Goal: Task Accomplishment & Management: Manage account settings

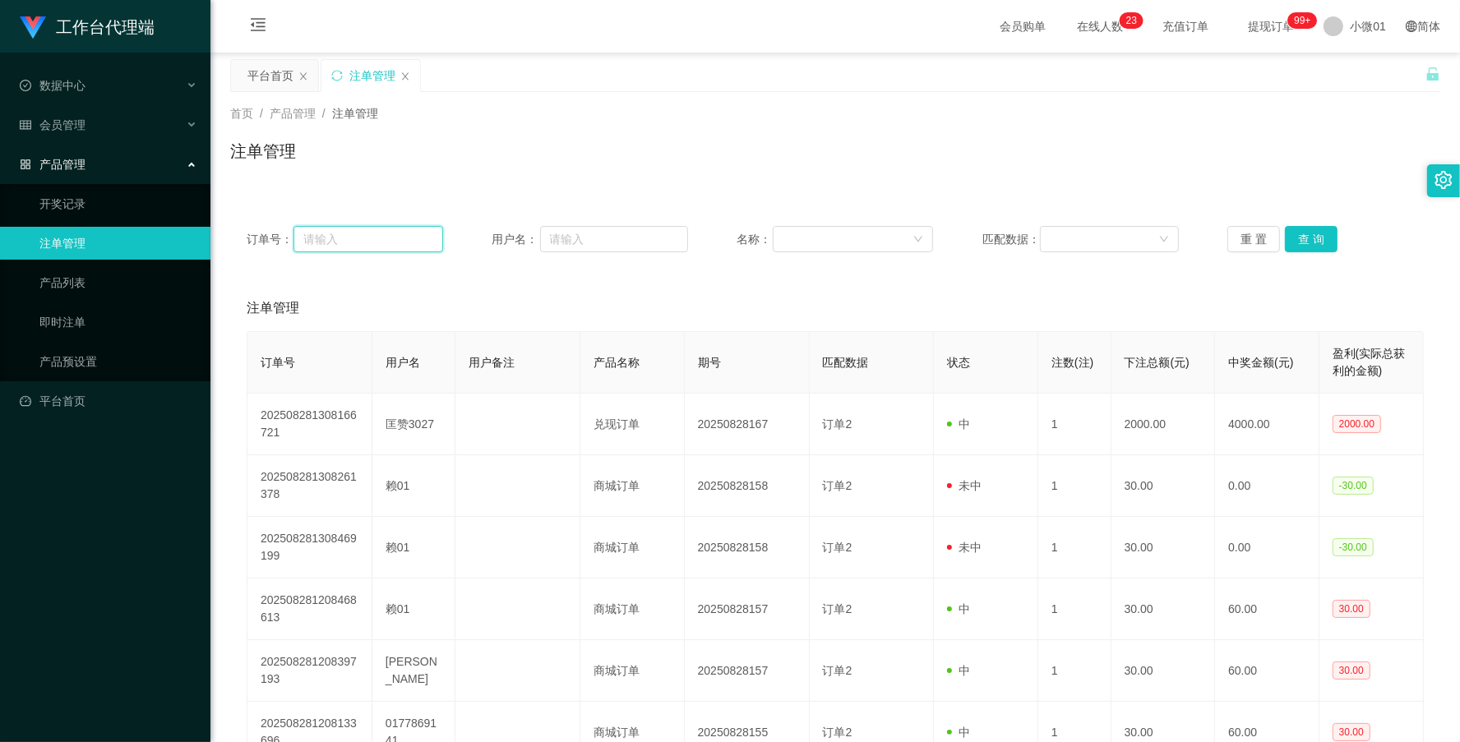
click at [377, 243] on input "text" at bounding box center [369, 239] width 150 height 26
click at [604, 231] on input "text" at bounding box center [614, 239] width 148 height 26
paste input "A0606"
type input "A0606"
click at [1302, 233] on button "查 询" at bounding box center [1311, 239] width 53 height 26
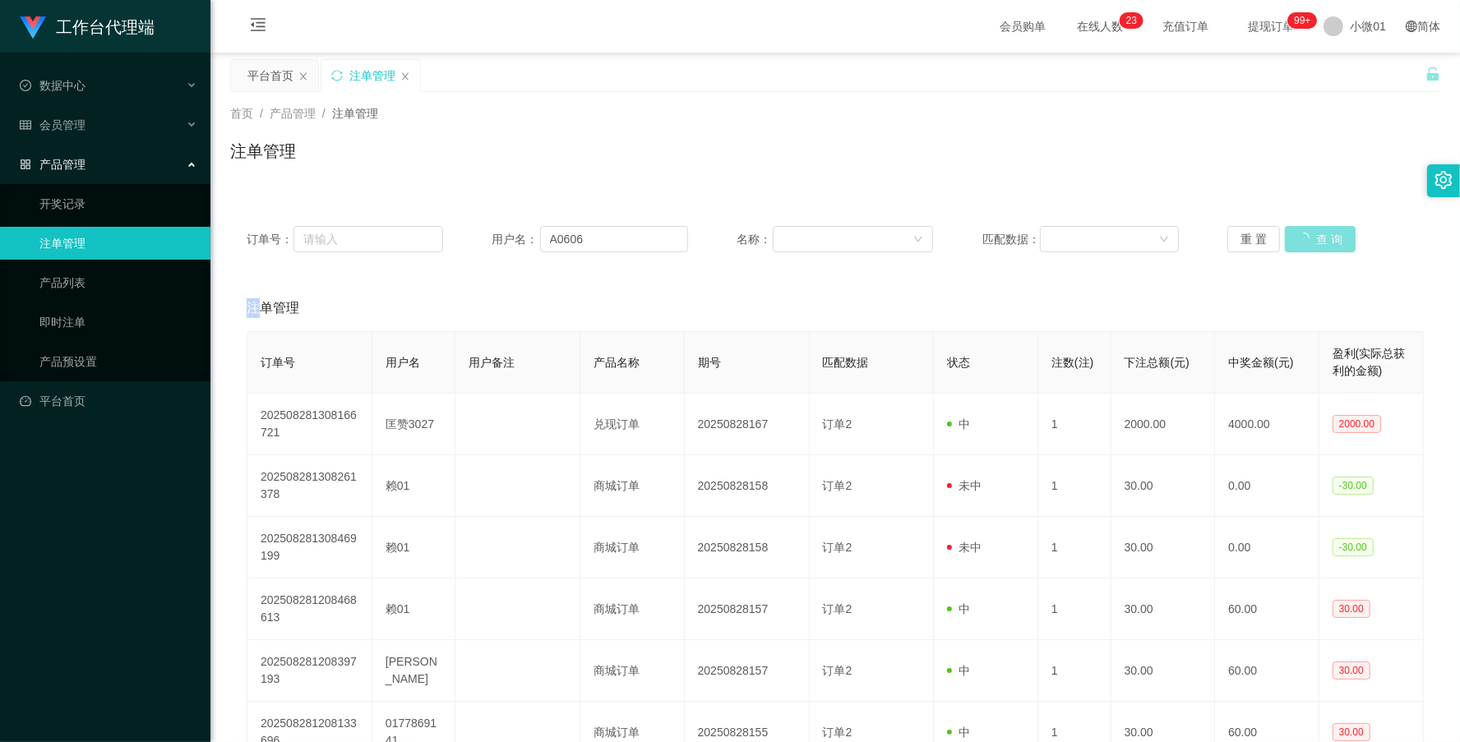
click at [1302, 233] on div "重 置 查 询" at bounding box center [1326, 239] width 197 height 26
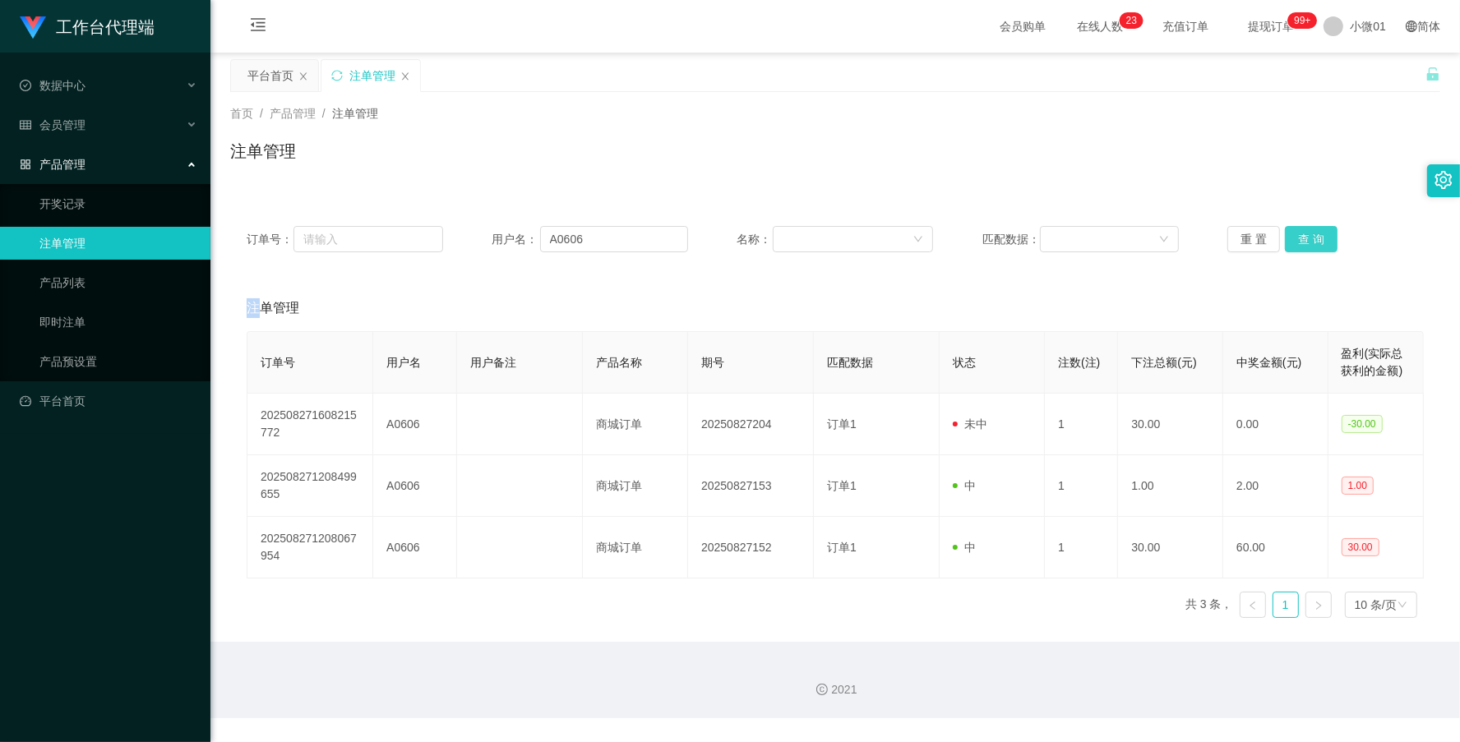
click at [1302, 233] on button "查 询" at bounding box center [1311, 239] width 53 height 26
click at [1302, 233] on button "查 询" at bounding box center [1320, 239] width 71 height 26
click at [1302, 233] on div "重 置 查 询" at bounding box center [1326, 239] width 197 height 26
click at [49, 129] on font "会员管理" at bounding box center [62, 124] width 46 height 13
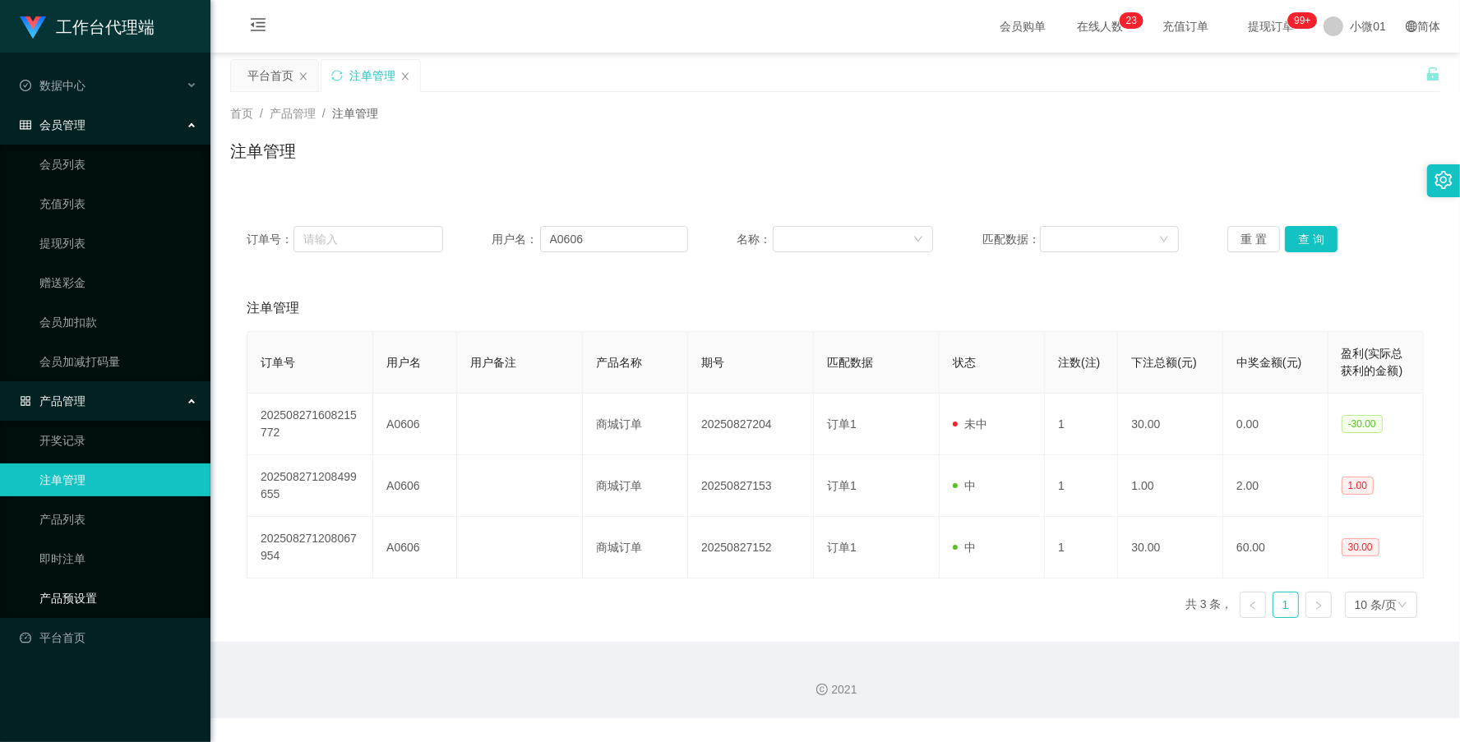
click at [70, 588] on link "产品预设置" at bounding box center [118, 598] width 158 height 33
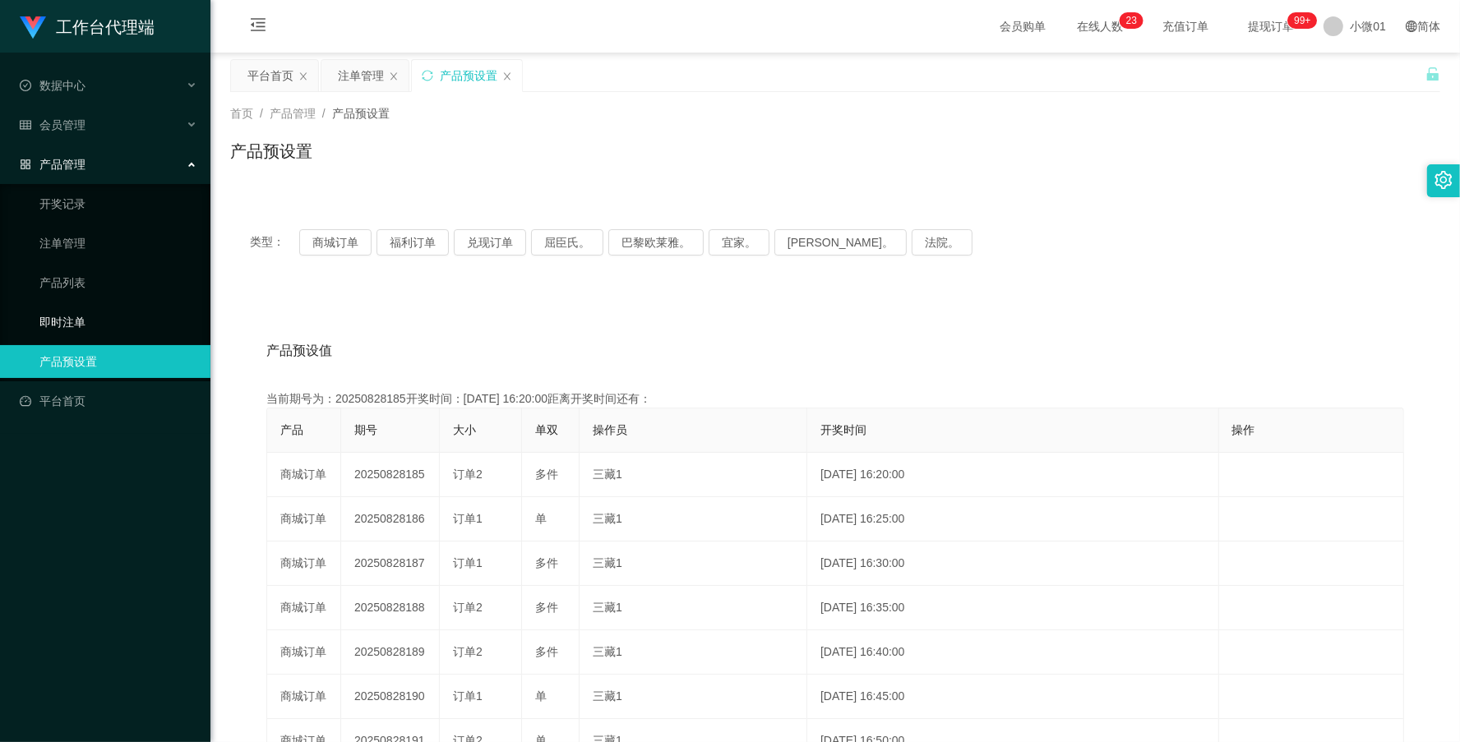
click at [59, 325] on link "即时注单" at bounding box center [118, 322] width 158 height 33
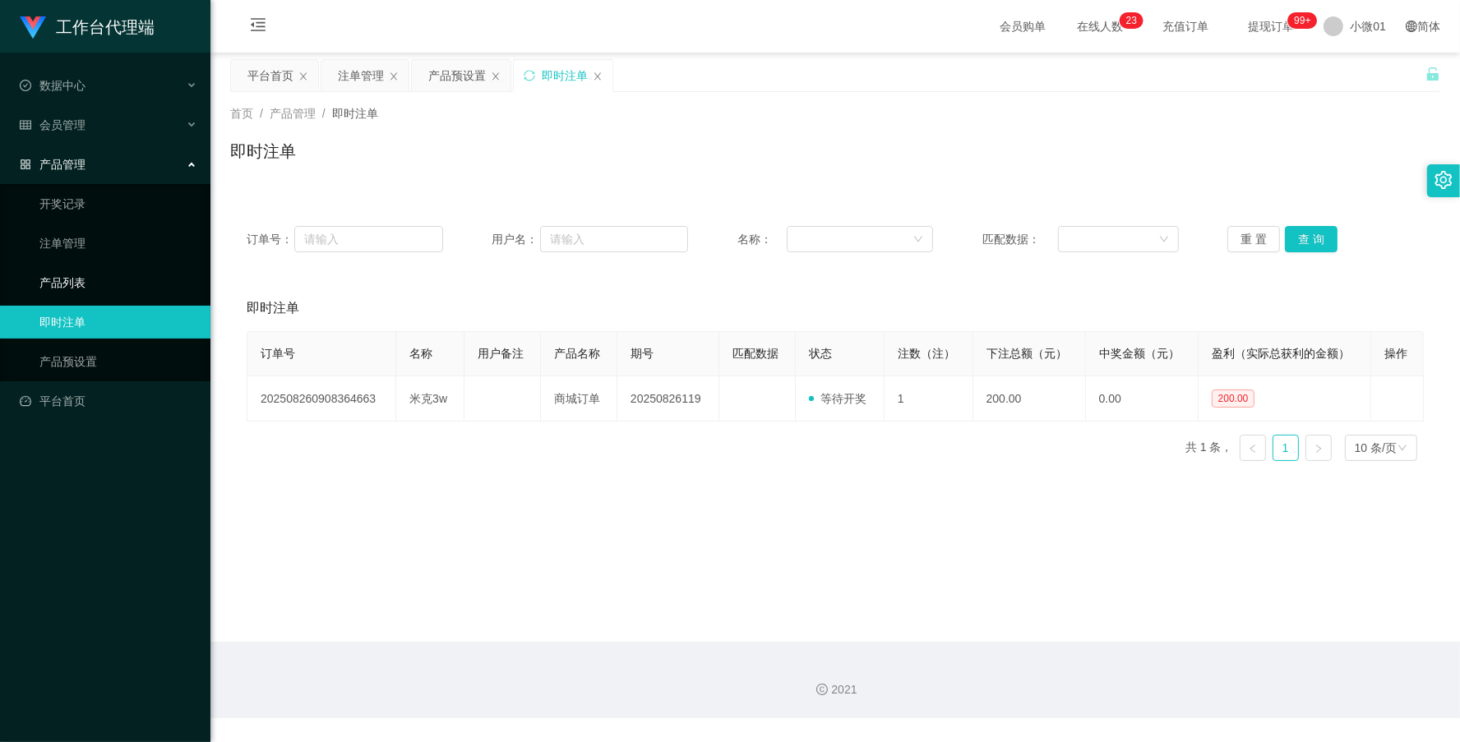
click at [50, 269] on link "产品列表" at bounding box center [118, 282] width 158 height 33
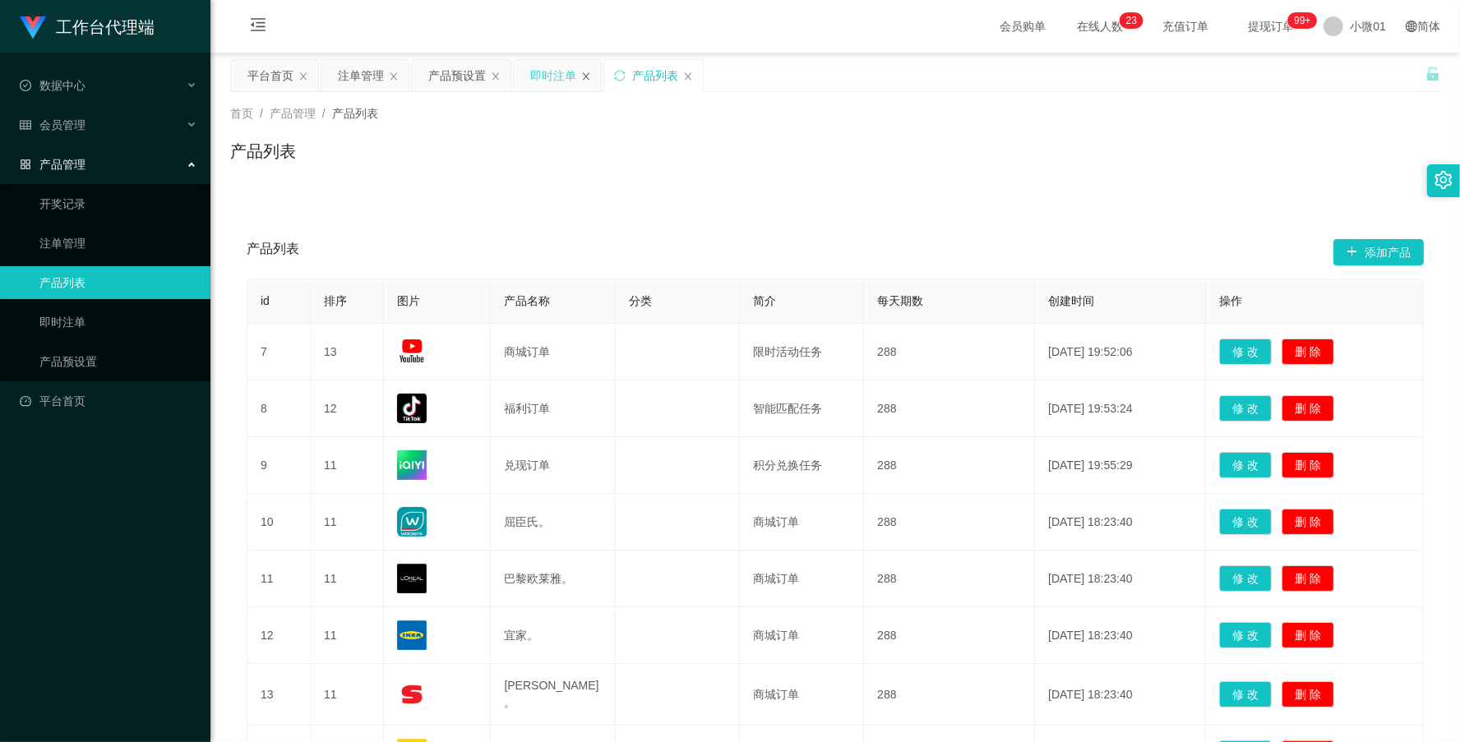
click at [586, 76] on icon "图标： 关闭" at bounding box center [586, 77] width 10 height 10
click at [298, 76] on icon "图标： 关闭" at bounding box center [303, 77] width 10 height 10
click at [268, 79] on div "注单管理" at bounding box center [270, 75] width 46 height 31
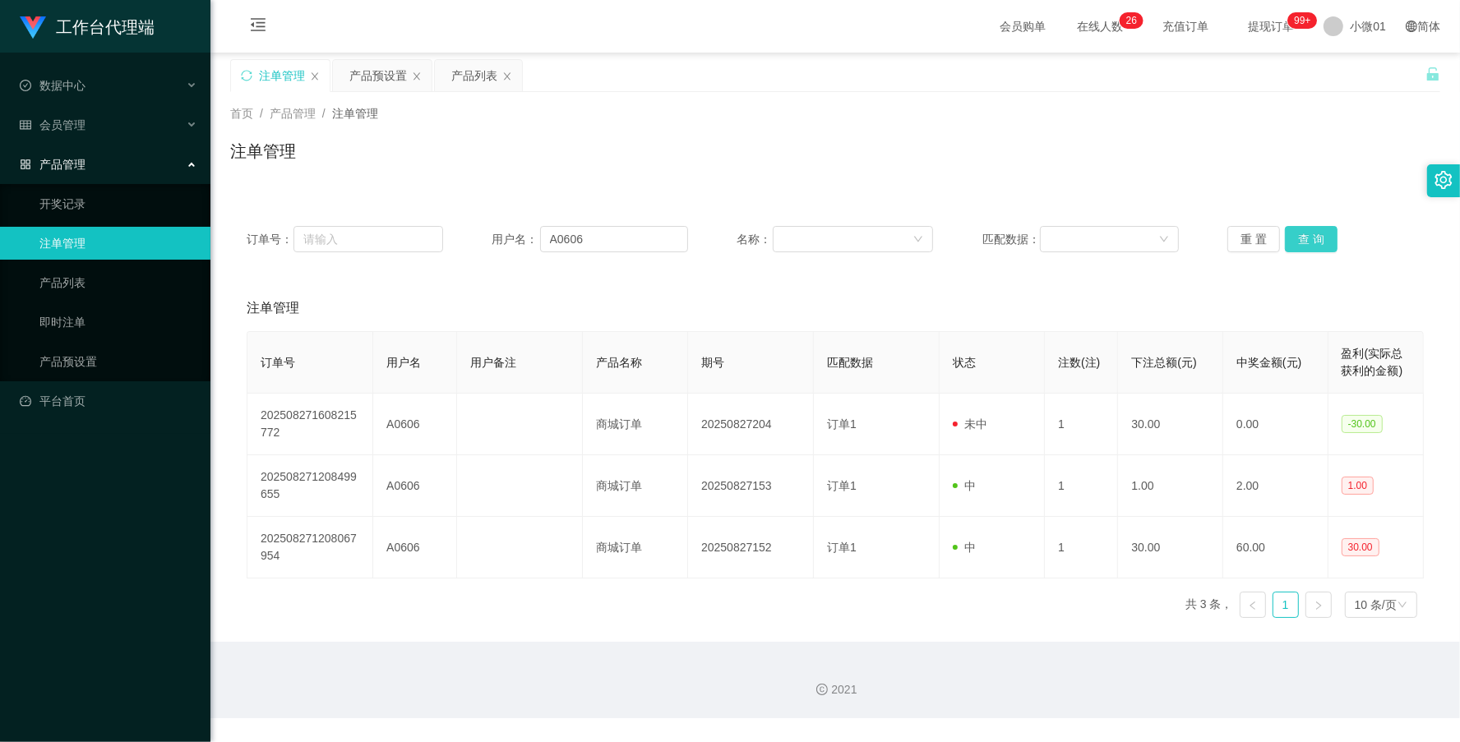
click at [1308, 235] on button "查 询" at bounding box center [1311, 239] width 53 height 26
drag, startPoint x: 1309, startPoint y: 233, endPoint x: 1332, endPoint y: 138, distance: 97.3
click at [1309, 233] on button "查 询" at bounding box center [1311, 239] width 53 height 26
click at [391, 75] on div "产品预设置" at bounding box center [378, 75] width 58 height 31
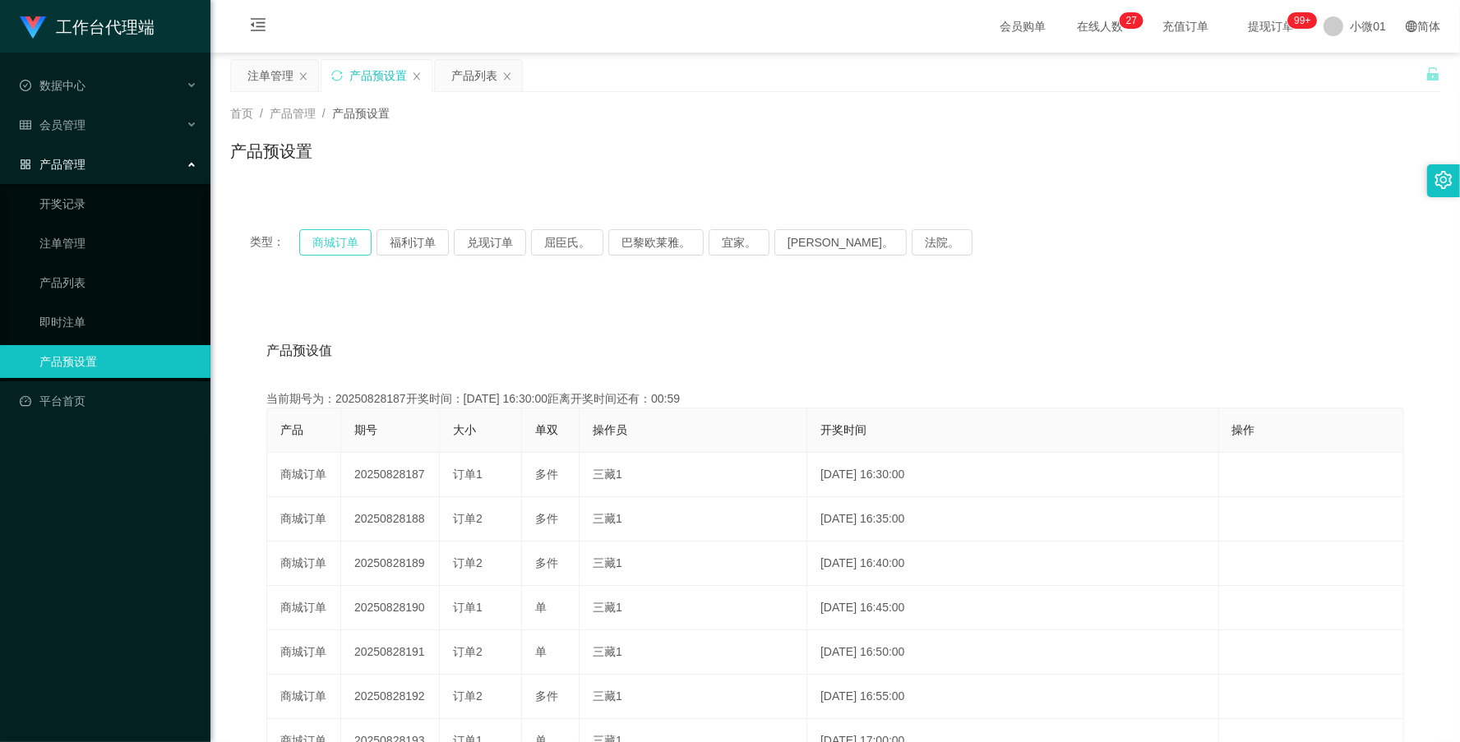
click at [339, 234] on button "商城订单" at bounding box center [335, 242] width 72 height 26
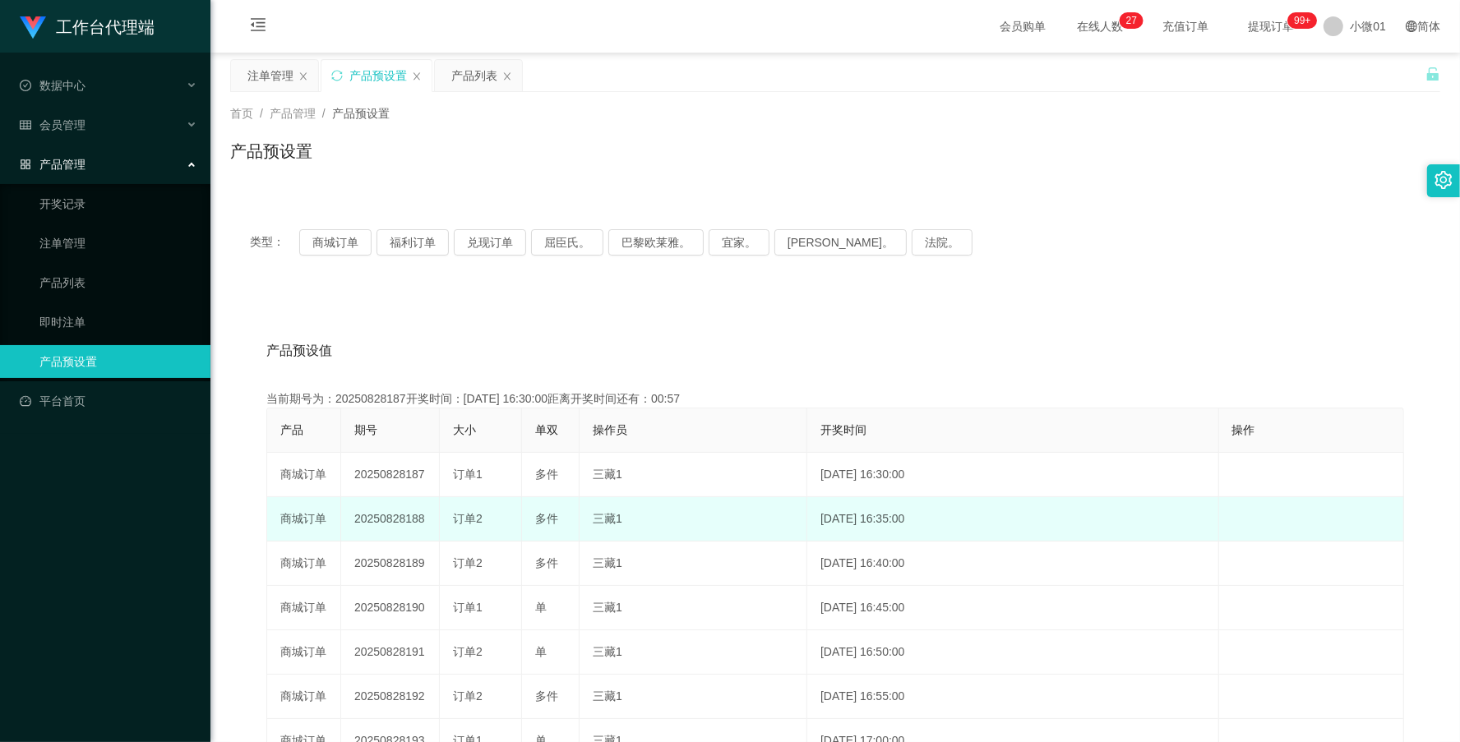
click at [377, 518] on td "20250828188" at bounding box center [390, 519] width 99 height 44
copy td "20250828188"
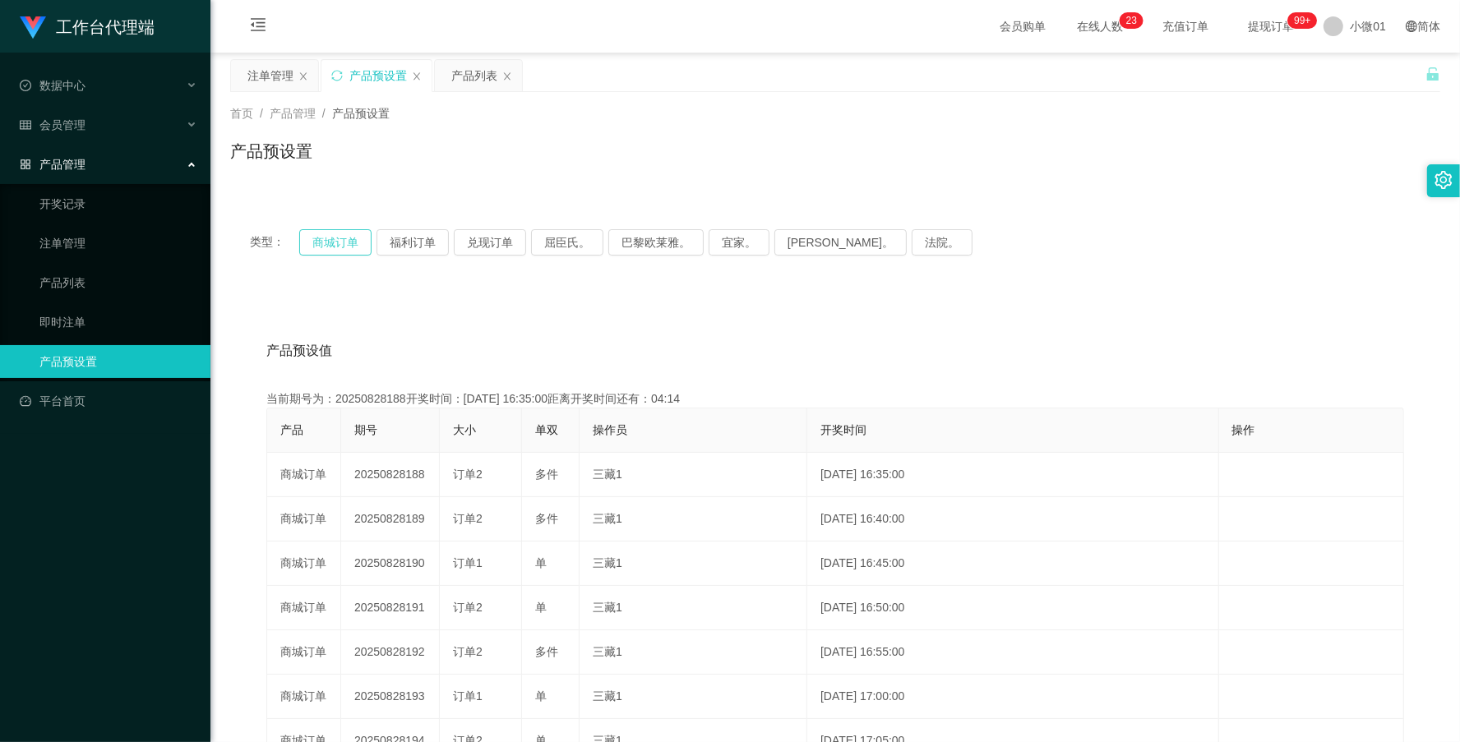
click at [338, 240] on button "商城订单" at bounding box center [335, 242] width 72 height 26
click at [266, 76] on div "注单管理" at bounding box center [270, 75] width 46 height 31
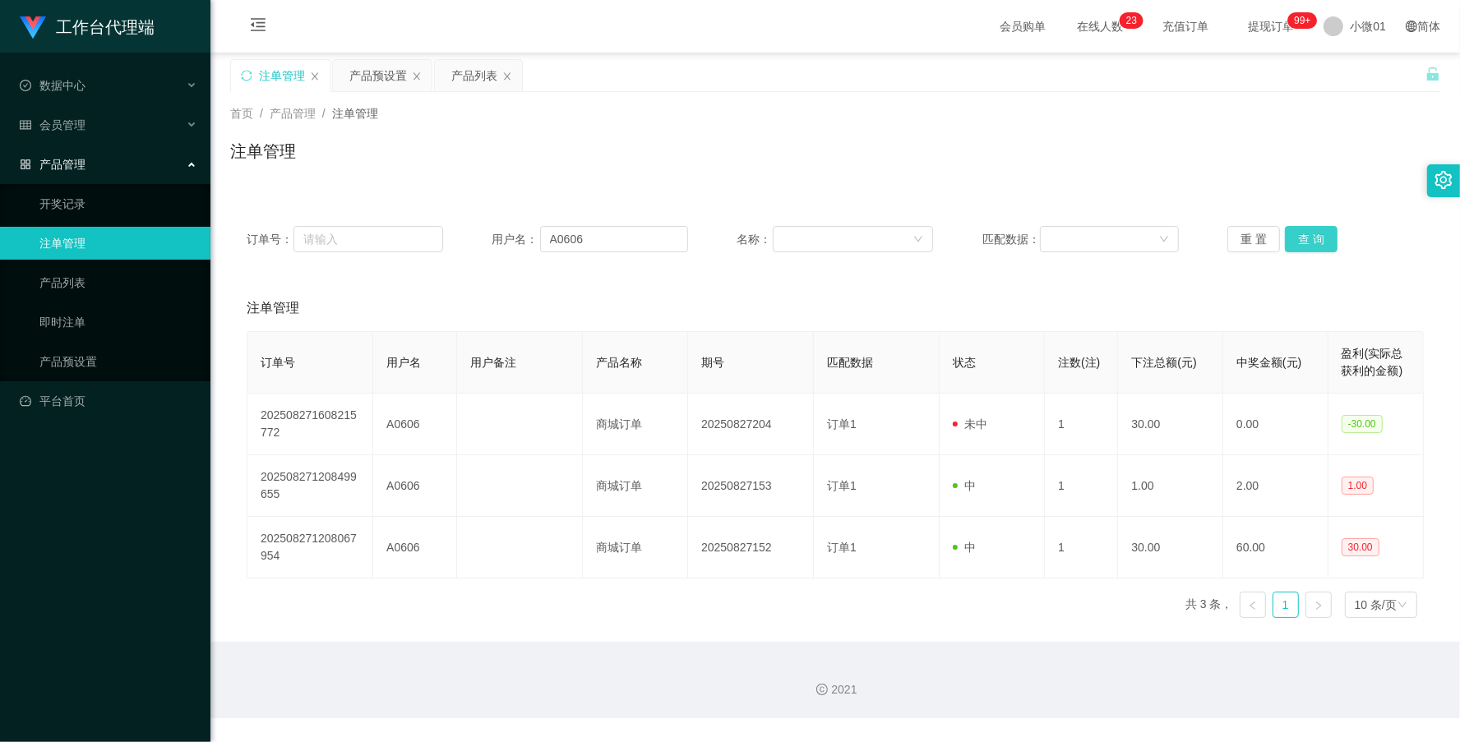
click at [1309, 235] on button "查 询" at bounding box center [1311, 239] width 53 height 26
click at [1309, 235] on button "查 询" at bounding box center [1320, 239] width 71 height 26
click at [1309, 235] on div "重 置 查 询" at bounding box center [1326, 239] width 197 height 26
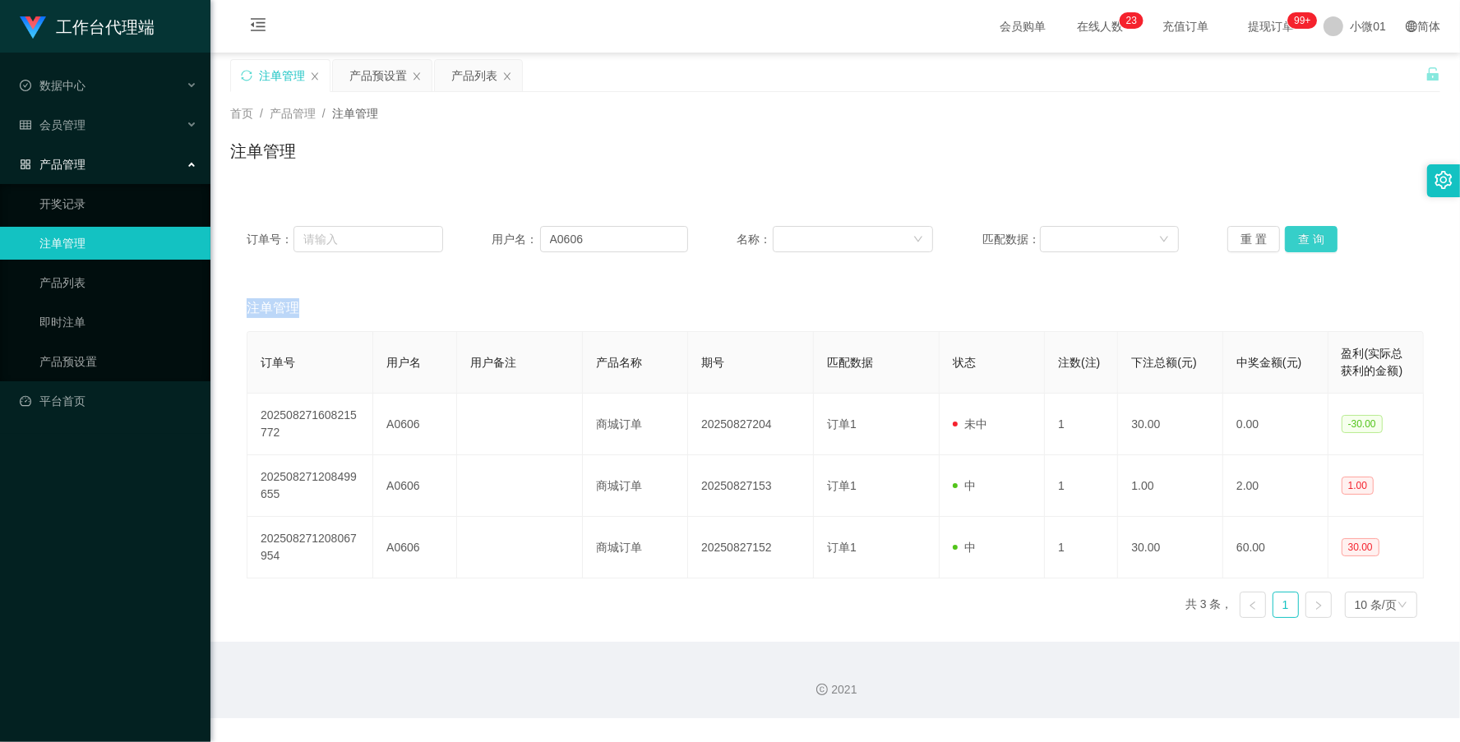
click at [1309, 235] on button "查 询" at bounding box center [1311, 239] width 53 height 26
click at [1309, 235] on div "重 置 查 询" at bounding box center [1326, 239] width 197 height 26
click at [1309, 235] on button "查 询" at bounding box center [1311, 239] width 53 height 26
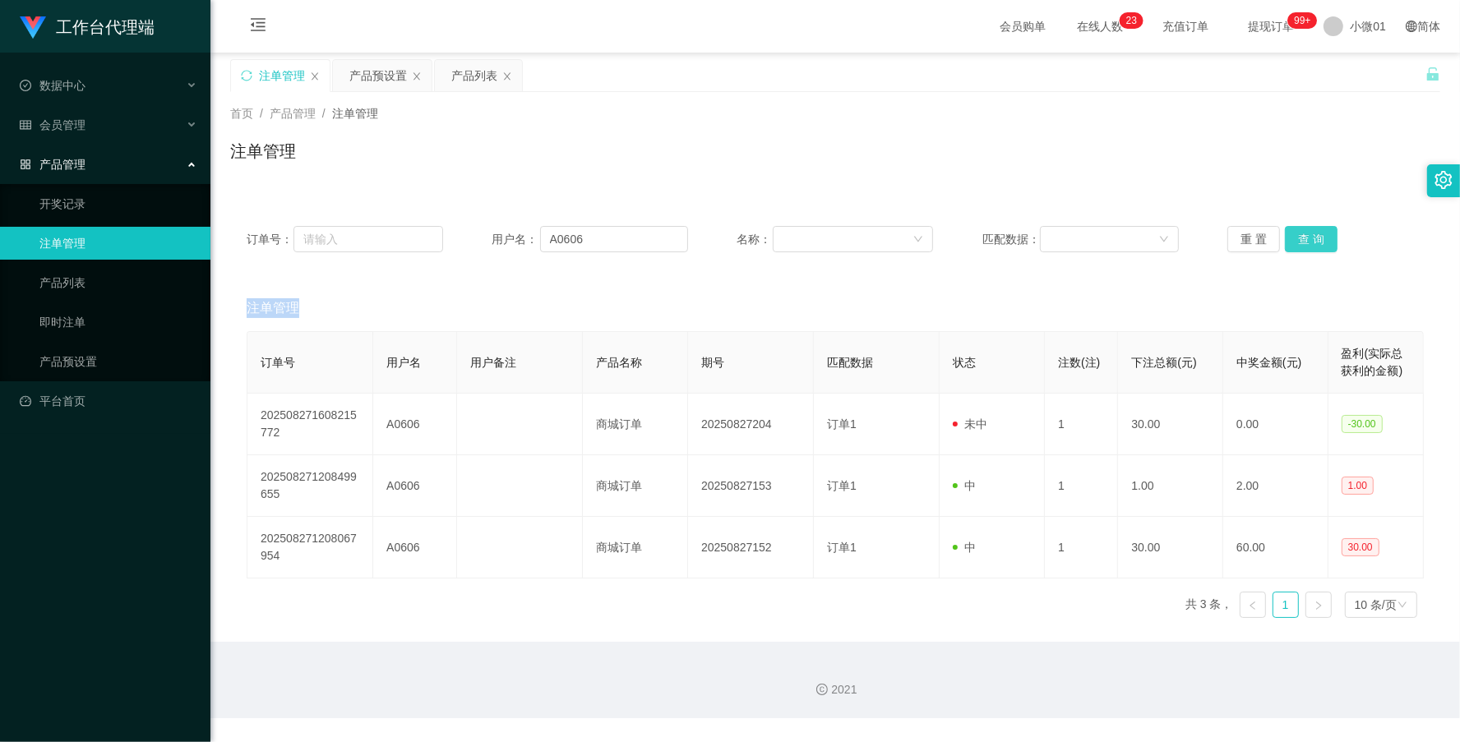
click at [1309, 235] on button "查 询" at bounding box center [1311, 239] width 53 height 26
click at [1309, 235] on div "重 置 查 询" at bounding box center [1326, 239] width 197 height 26
click at [1309, 235] on button "查 询" at bounding box center [1311, 239] width 53 height 26
click at [1309, 235] on div "重 置 查 询" at bounding box center [1326, 239] width 197 height 26
click at [1309, 235] on button "查 询" at bounding box center [1311, 239] width 53 height 26
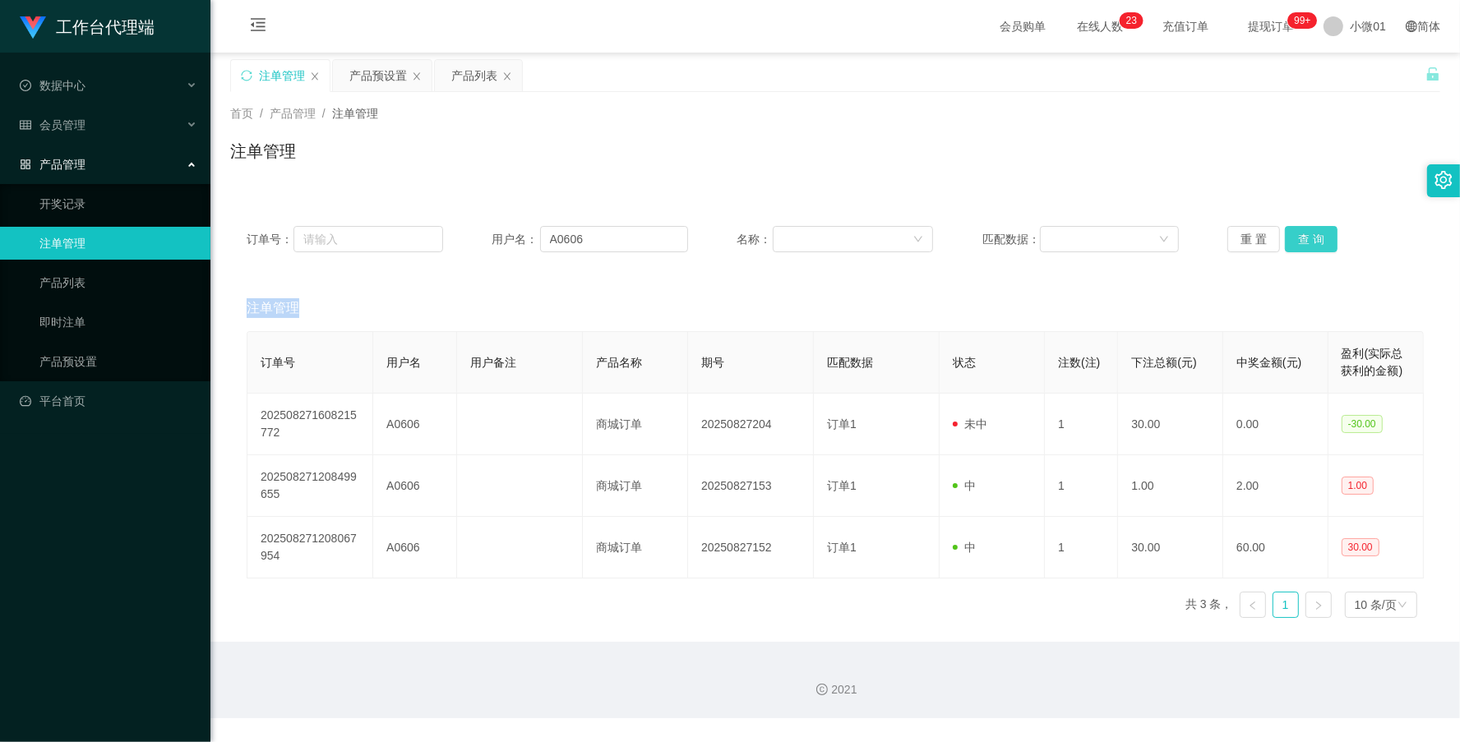
click at [1309, 235] on div "重 置 查 询" at bounding box center [1326, 239] width 197 height 26
click at [1309, 235] on button "查 询" at bounding box center [1311, 239] width 53 height 26
click at [1309, 235] on button "查 询" at bounding box center [1320, 239] width 71 height 26
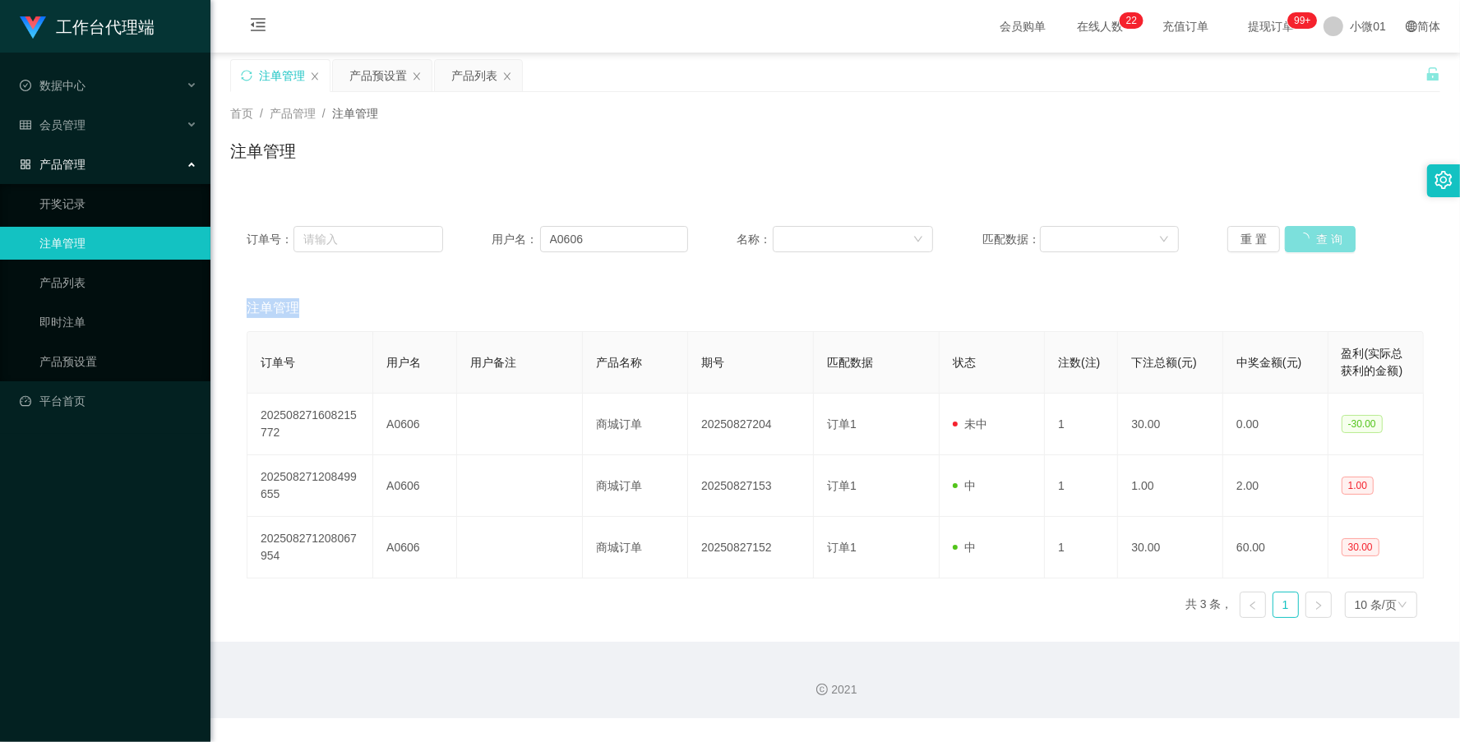
click at [1309, 235] on button "查 询" at bounding box center [1320, 239] width 71 height 26
click at [1309, 235] on div "重 置 查 询" at bounding box center [1326, 239] width 197 height 26
click at [1309, 235] on button "查 询" at bounding box center [1311, 239] width 53 height 26
click at [1309, 235] on div "重 置 查 询" at bounding box center [1326, 239] width 197 height 26
click at [1309, 235] on button "查 询" at bounding box center [1311, 239] width 53 height 26
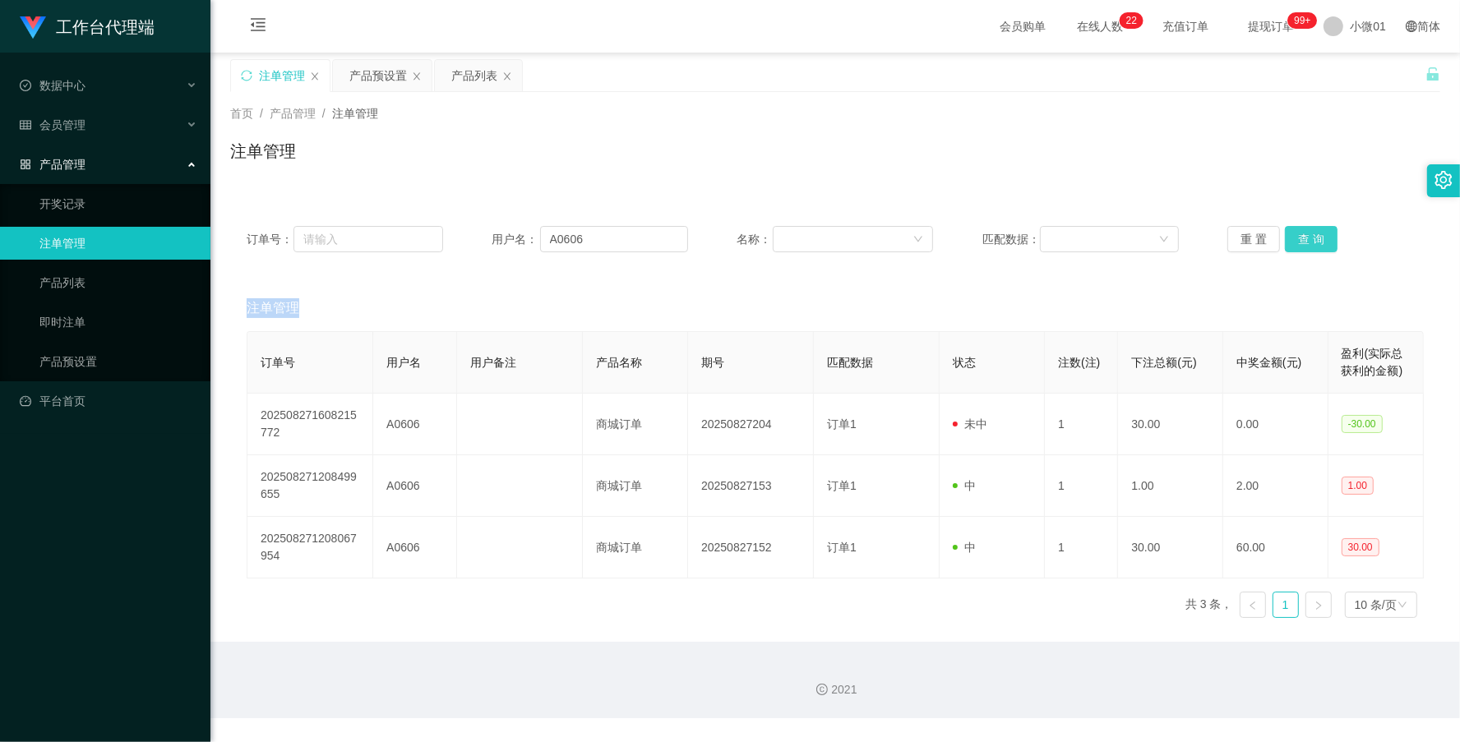
click at [1309, 235] on button "查 询" at bounding box center [1311, 239] width 53 height 26
click at [1309, 235] on div "重 置 查 询" at bounding box center [1326, 239] width 197 height 26
click at [1309, 235] on button "查 询" at bounding box center [1311, 239] width 53 height 26
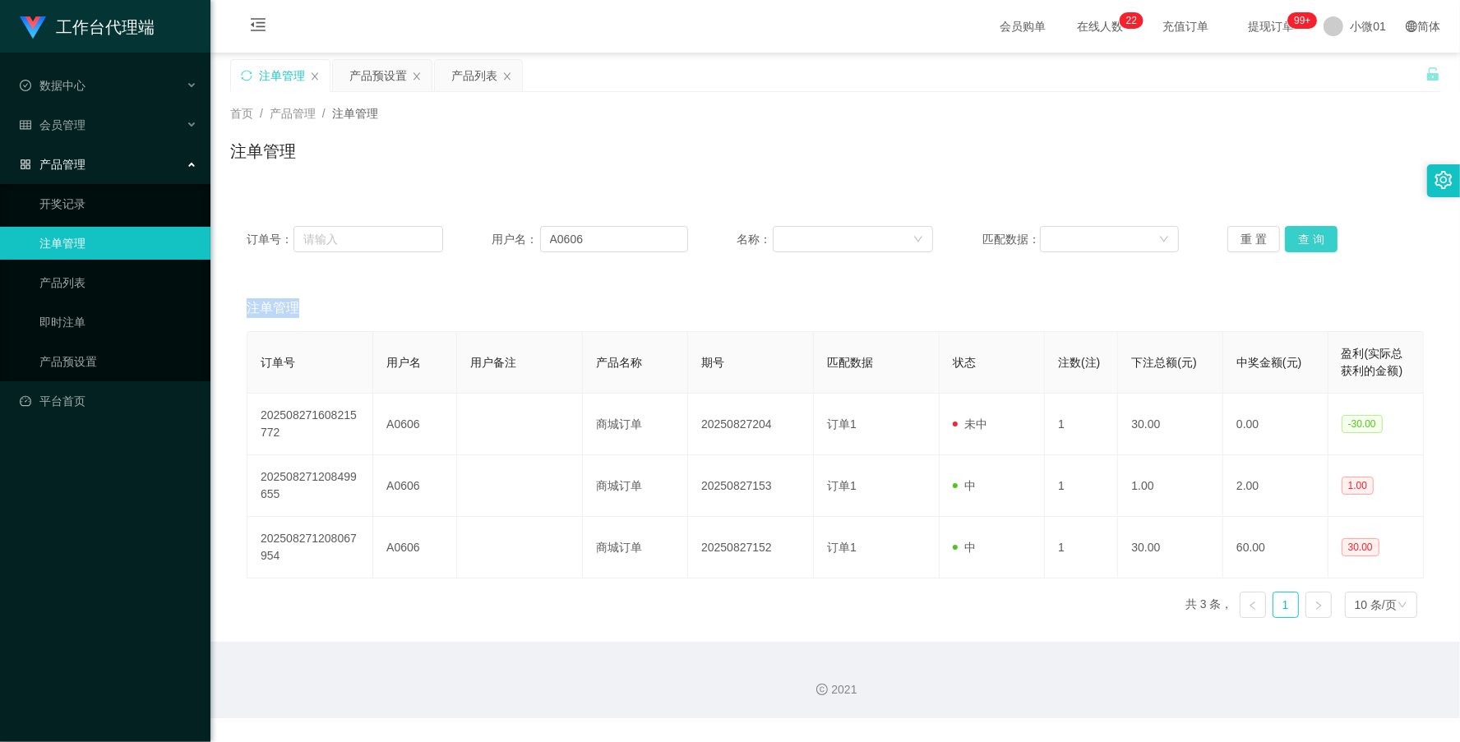
click at [1309, 235] on button "查 询" at bounding box center [1311, 239] width 53 height 26
click at [1309, 235] on div "重 置 查 询" at bounding box center [1326, 239] width 197 height 26
click at [1309, 235] on button "查 询" at bounding box center [1311, 239] width 53 height 26
click at [1295, 228] on button "查 询" at bounding box center [1311, 239] width 53 height 26
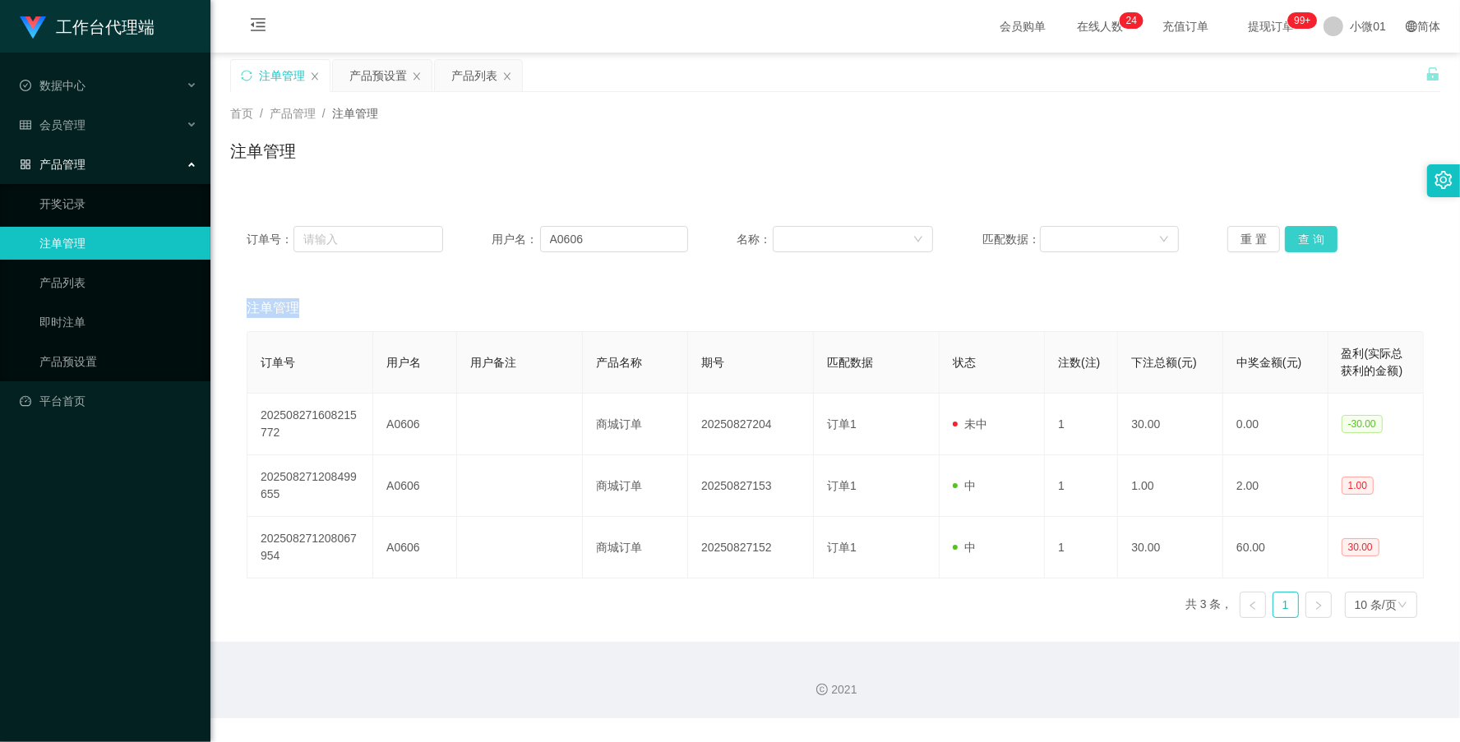
click at [1295, 228] on button "查 询" at bounding box center [1311, 239] width 53 height 26
click at [1295, 228] on div "重 置 查 询" at bounding box center [1326, 239] width 197 height 26
click at [1295, 228] on button "查 询" at bounding box center [1311, 239] width 53 height 26
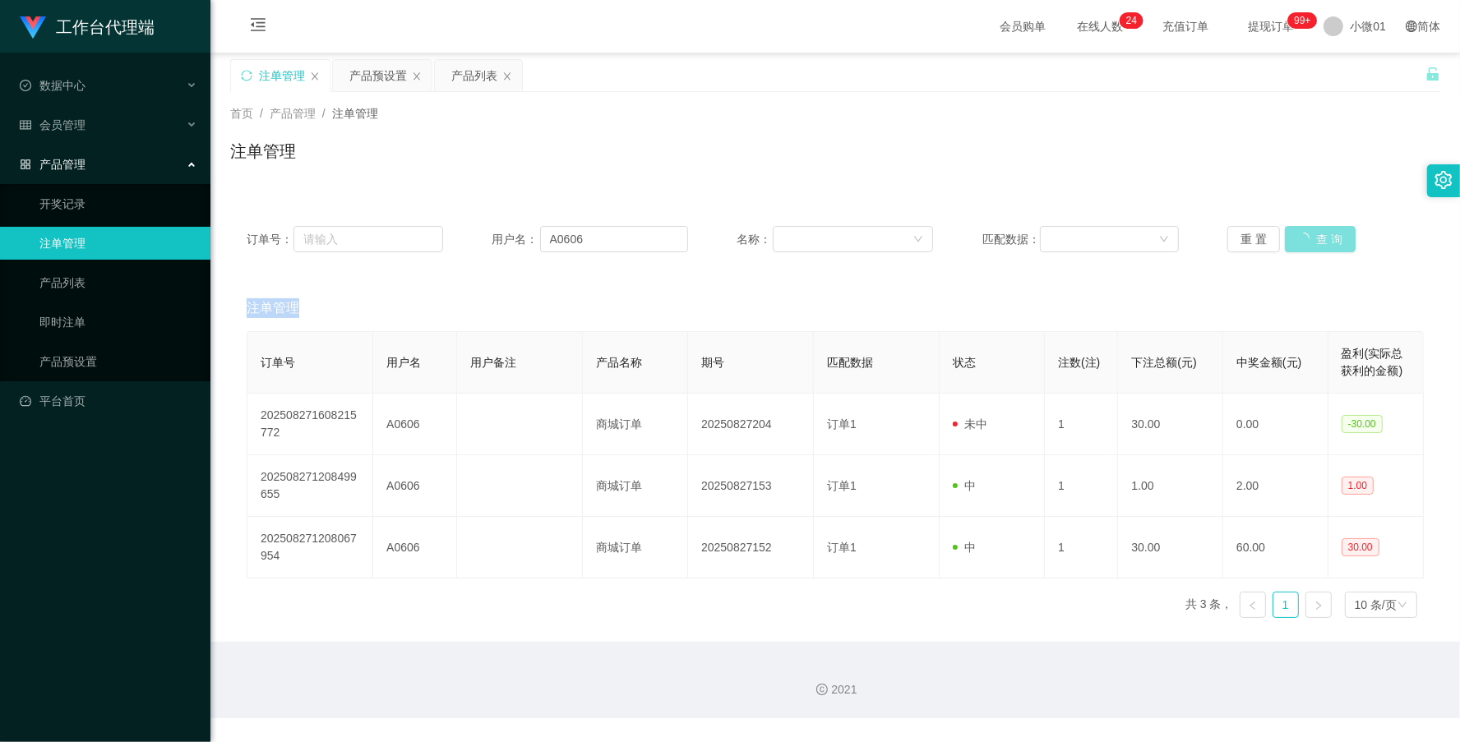
click at [1295, 228] on div "重 置 查 询" at bounding box center [1326, 239] width 197 height 26
drag, startPoint x: 1295, startPoint y: 228, endPoint x: 1305, endPoint y: 232, distance: 10.7
click at [1305, 232] on button "查 询" at bounding box center [1311, 239] width 53 height 26
click at [1305, 232] on button "查 询" at bounding box center [1320, 239] width 71 height 26
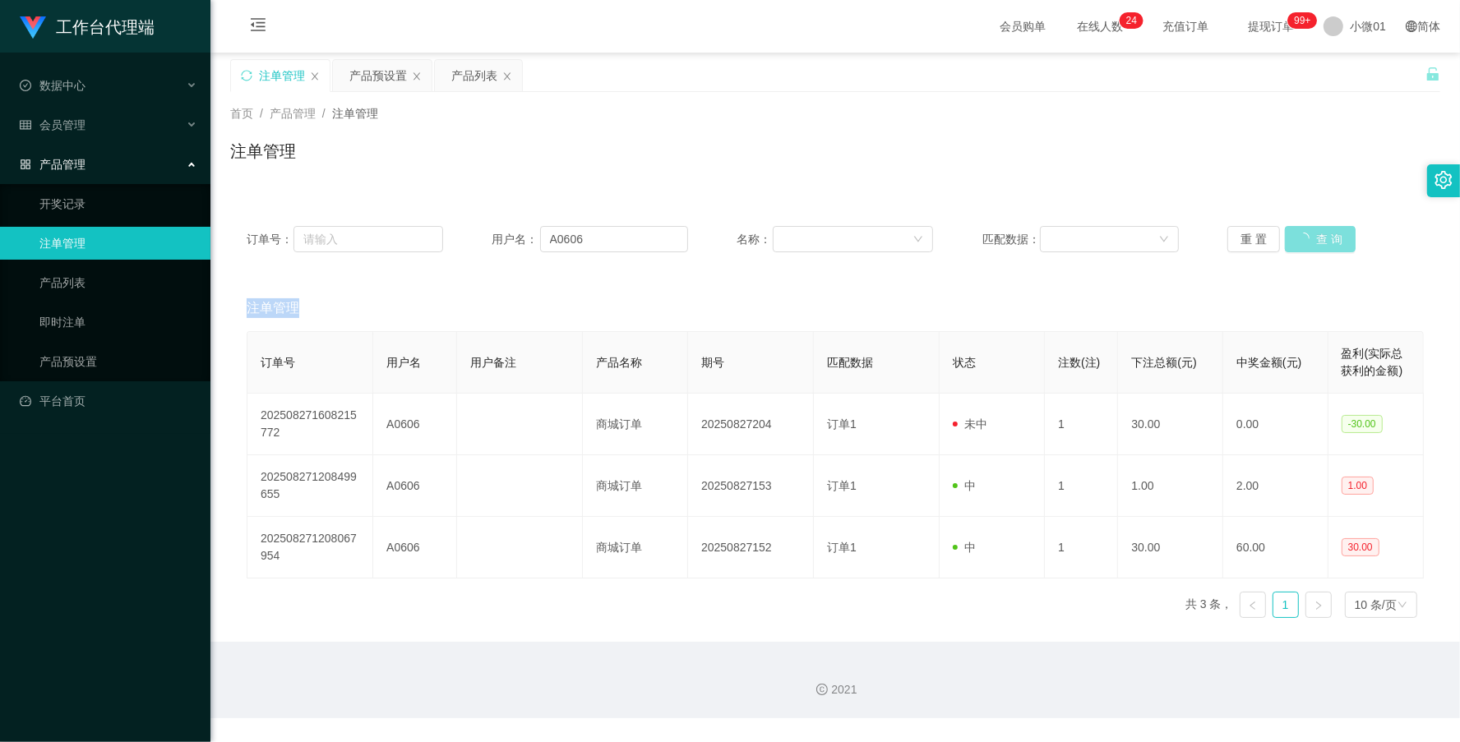
click at [1305, 232] on button "查 询" at bounding box center [1320, 239] width 71 height 26
click at [1305, 232] on div "重 置 查 询" at bounding box center [1326, 239] width 197 height 26
click at [1305, 232] on button "查 询" at bounding box center [1311, 239] width 53 height 26
click at [1305, 232] on div "重 置 查 询" at bounding box center [1326, 239] width 197 height 26
click at [1305, 232] on button "查 询" at bounding box center [1311, 239] width 53 height 26
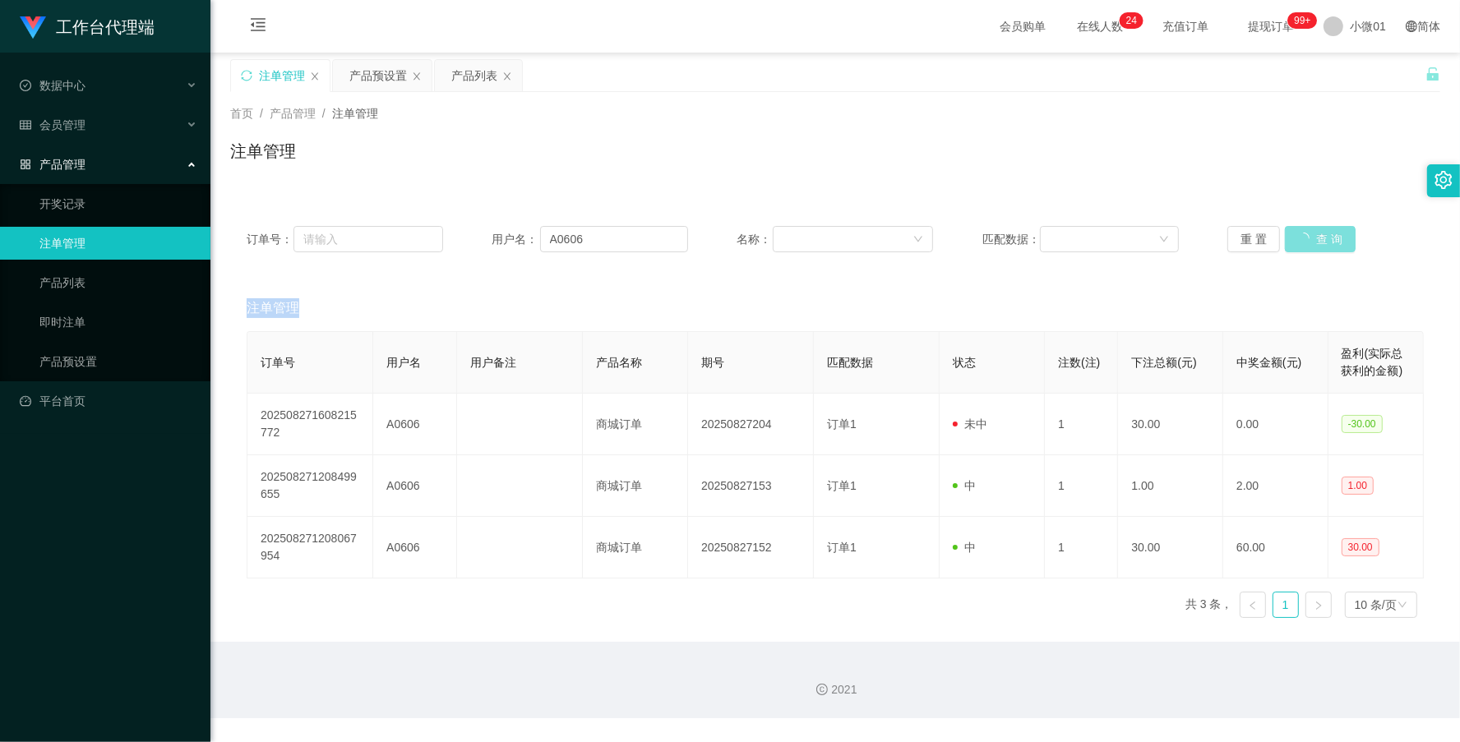
click at [1305, 232] on div "重 置 查 询" at bounding box center [1326, 239] width 197 height 26
click at [1305, 232] on button "查 询" at bounding box center [1311, 239] width 53 height 26
drag, startPoint x: 633, startPoint y: 252, endPoint x: 362, endPoint y: 252, distance: 271.3
click at [362, 252] on div "订单号： 用户名： A0606 名称： 匹配数据： 重 置 查 询" at bounding box center [835, 239] width 1177 height 26
type input "、"
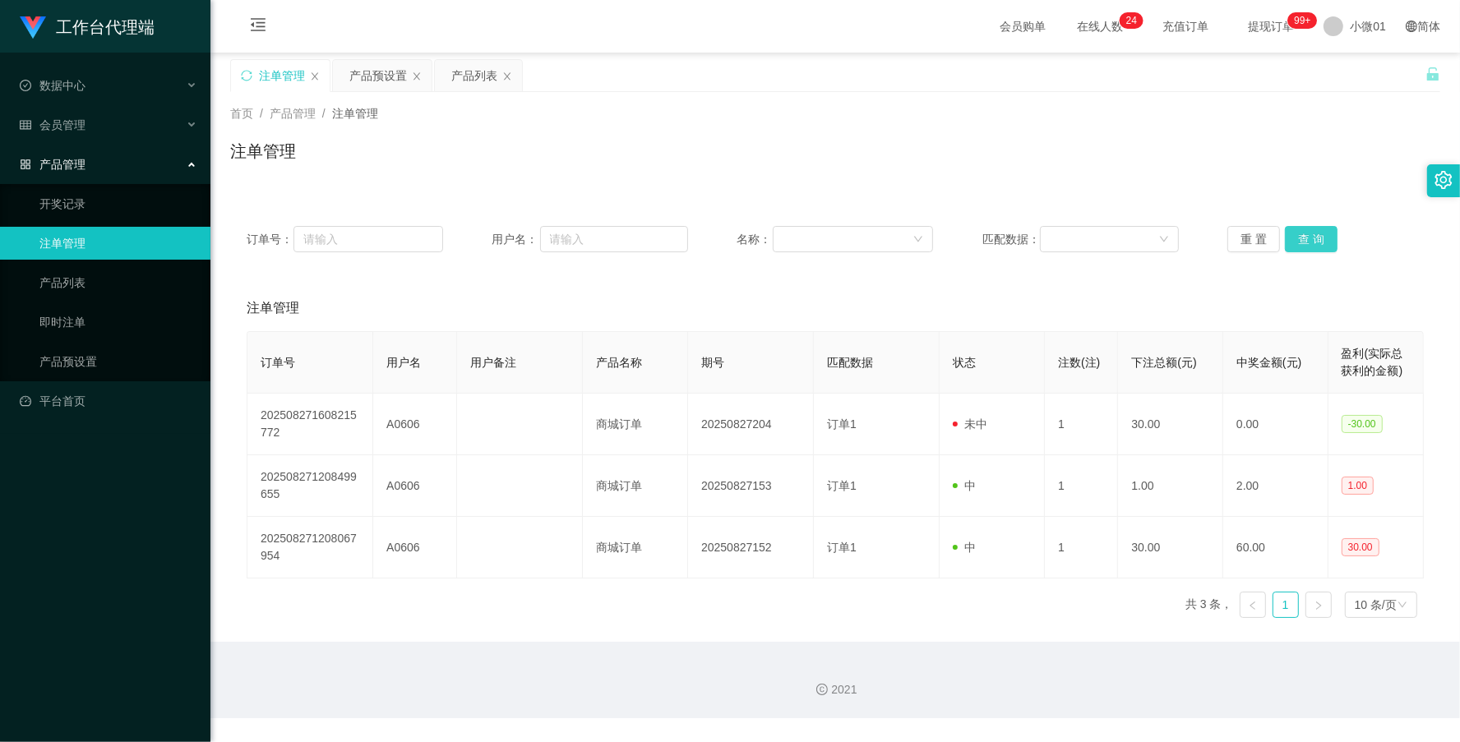
click at [1310, 247] on button "查 询" at bounding box center [1311, 239] width 53 height 26
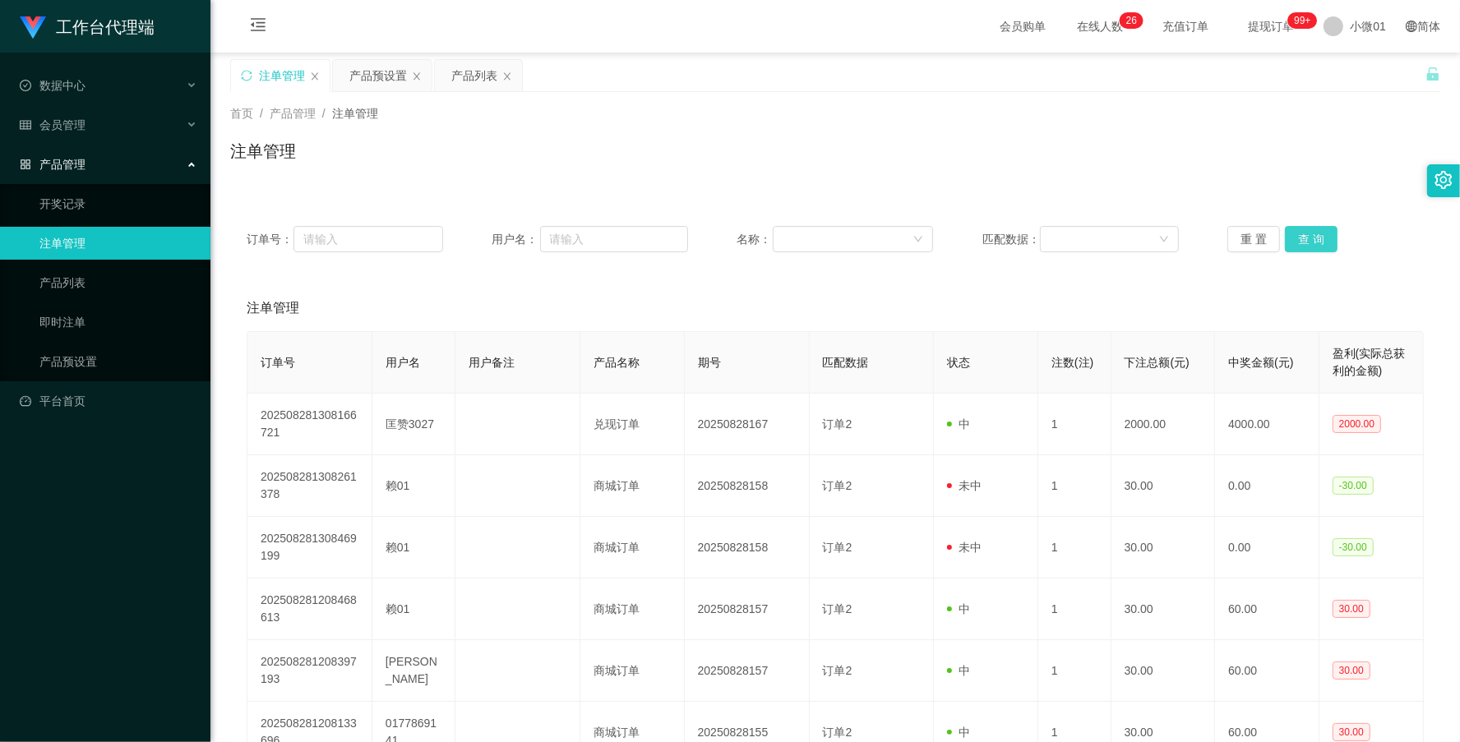
click at [1308, 240] on button "查 询" at bounding box center [1311, 239] width 53 height 26
click at [1308, 240] on div "重 置 查 询" at bounding box center [1326, 239] width 197 height 26
click at [1308, 240] on button "查 询" at bounding box center [1311, 239] width 53 height 26
click at [1308, 240] on div "重 置 查 询" at bounding box center [1326, 239] width 197 height 26
click at [1308, 240] on button "查 询" at bounding box center [1311, 239] width 53 height 26
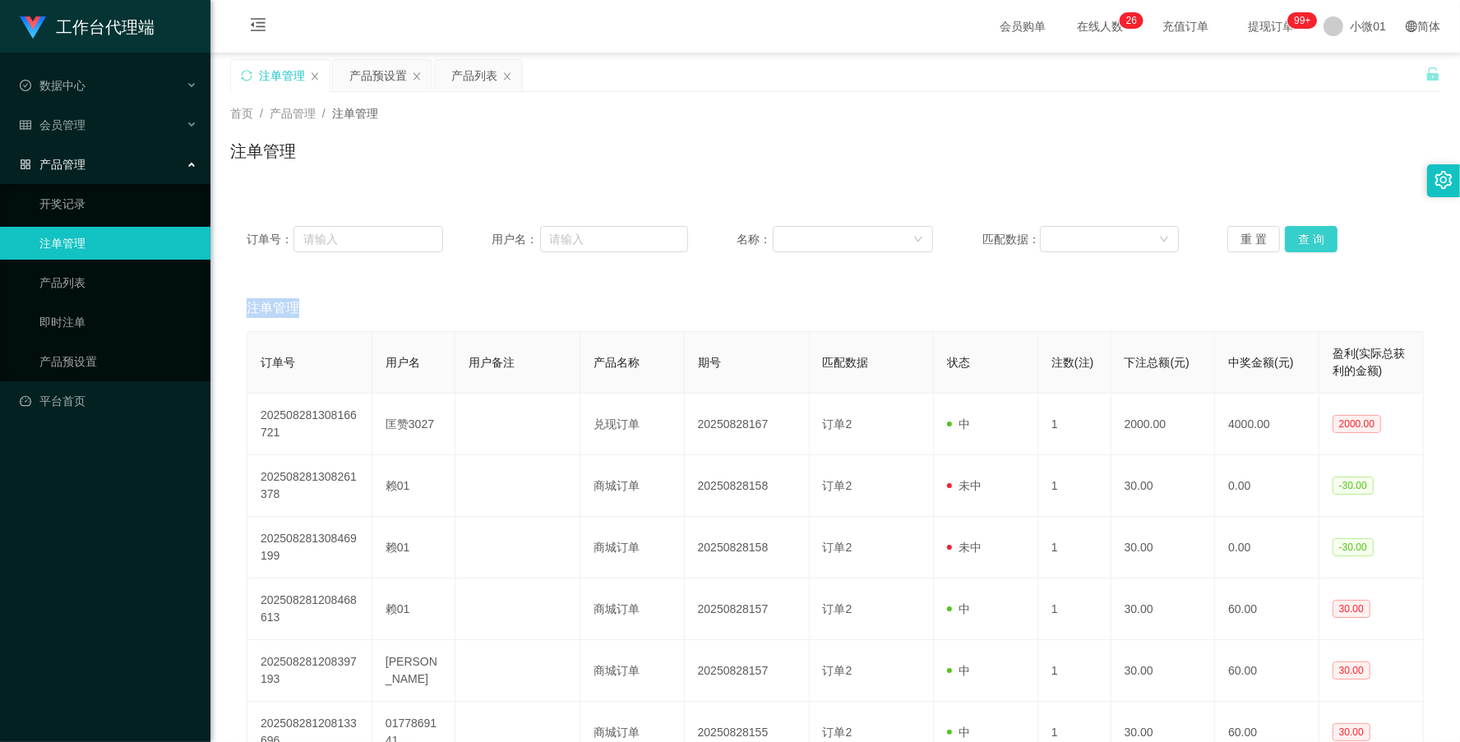
click at [1297, 230] on button "查 询" at bounding box center [1311, 239] width 53 height 26
click at [1297, 230] on div "重 置 查 询" at bounding box center [1326, 239] width 197 height 26
click at [1297, 230] on button "查 询" at bounding box center [1311, 239] width 53 height 26
click at [1301, 235] on button "查 询" at bounding box center [1311, 239] width 53 height 26
click at [1301, 235] on button "查 询" at bounding box center [1320, 239] width 71 height 26
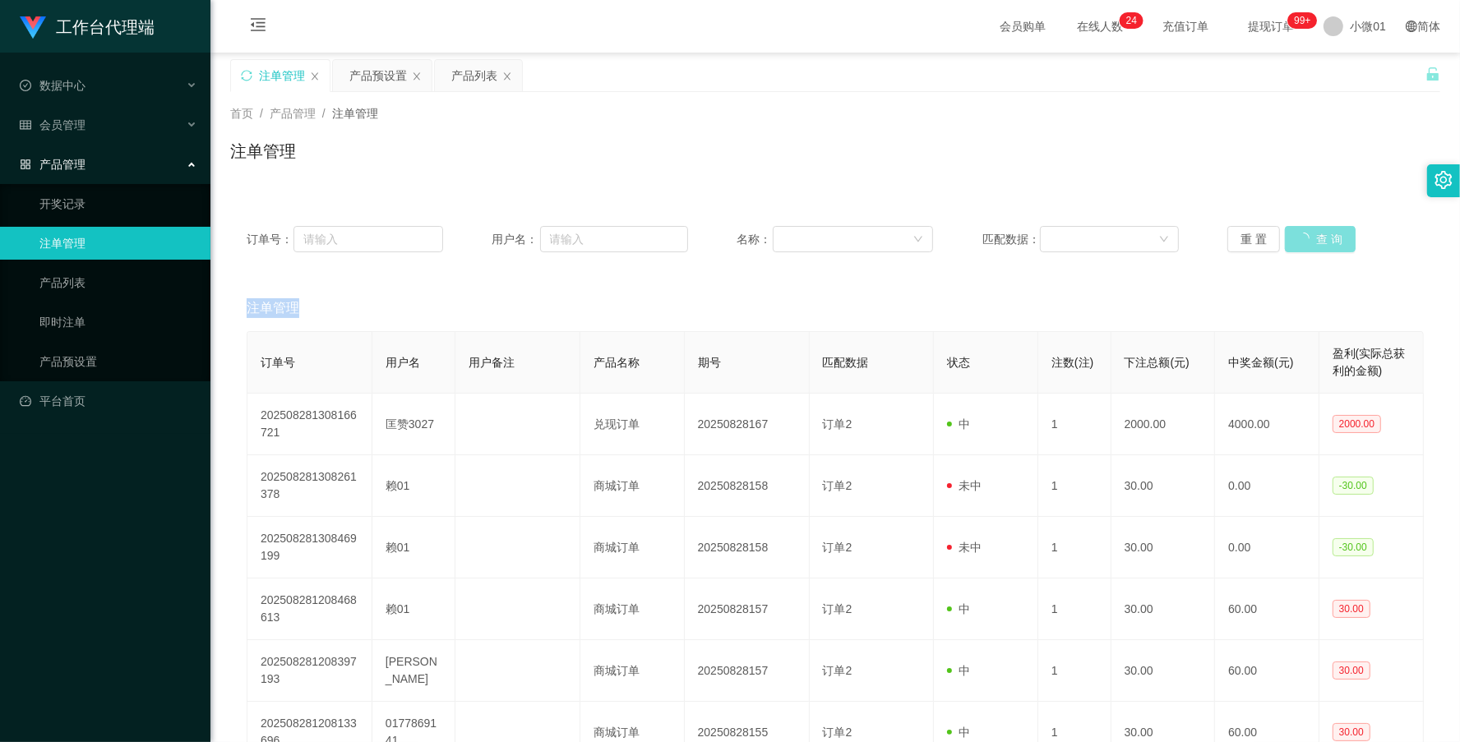
click at [1301, 235] on div "重 置 查 询" at bounding box center [1326, 239] width 197 height 26
click at [1301, 235] on button "查 询" at bounding box center [1311, 239] width 53 height 26
click at [1301, 235] on div "重 置 查 询" at bounding box center [1326, 239] width 197 height 26
click at [1301, 235] on button "查 询" at bounding box center [1311, 239] width 53 height 26
click at [1301, 235] on div "重 置 查 询" at bounding box center [1326, 239] width 197 height 26
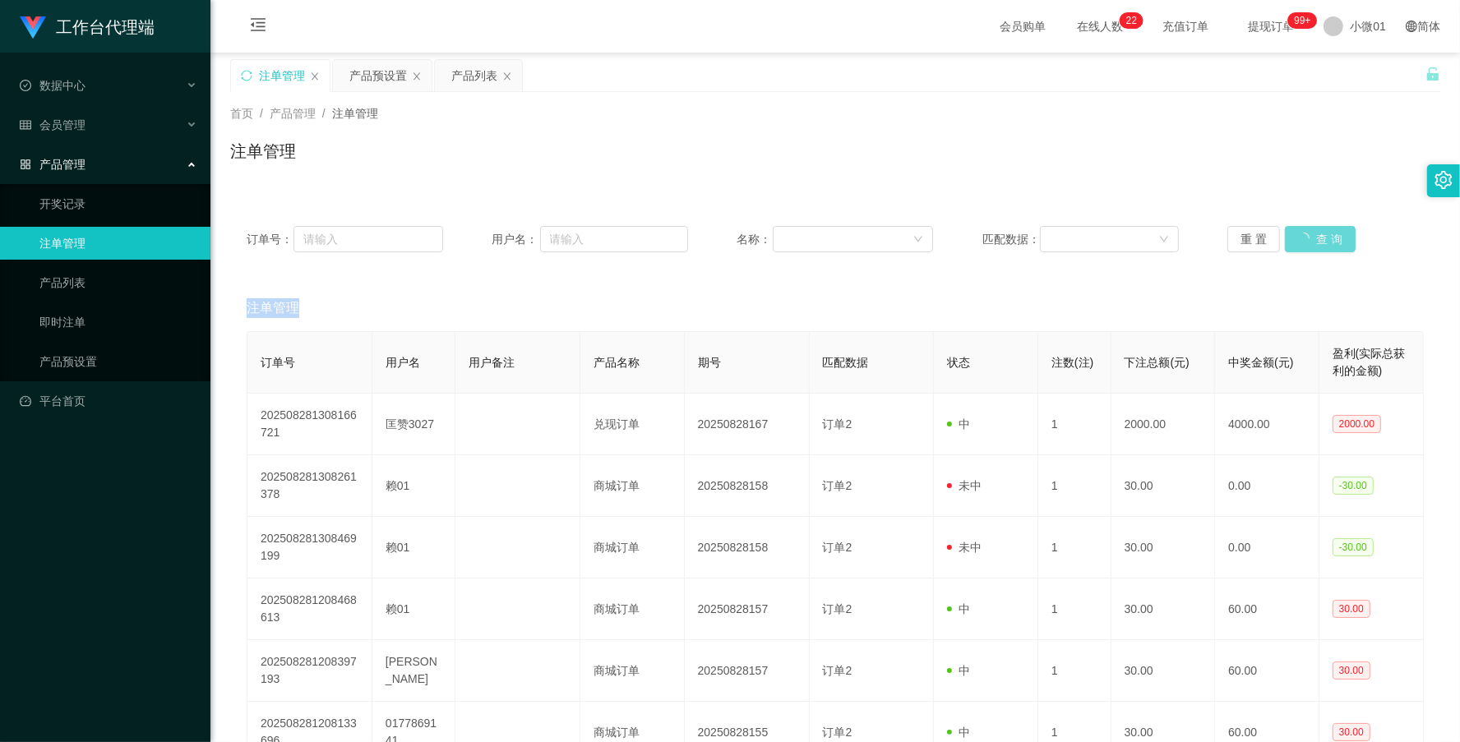
click at [1301, 235] on div "重 置 查 询" at bounding box center [1326, 239] width 197 height 26
click at [1307, 247] on button "查 询" at bounding box center [1311, 239] width 53 height 26
click at [1307, 247] on div "重 置 查 询" at bounding box center [1326, 239] width 197 height 26
click at [1307, 247] on button "查 询" at bounding box center [1311, 239] width 53 height 26
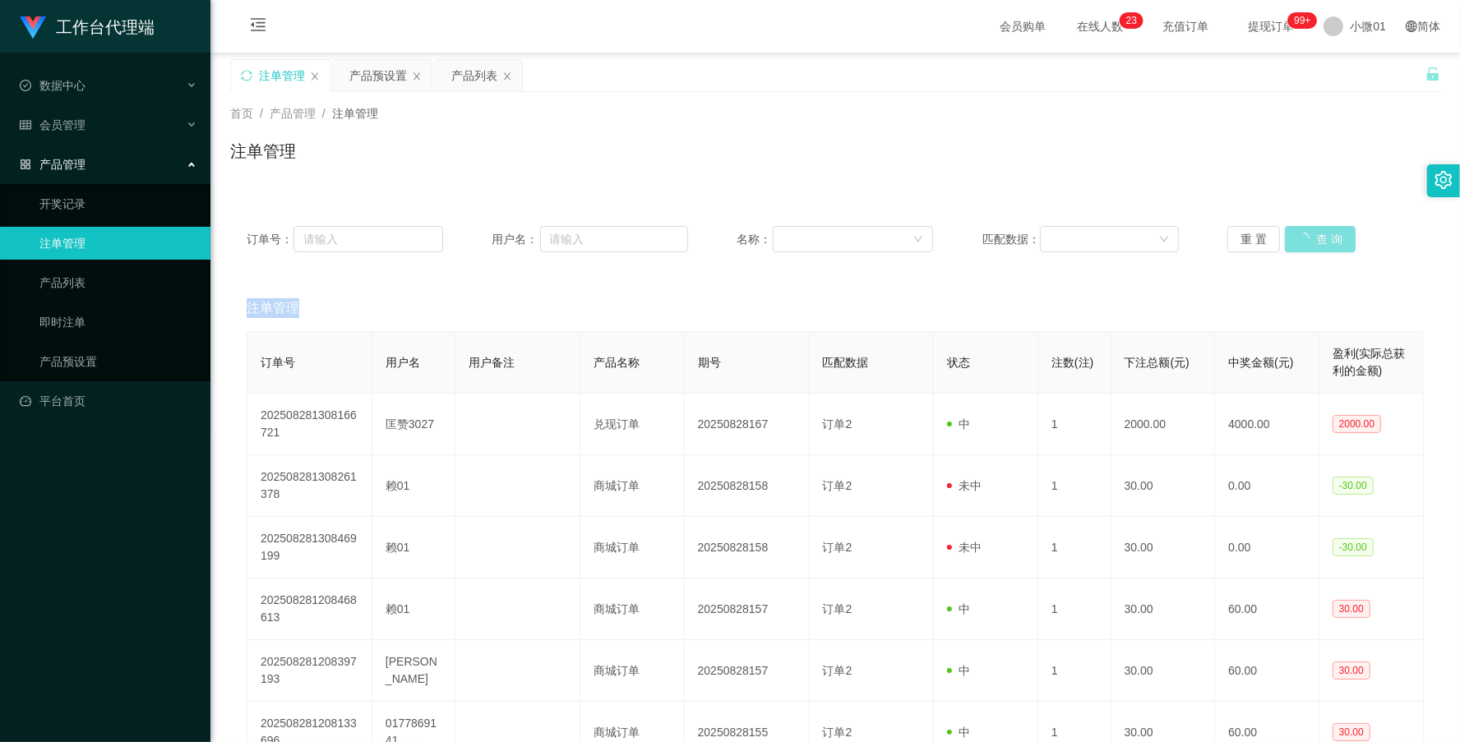
click at [1307, 247] on div "重 置 查 询" at bounding box center [1326, 239] width 197 height 26
click at [1307, 247] on button "查 询" at bounding box center [1311, 239] width 53 height 26
click at [1307, 247] on div "重 置 查 询" at bounding box center [1326, 239] width 197 height 26
click at [1307, 247] on button "查 询" at bounding box center [1311, 239] width 53 height 26
click at [1307, 247] on div "重 置 查 询" at bounding box center [1326, 239] width 197 height 26
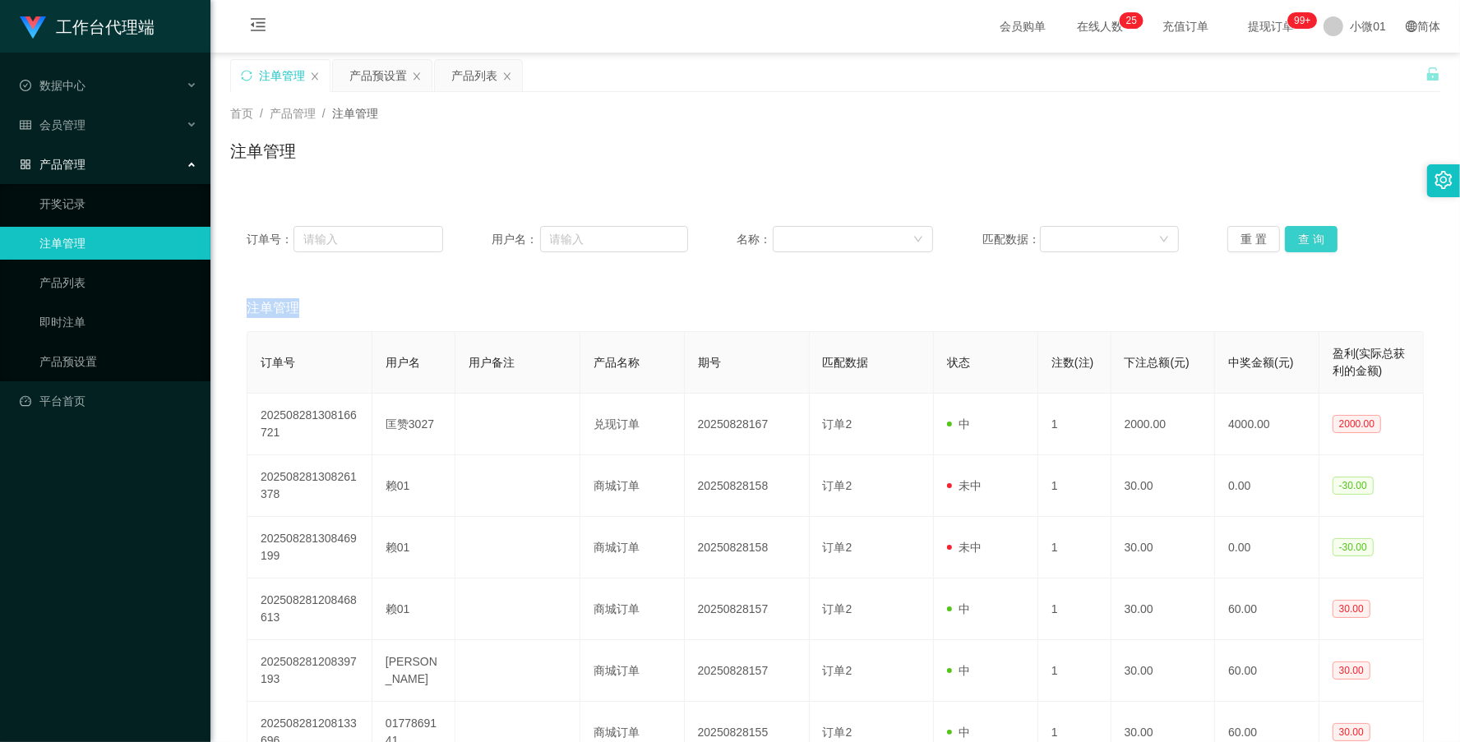
click at [1307, 247] on button "查 询" at bounding box center [1311, 239] width 53 height 26
click at [1307, 247] on div "重 置 查 询" at bounding box center [1326, 239] width 197 height 26
click at [1307, 247] on button "查 询" at bounding box center [1311, 239] width 53 height 26
click at [1307, 247] on div "重 置 查 询" at bounding box center [1326, 239] width 197 height 26
click at [1307, 247] on button "查 询" at bounding box center [1311, 239] width 53 height 26
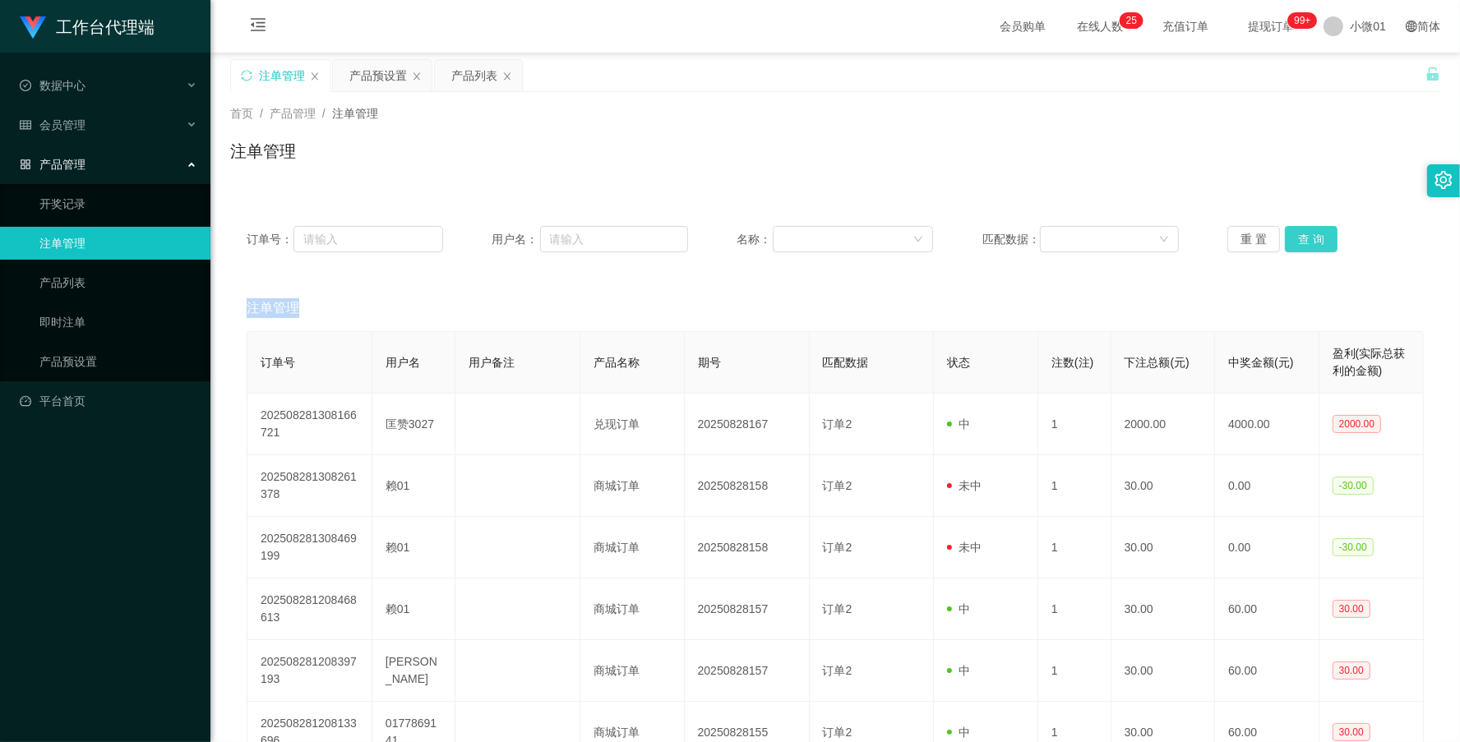
click at [1307, 247] on button "查 询" at bounding box center [1311, 239] width 53 height 26
click at [1307, 247] on div "重 置 查 询" at bounding box center [1326, 239] width 197 height 26
click at [1307, 247] on button "查 询" at bounding box center [1311, 239] width 53 height 26
click at [1307, 247] on div "重 置 查 询" at bounding box center [1326, 239] width 197 height 26
click at [1287, 238] on button "查 询" at bounding box center [1311, 239] width 53 height 26
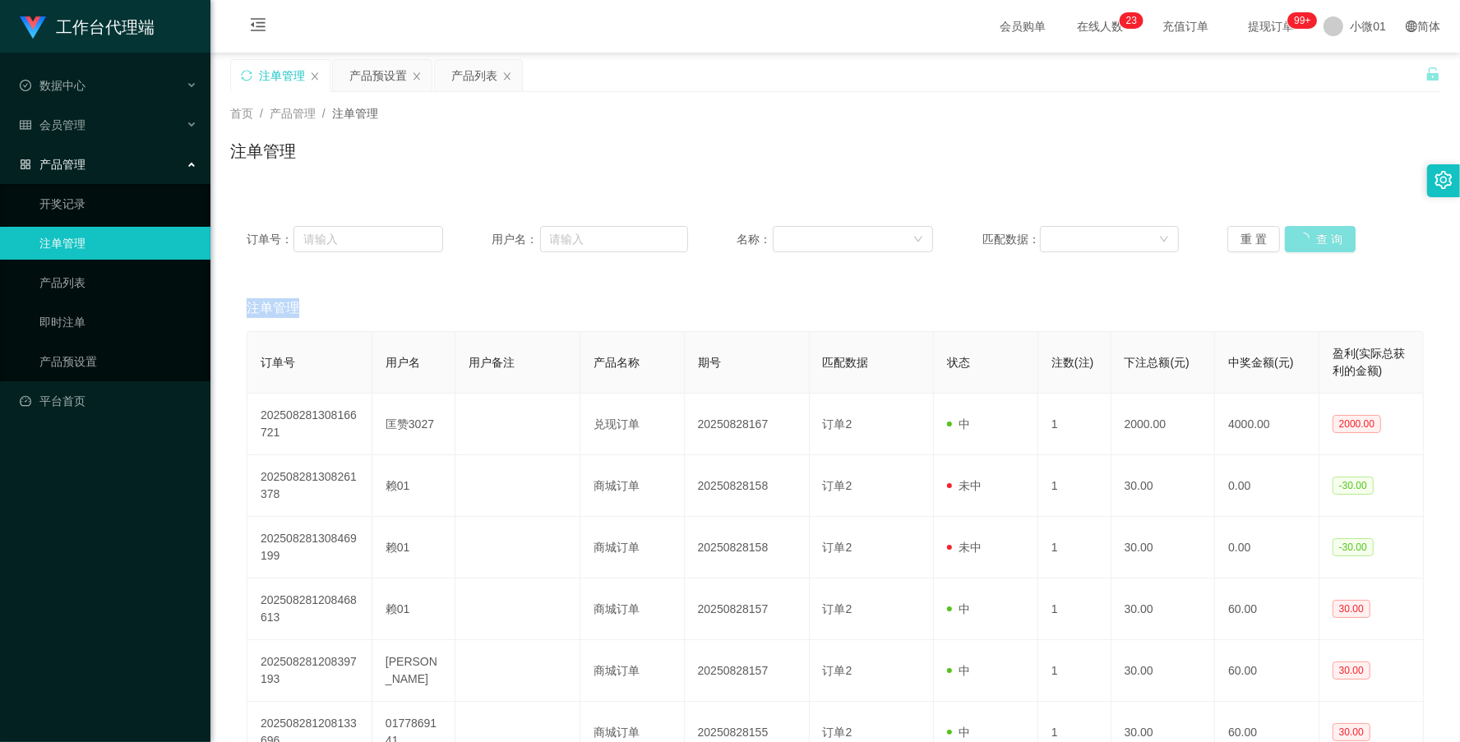
click at [1287, 238] on div "重 置 查 询" at bounding box center [1326, 239] width 197 height 26
click at [1287, 238] on button "查 询" at bounding box center [1311, 239] width 53 height 26
click at [1287, 238] on div "重 置 查 询" at bounding box center [1326, 239] width 197 height 26
click at [1311, 233] on button "查 询" at bounding box center [1311, 239] width 53 height 26
click at [1311, 233] on div "重 置 查 询" at bounding box center [1326, 239] width 197 height 26
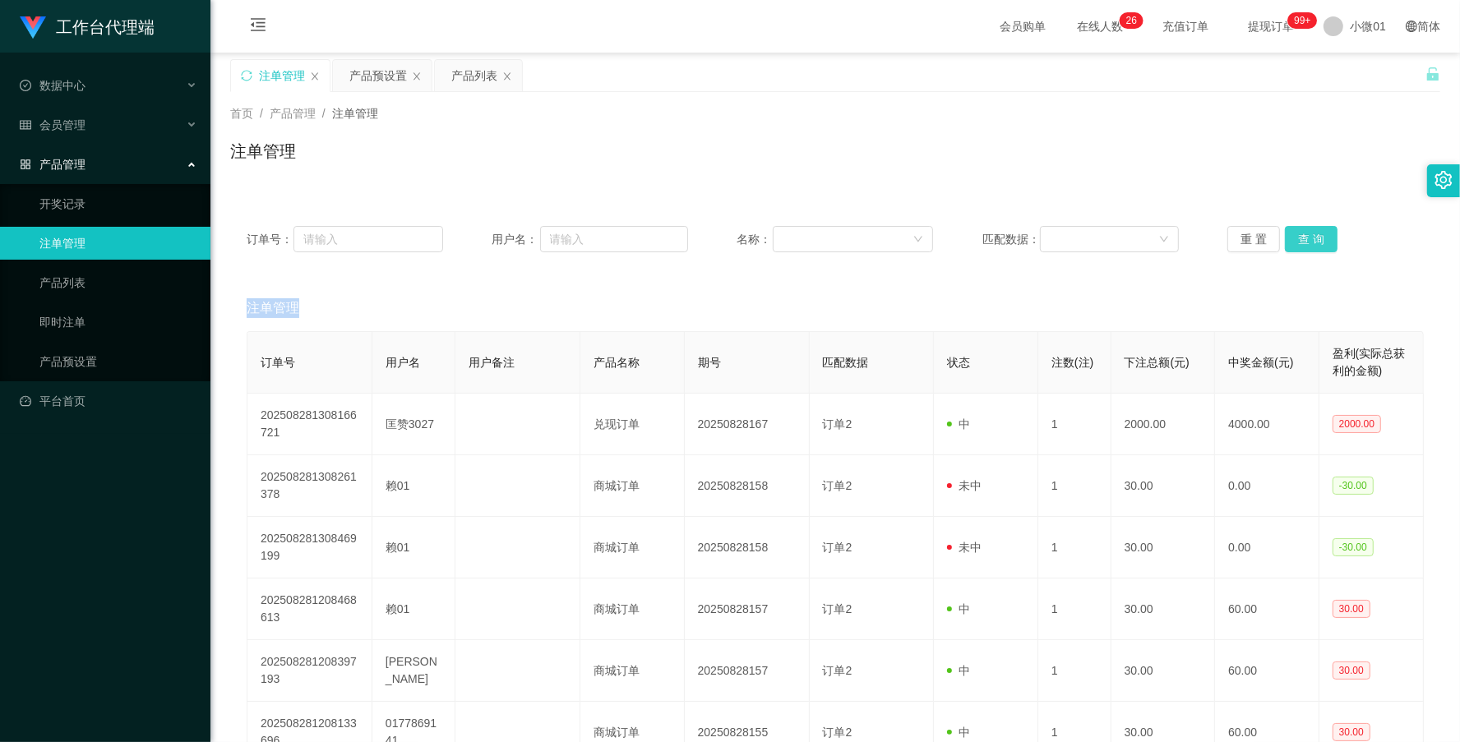
click at [1311, 233] on button "查 询" at bounding box center [1311, 239] width 53 height 26
click at [1311, 233] on div "重 置 查 询" at bounding box center [1326, 239] width 197 height 26
click at [1311, 233] on button "查 询" at bounding box center [1311, 239] width 53 height 26
click at [1297, 243] on button "查 询" at bounding box center [1311, 239] width 53 height 26
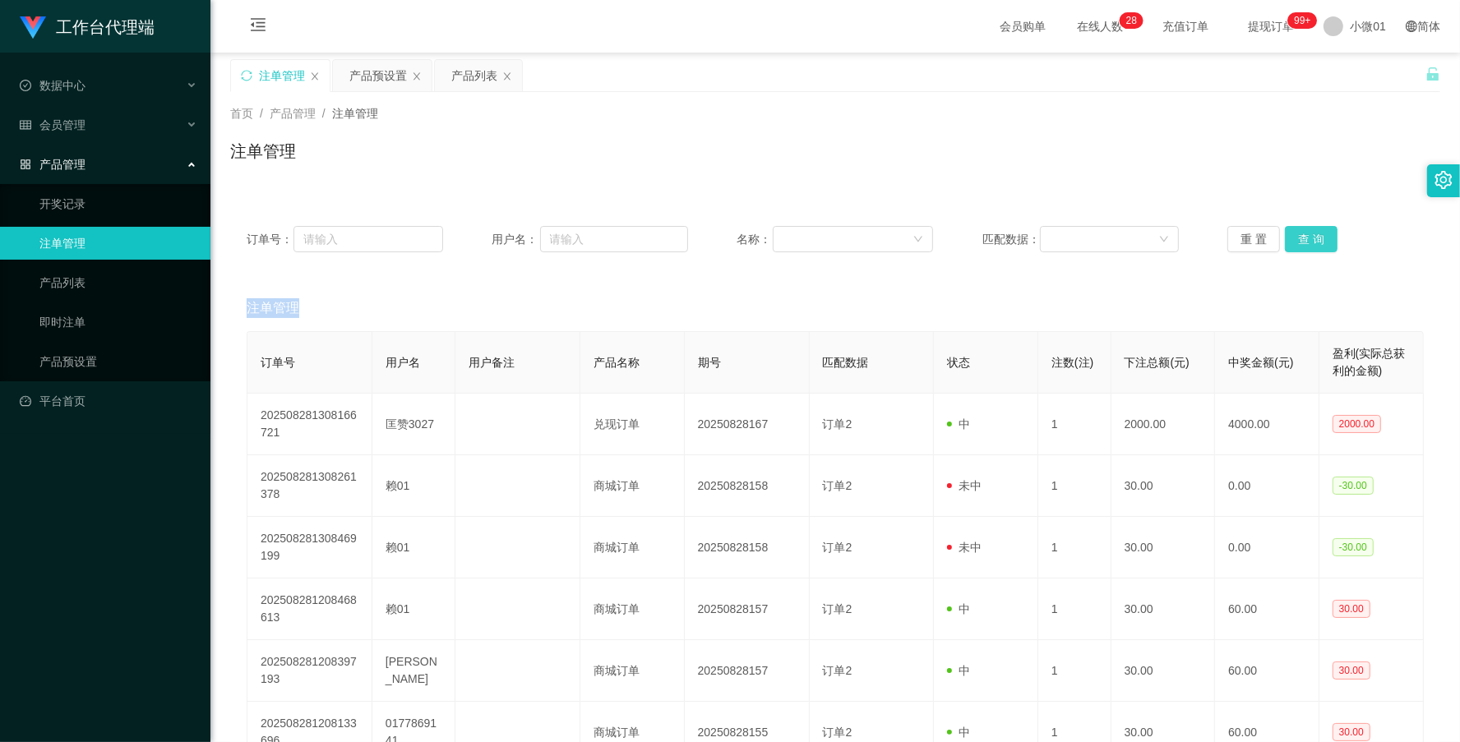
click at [1297, 243] on button "查 询" at bounding box center [1311, 239] width 53 height 26
click at [1297, 243] on div "重 置 查 询" at bounding box center [1326, 239] width 197 height 26
click at [1297, 243] on button "查 询" at bounding box center [1311, 239] width 53 height 26
click at [1307, 238] on button "查 询" at bounding box center [1311, 239] width 53 height 26
click at [1307, 238] on div "重 置 查 询" at bounding box center [1326, 239] width 197 height 26
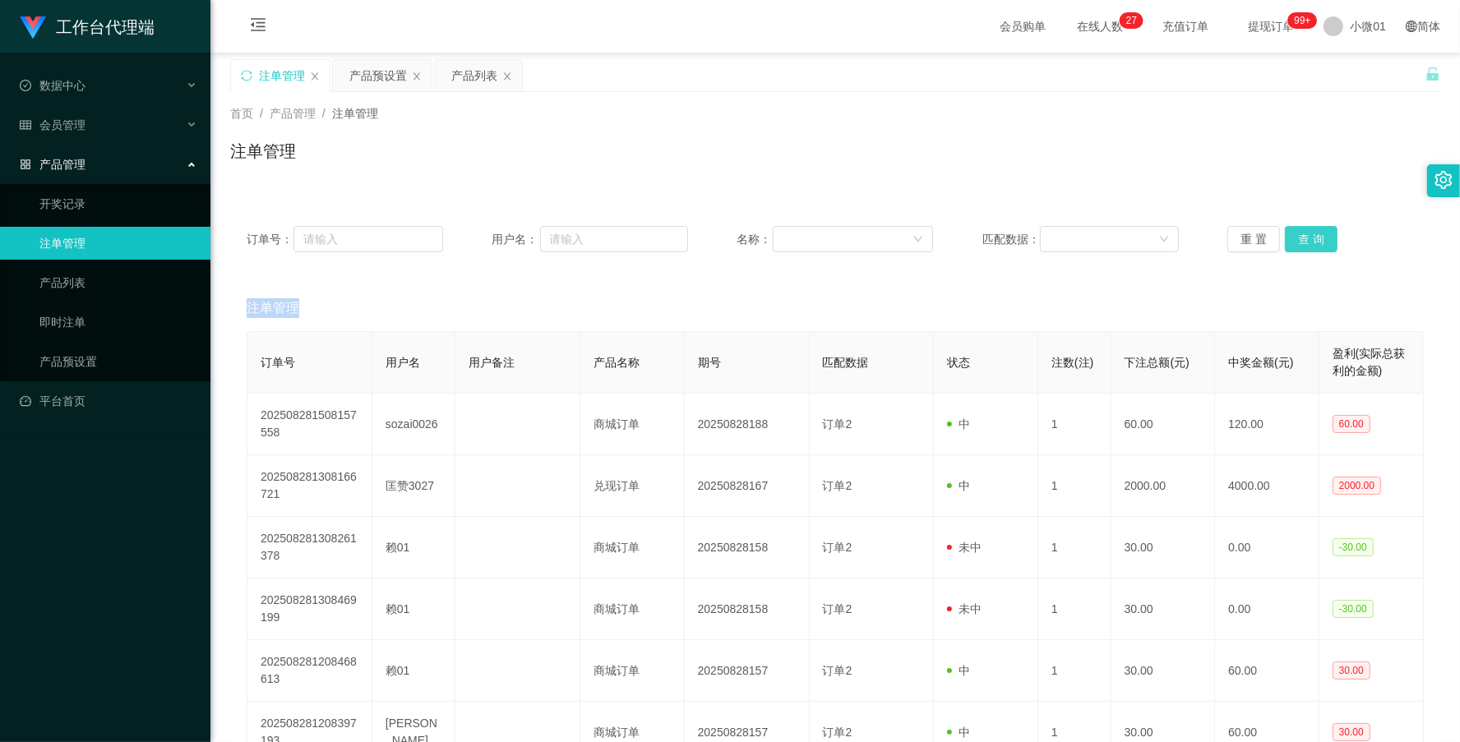
click at [1307, 238] on button "查 询" at bounding box center [1311, 239] width 53 height 26
click at [1307, 238] on div "重 置 查 询" at bounding box center [1326, 239] width 197 height 26
click at [1307, 238] on button "查 询" at bounding box center [1311, 239] width 53 height 26
click at [1307, 238] on div "重 置 查 询" at bounding box center [1326, 239] width 197 height 26
click at [1307, 238] on button "查 询" at bounding box center [1311, 239] width 53 height 26
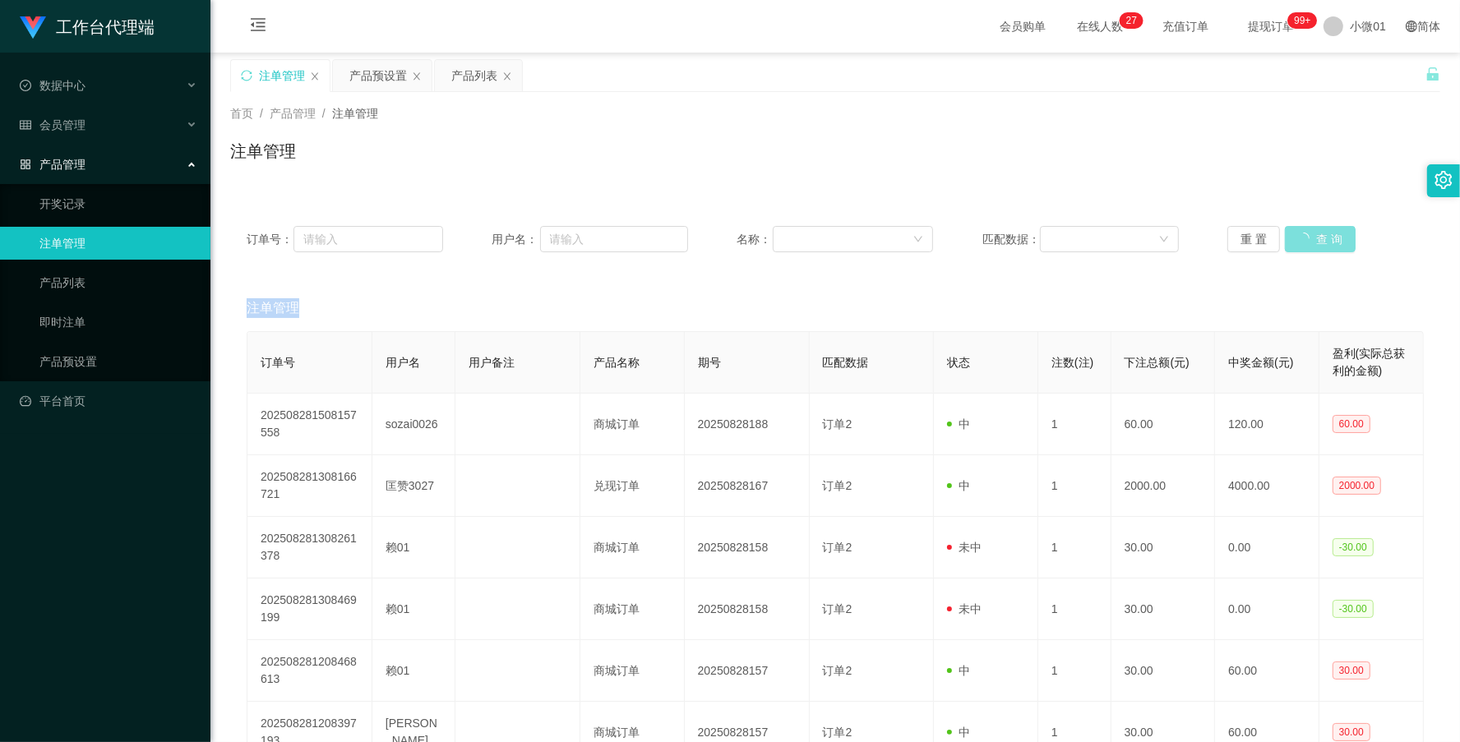
click at [1307, 238] on div "重 置 查 询" at bounding box center [1326, 239] width 197 height 26
click at [1292, 240] on button "查 询" at bounding box center [1311, 239] width 53 height 26
click at [1292, 240] on div "重 置 查 询" at bounding box center [1326, 239] width 197 height 26
click at [1292, 240] on button "查 询" at bounding box center [1311, 239] width 53 height 26
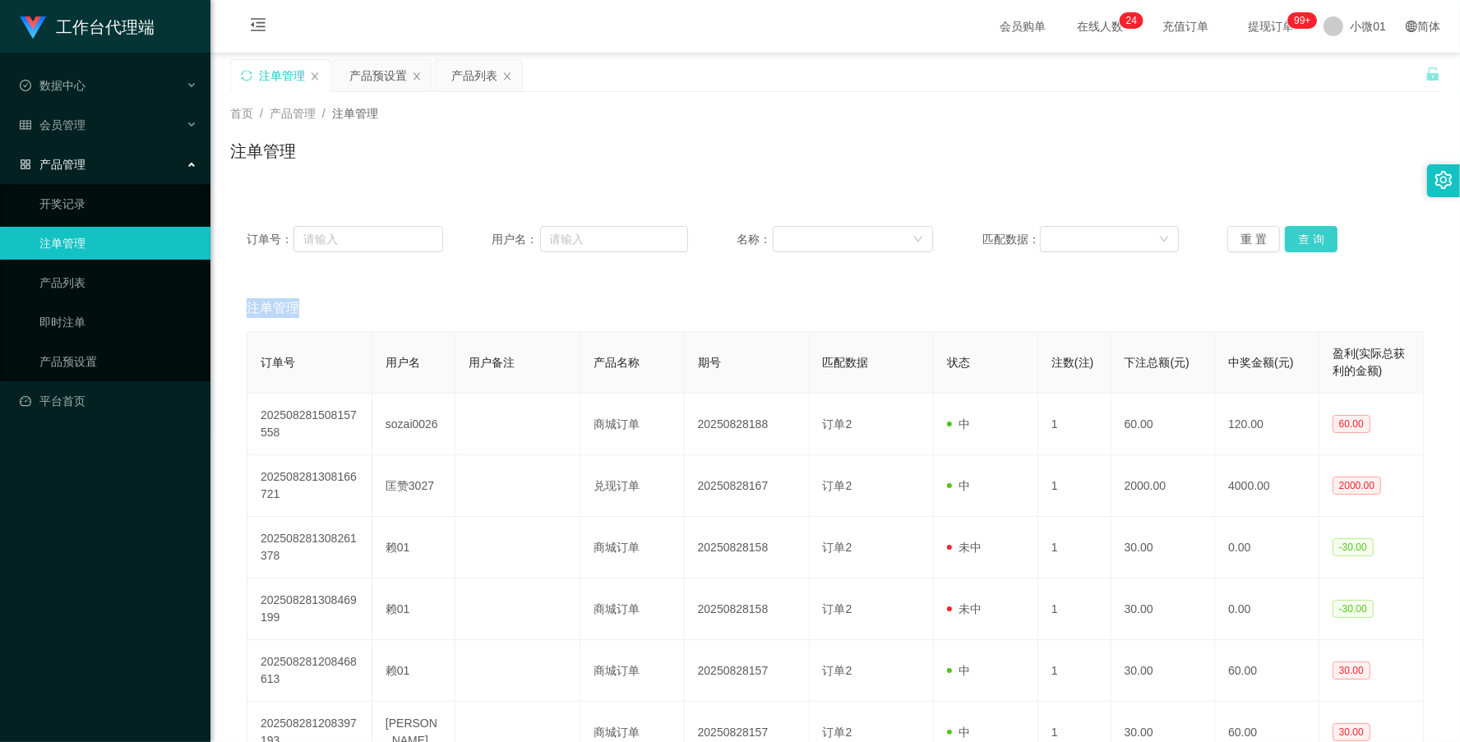
drag, startPoint x: 1292, startPoint y: 240, endPoint x: 1313, endPoint y: 93, distance: 148.7
click at [1292, 240] on button "查 询" at bounding box center [1311, 239] width 53 height 26
click at [370, 79] on div "产品预设置" at bounding box center [378, 75] width 58 height 31
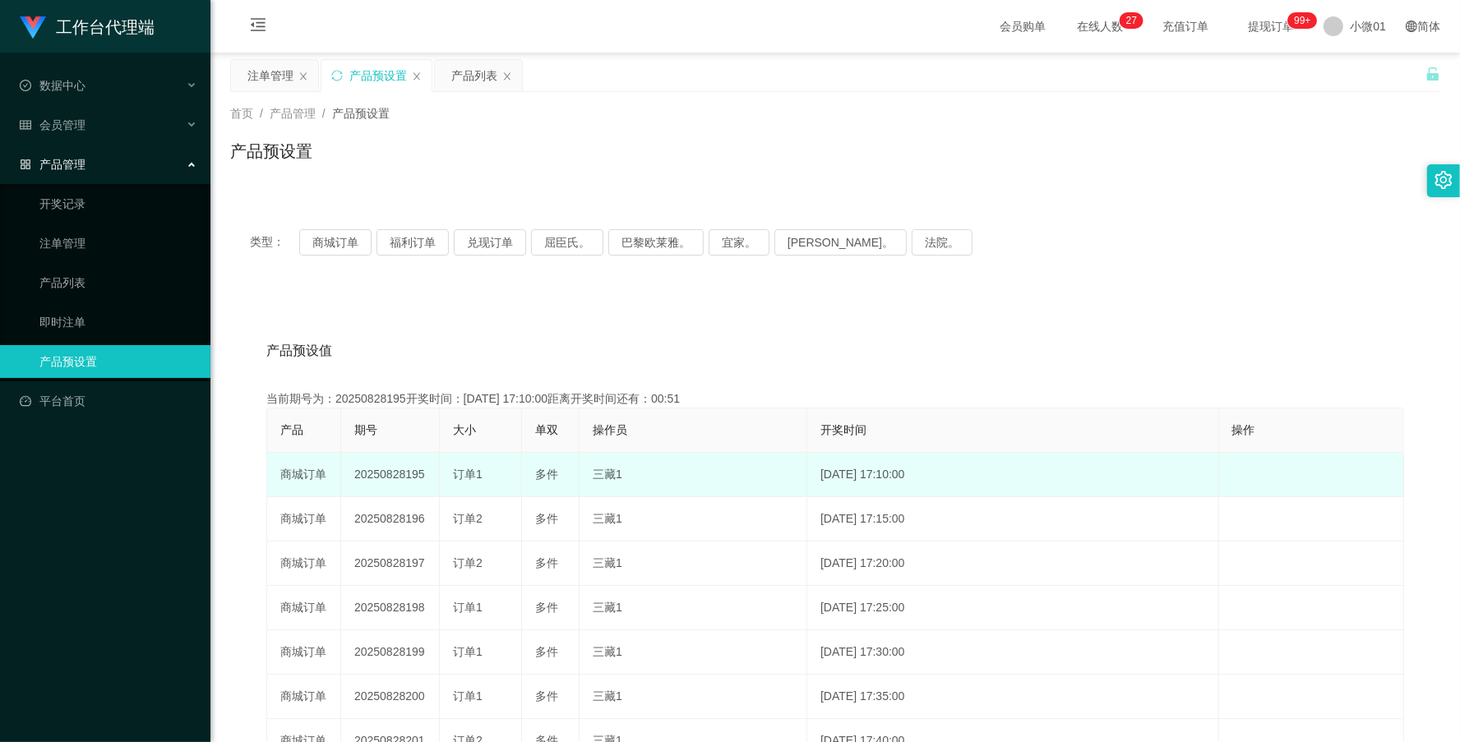
click at [379, 474] on td "20250828195" at bounding box center [390, 475] width 99 height 44
copy td "20250828195"
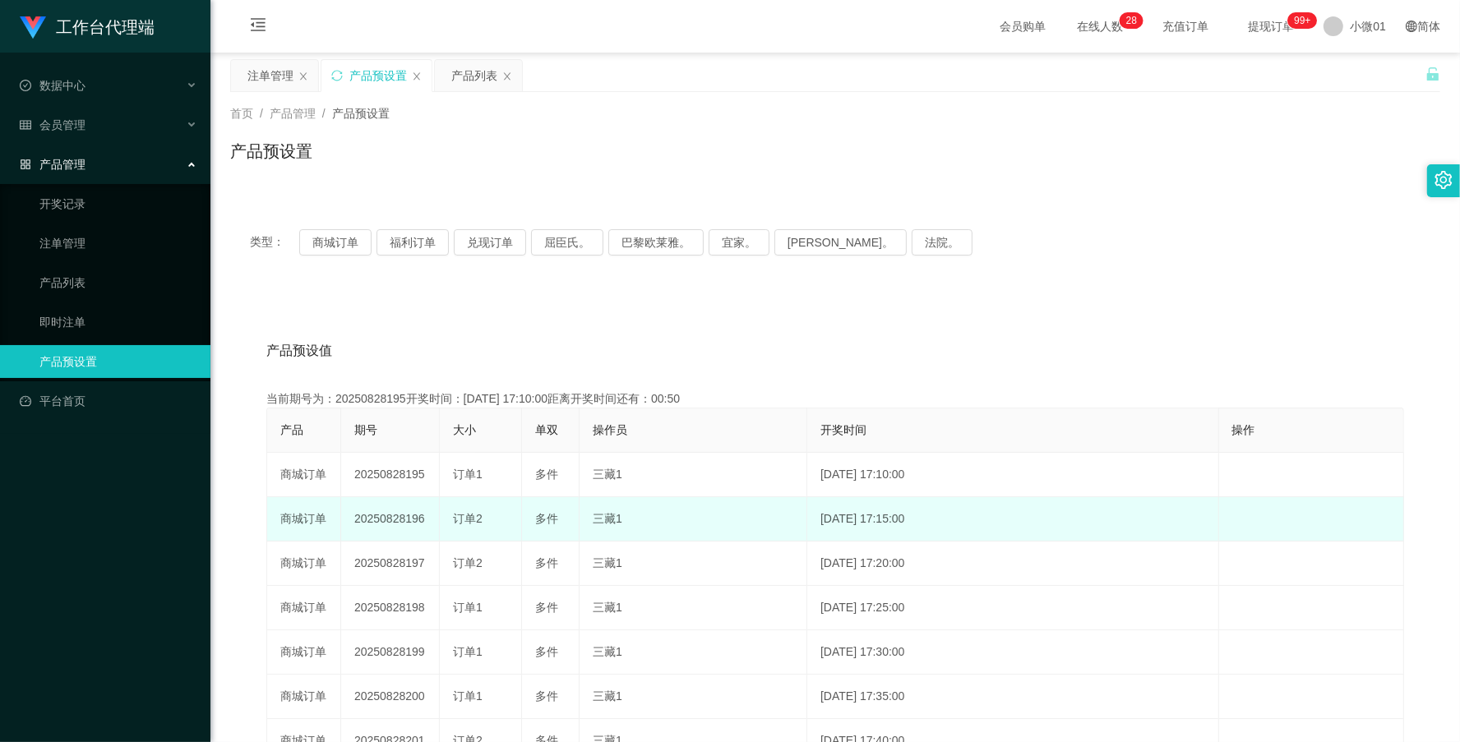
click at [387, 520] on td "20250828196" at bounding box center [390, 519] width 99 height 44
copy td "20250828196"
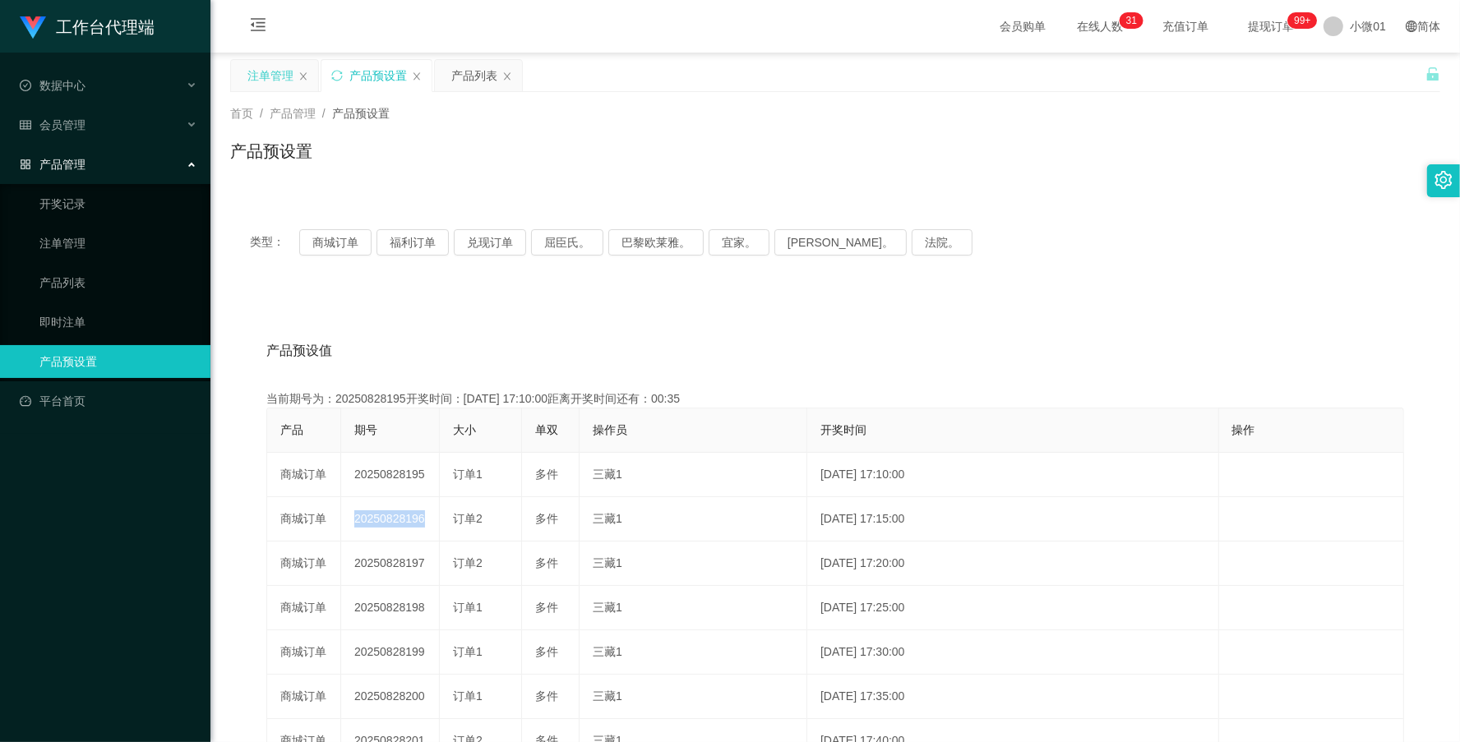
click at [280, 76] on div "注单管理" at bounding box center [270, 75] width 46 height 31
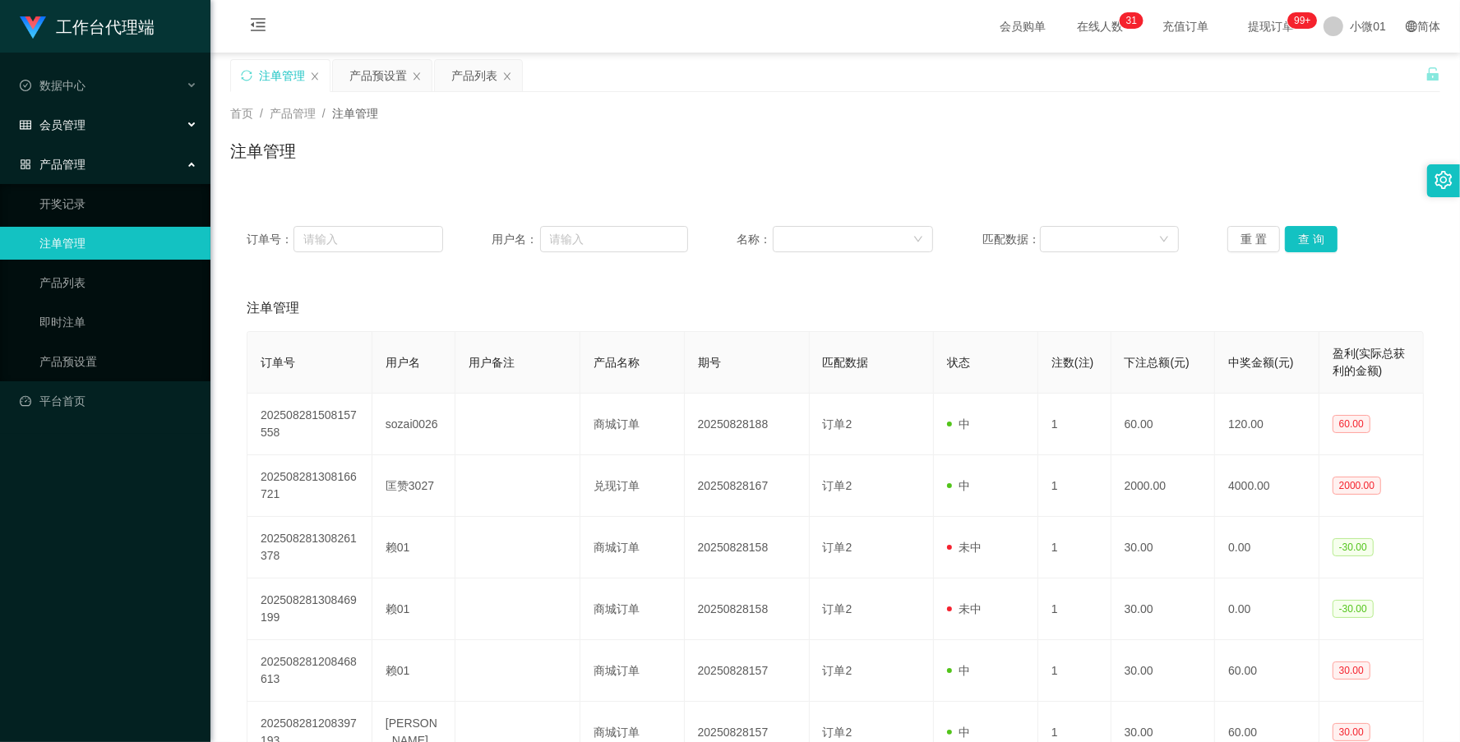
click at [54, 132] on div "会员管理" at bounding box center [105, 125] width 210 height 33
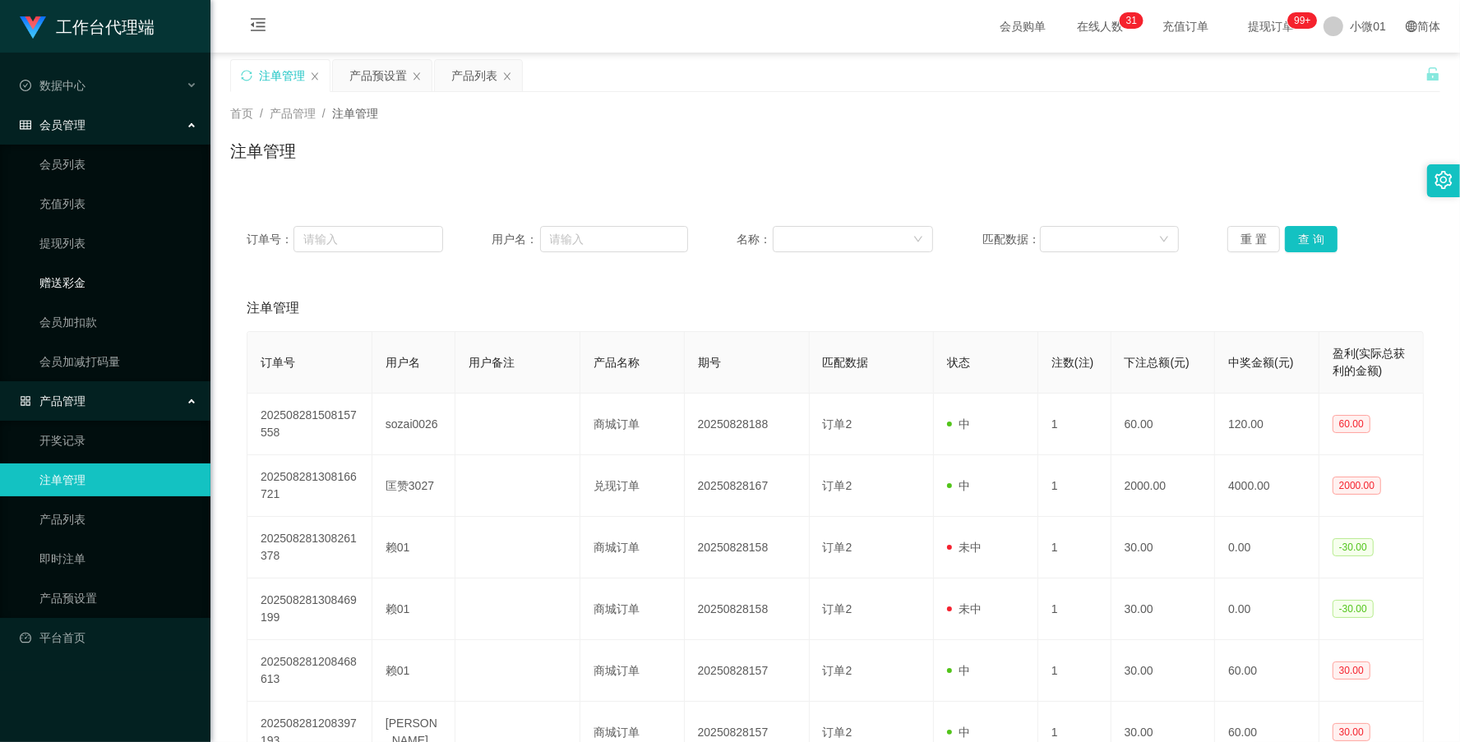
drag, startPoint x: 54, startPoint y: 276, endPoint x: 171, endPoint y: 261, distance: 117.7
click at [54, 276] on link "赠送彩金" at bounding box center [118, 282] width 158 height 33
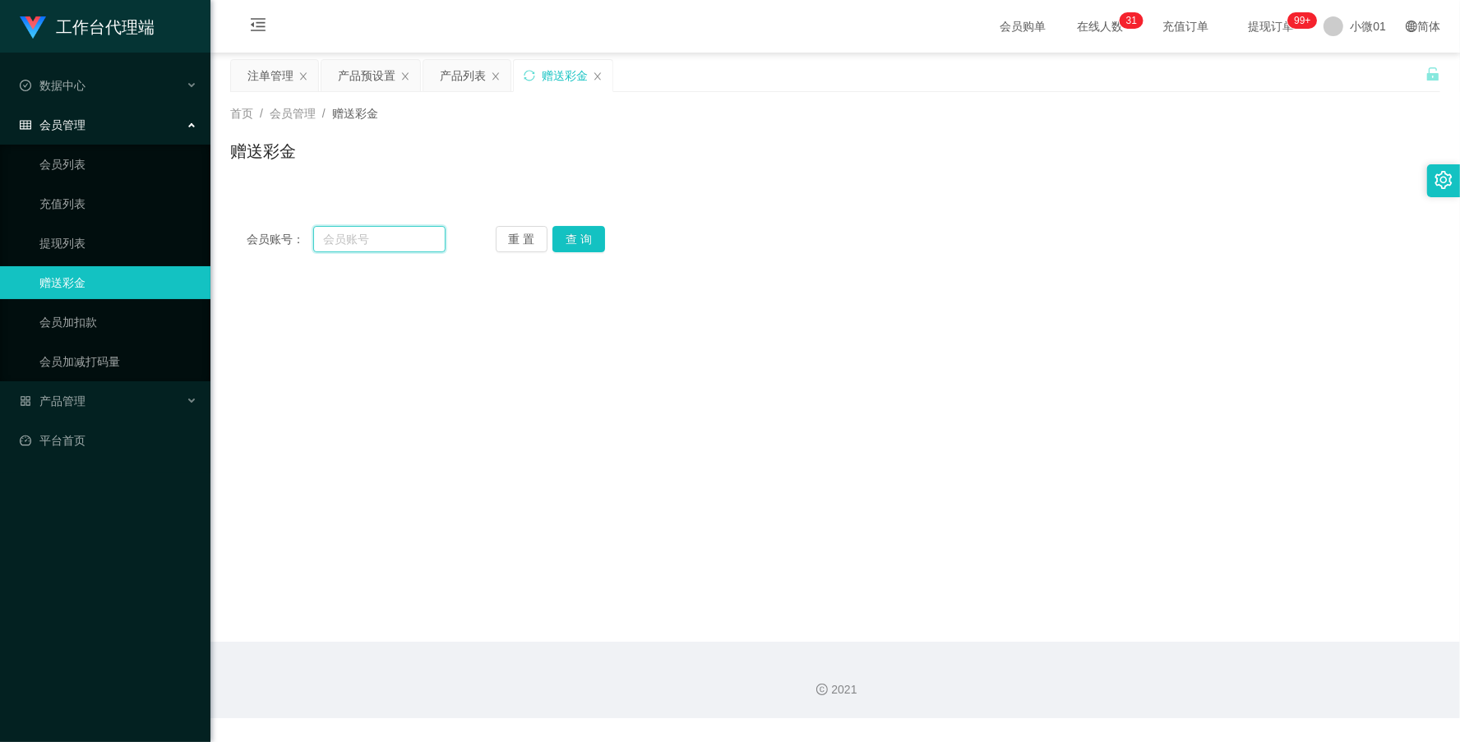
click at [378, 249] on input "text" at bounding box center [379, 239] width 132 height 26
paste input "A0606"
type input "A0606"
click at [574, 232] on button "查 询" at bounding box center [579, 239] width 53 height 26
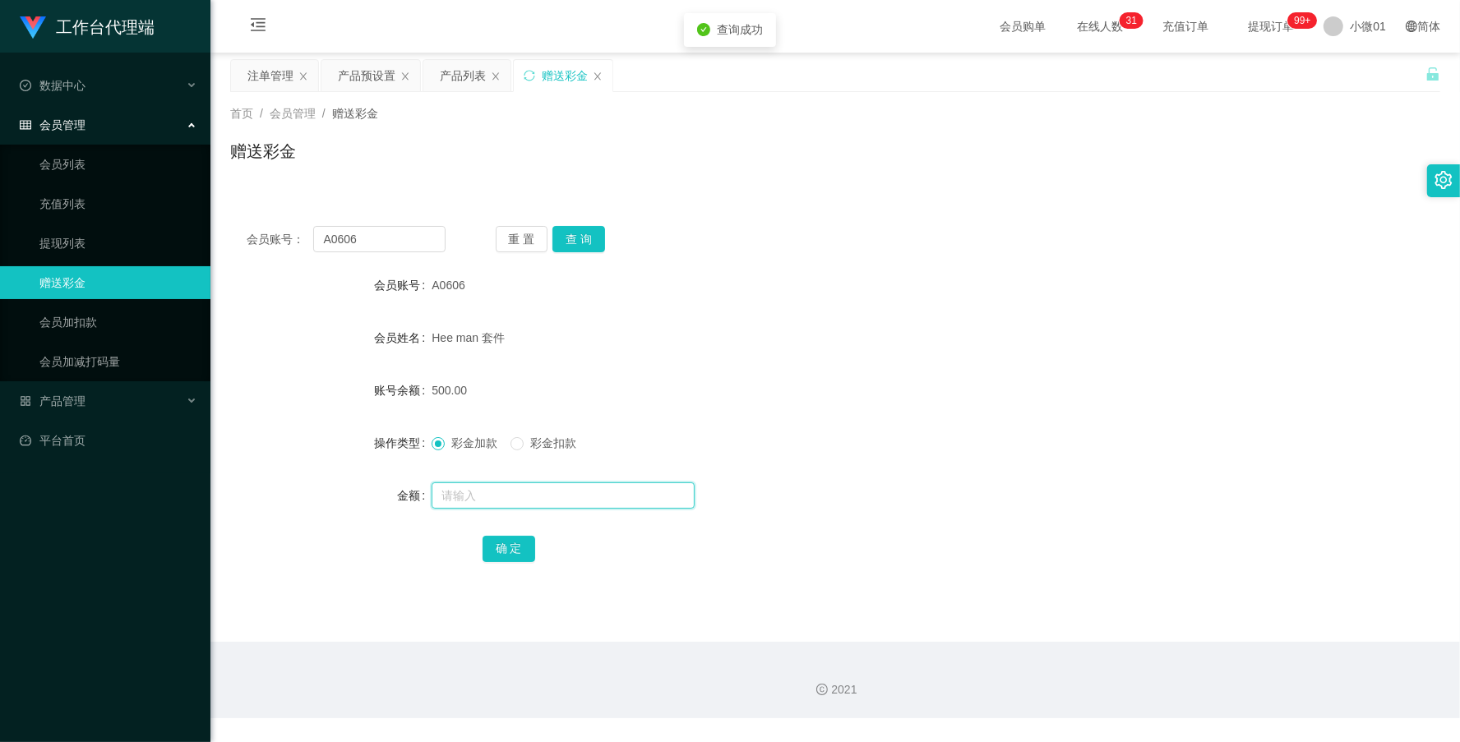
click at [474, 491] on input "text" at bounding box center [563, 496] width 263 height 26
type input "200"
click at [518, 553] on button "确 定" at bounding box center [509, 549] width 53 height 26
click at [1085, 368] on form "会员账号 A0606 会员姓名 Hee man 套件 账号余额 700.00 操作类型 彩金加款 彩金扣款 金额 确 定" at bounding box center [835, 417] width 1210 height 296
click at [454, 68] on div "产品列表" at bounding box center [463, 75] width 46 height 31
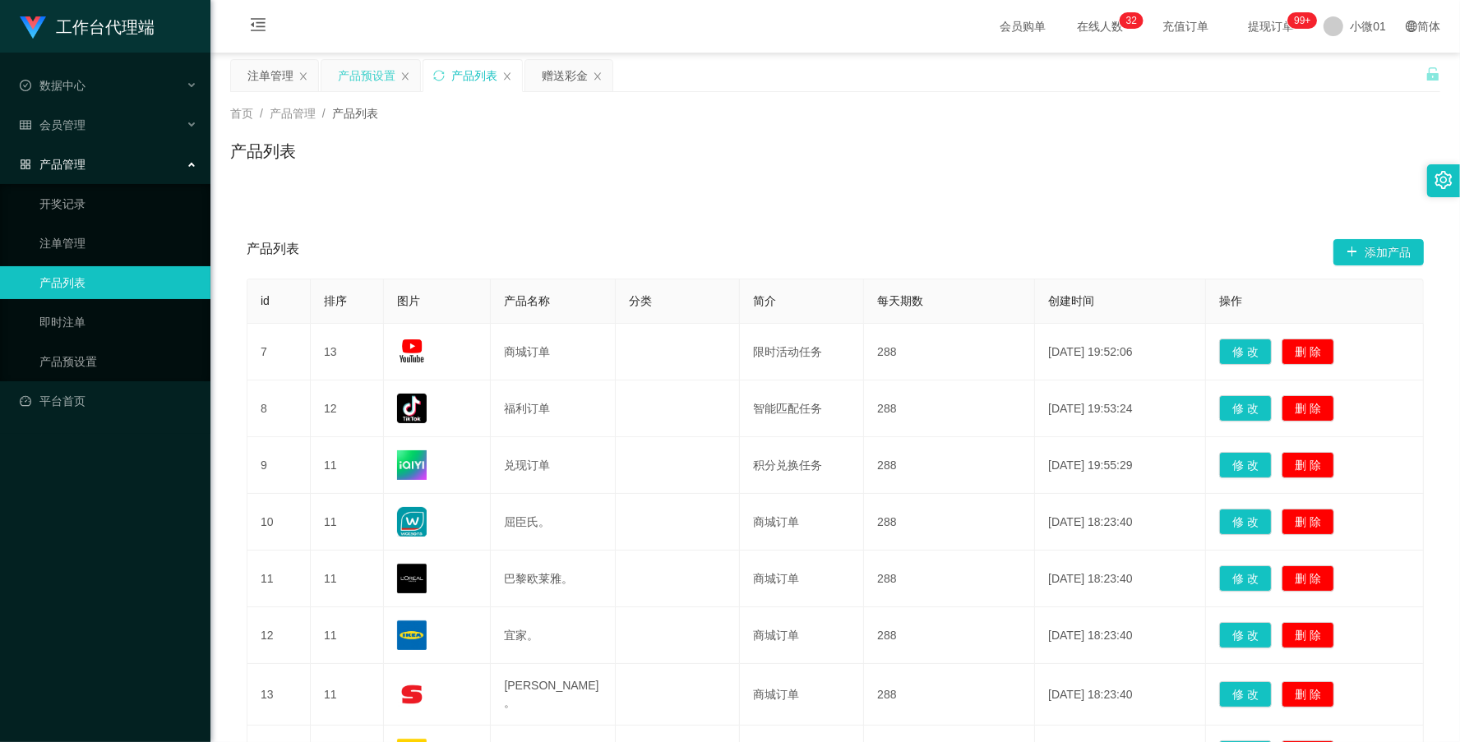
drag, startPoint x: 349, startPoint y: 74, endPoint x: 366, endPoint y: 74, distance: 16.4
click at [349, 74] on div "产品预设置" at bounding box center [367, 75] width 58 height 31
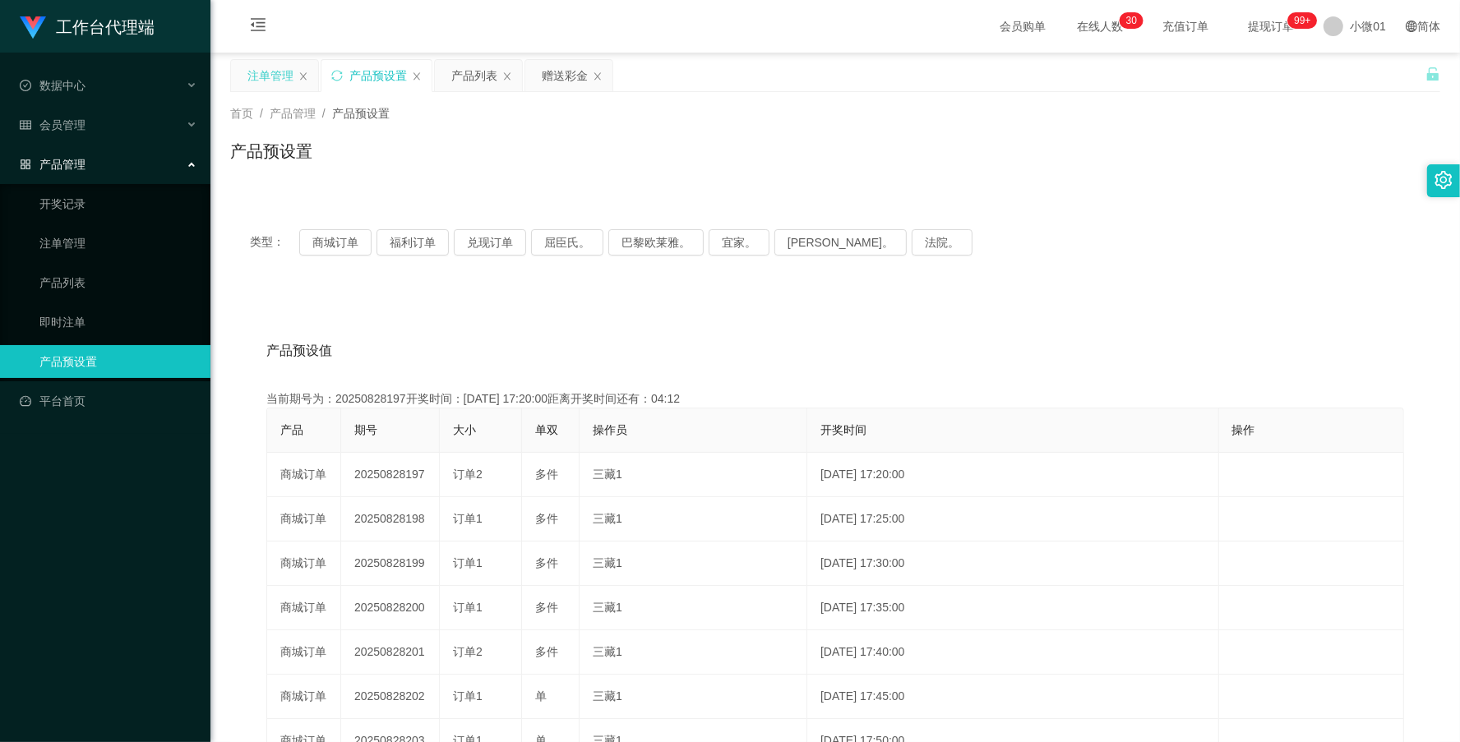
click at [264, 76] on div "注单管理" at bounding box center [270, 75] width 46 height 31
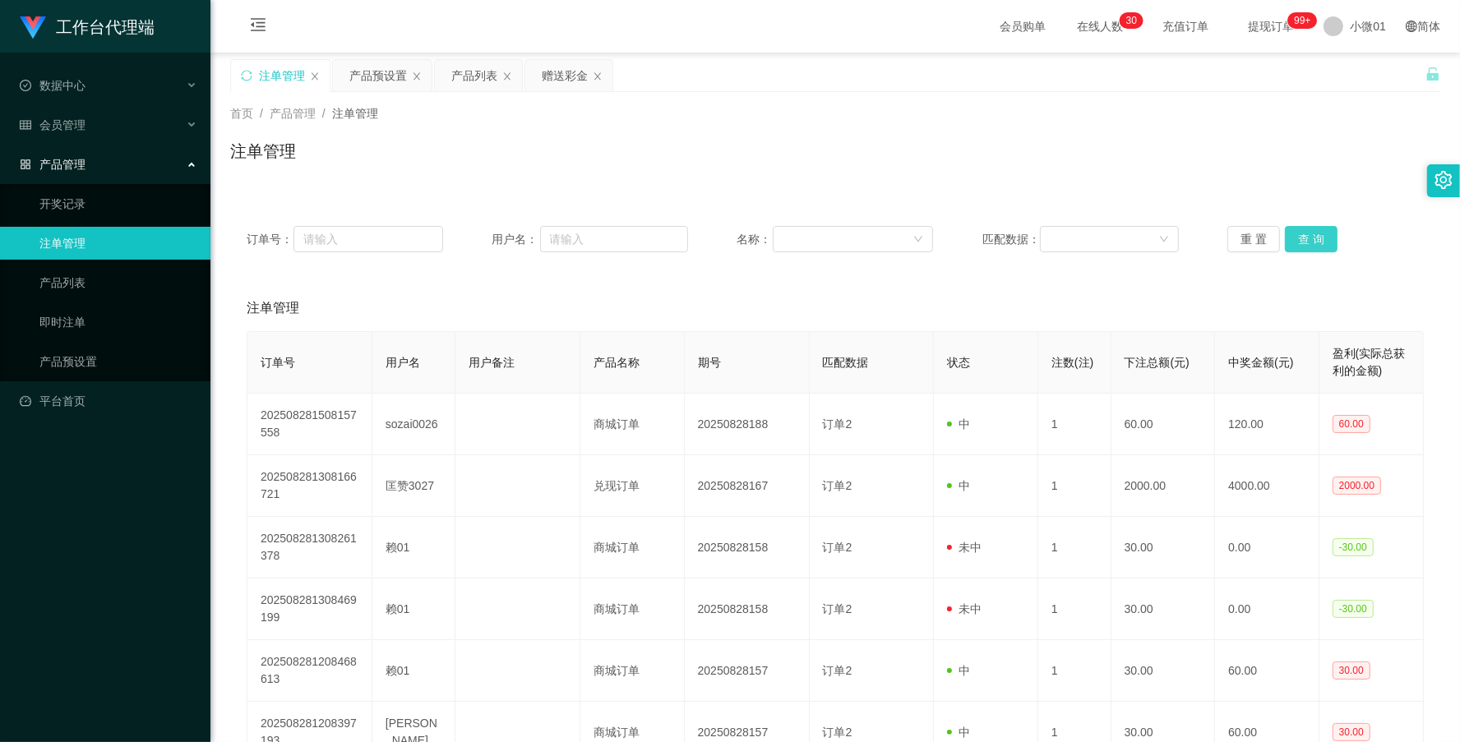
click at [1296, 237] on button "查 询" at bounding box center [1311, 239] width 53 height 26
click at [1296, 237] on div "重 置 查 询" at bounding box center [1326, 239] width 197 height 26
click at [1296, 237] on button "查 询" at bounding box center [1311, 239] width 53 height 26
click at [1296, 237] on div "重 置 查 询" at bounding box center [1326, 239] width 197 height 26
click at [1296, 237] on button "查 询" at bounding box center [1311, 239] width 53 height 26
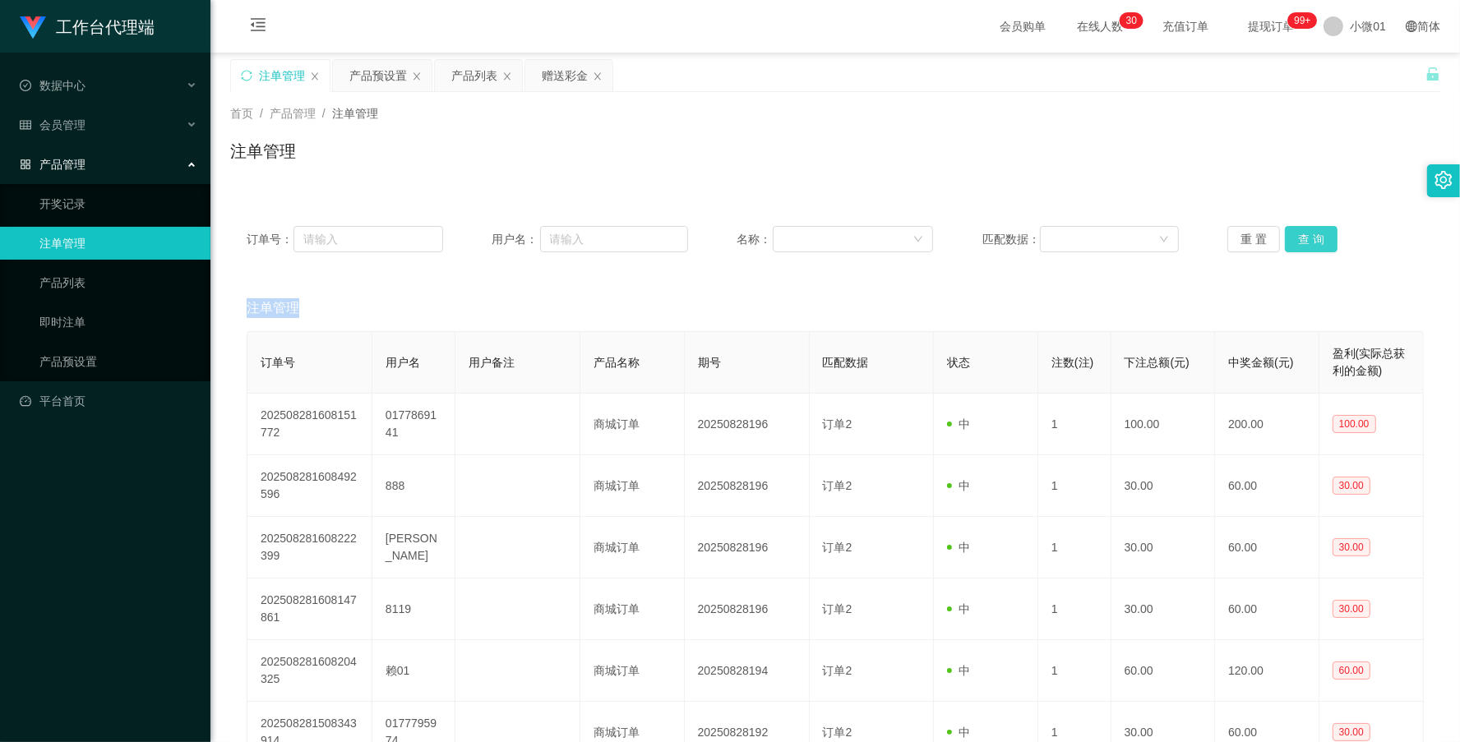
click at [1296, 237] on div "重 置 查 询" at bounding box center [1326, 239] width 197 height 26
click at [1296, 237] on button "查 询" at bounding box center [1311, 239] width 53 height 26
click at [1296, 237] on div "重 置 查 询" at bounding box center [1326, 239] width 197 height 26
click at [1296, 237] on button "查 询" at bounding box center [1311, 239] width 53 height 26
click at [548, 72] on div "赠送彩金" at bounding box center [565, 75] width 46 height 31
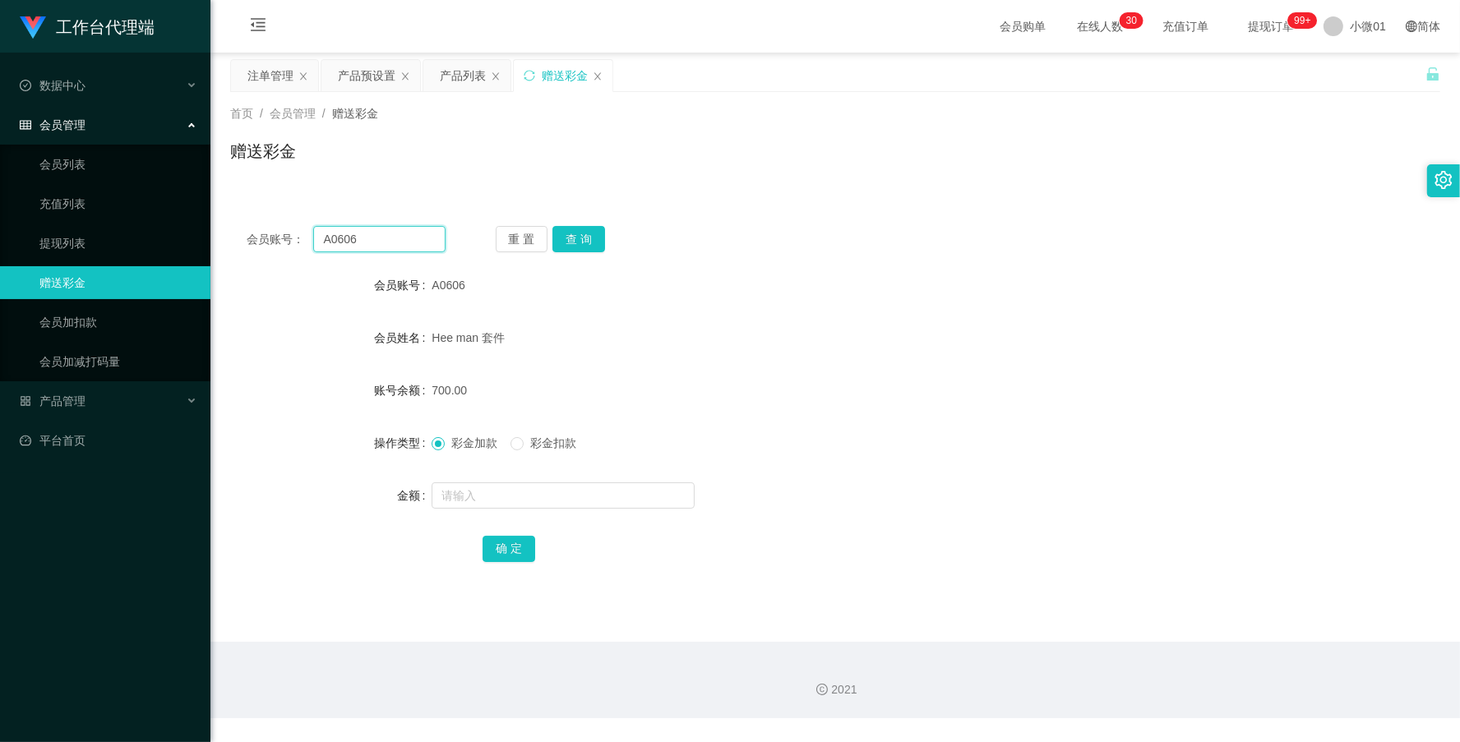
click at [359, 237] on input "A0606" at bounding box center [379, 239] width 132 height 26
drag, startPoint x: 388, startPoint y: 240, endPoint x: 306, endPoint y: 218, distance: 85.2
click at [16, 207] on section "工作台代理端 数据中心 会员管理 会员列表 充值列表 提现列表 赠送彩金 会员加扣款 会员加减打码量 产品管理 开奖记录 注单管理 产品列表 即时注单 产品预…" at bounding box center [730, 359] width 1460 height 719
paste input "louislau"
type input "louislau"
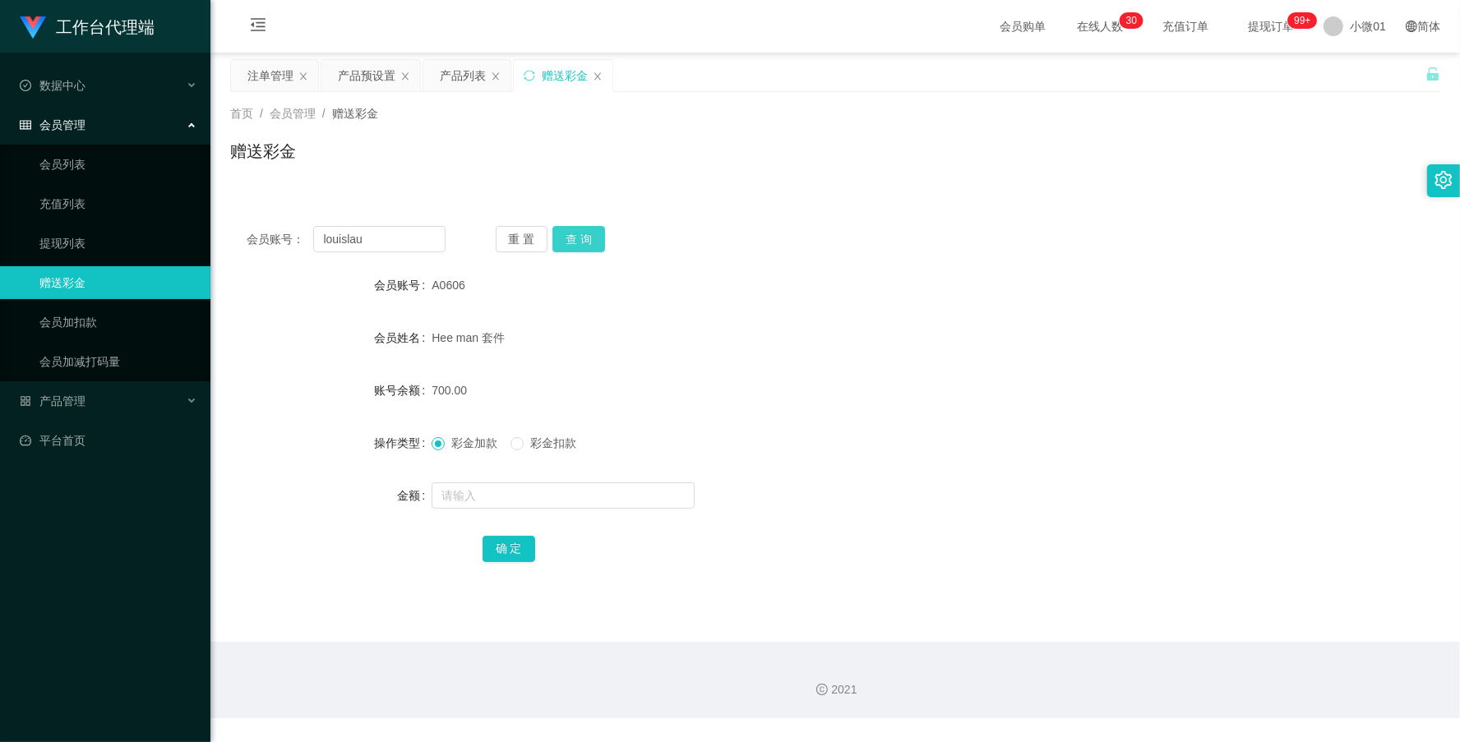
click at [590, 236] on button "查 询" at bounding box center [579, 239] width 53 height 26
click at [269, 78] on div "注单管理" at bounding box center [270, 75] width 46 height 31
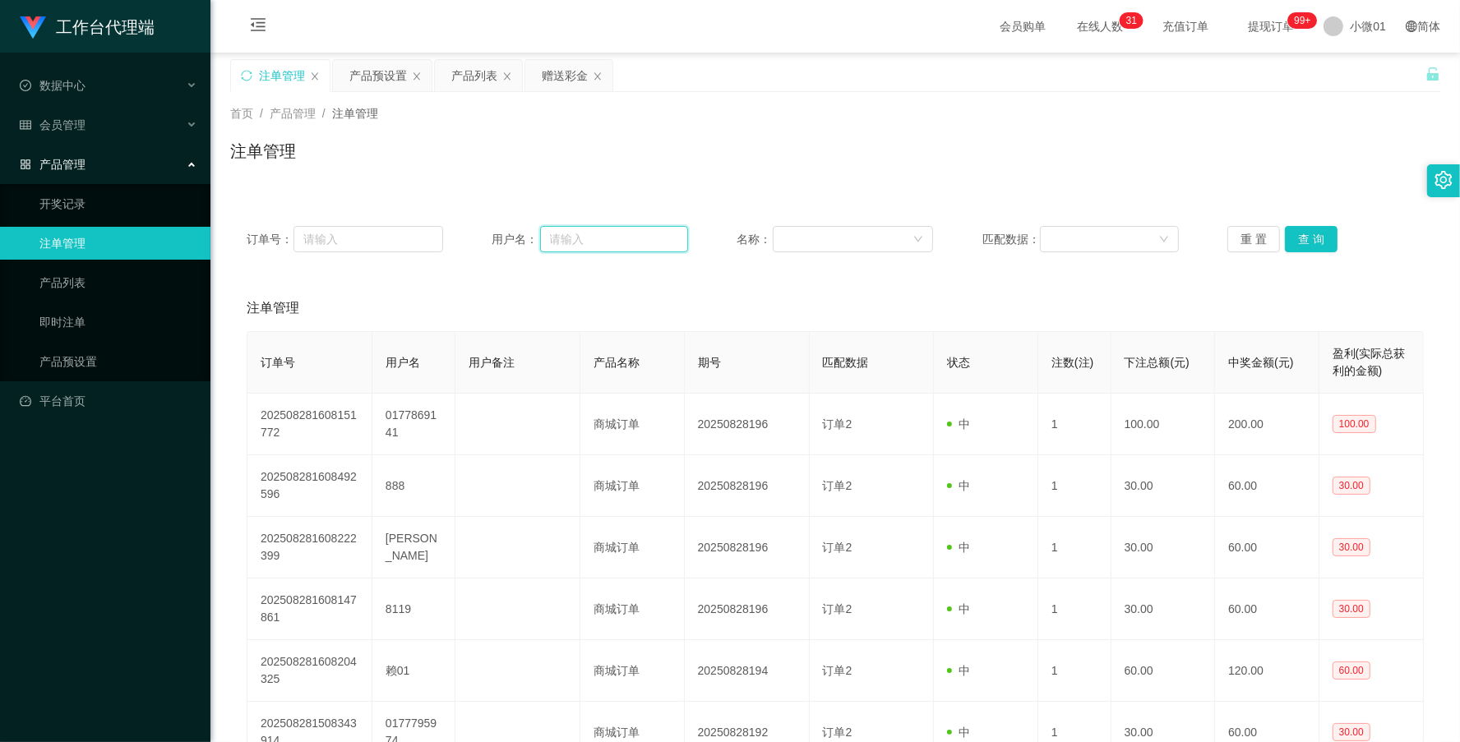
click at [563, 235] on input "text" at bounding box center [614, 239] width 148 height 26
paste input "louislau"
type input "louislau"
click at [1302, 233] on button "查 询" at bounding box center [1311, 239] width 53 height 26
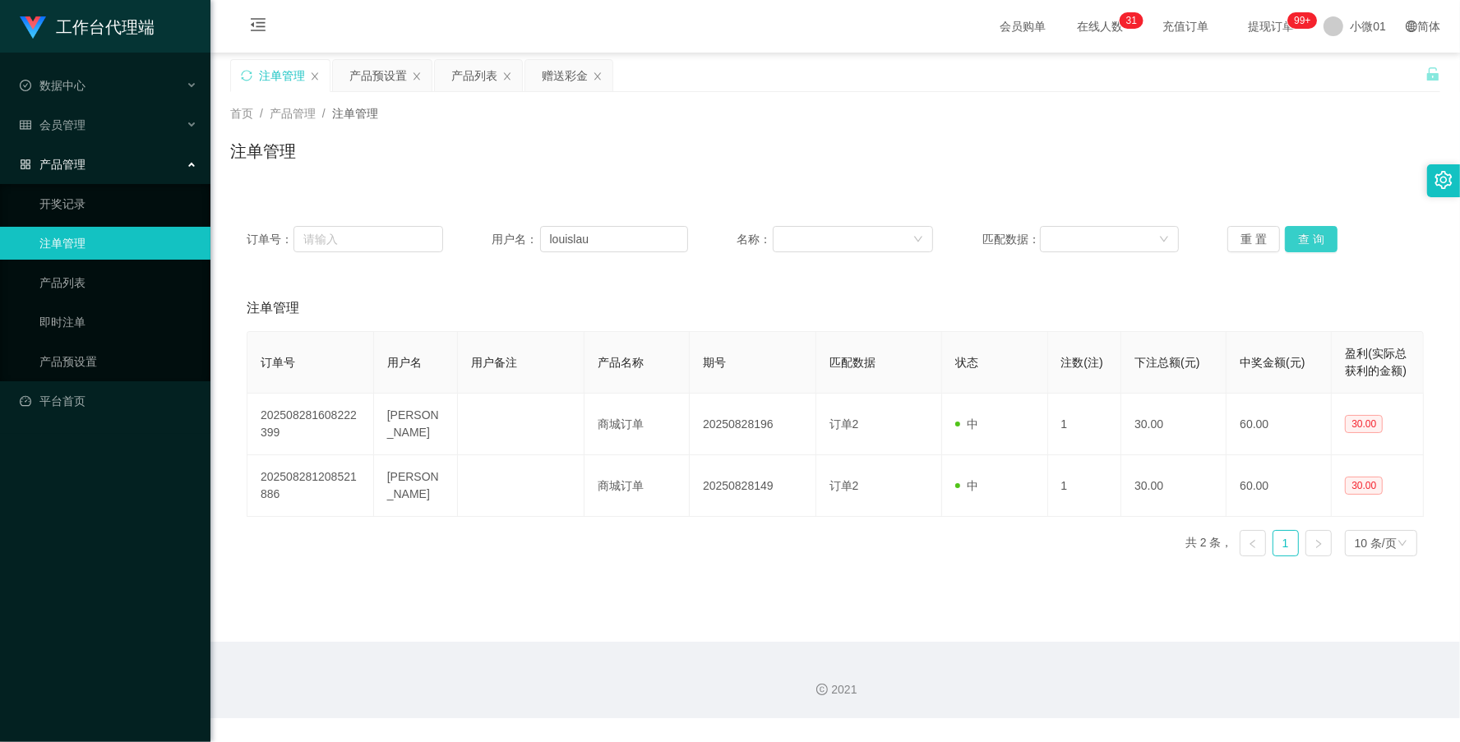
click at [1302, 233] on button "查 询" at bounding box center [1311, 239] width 53 height 26
click at [1302, 233] on div "重 置 查 询" at bounding box center [1326, 239] width 197 height 26
click at [1302, 233] on button "查 询" at bounding box center [1311, 239] width 53 height 26
click at [1302, 233] on div "重 置 查 询" at bounding box center [1326, 239] width 197 height 26
click at [1302, 233] on button "查 询" at bounding box center [1311, 239] width 53 height 26
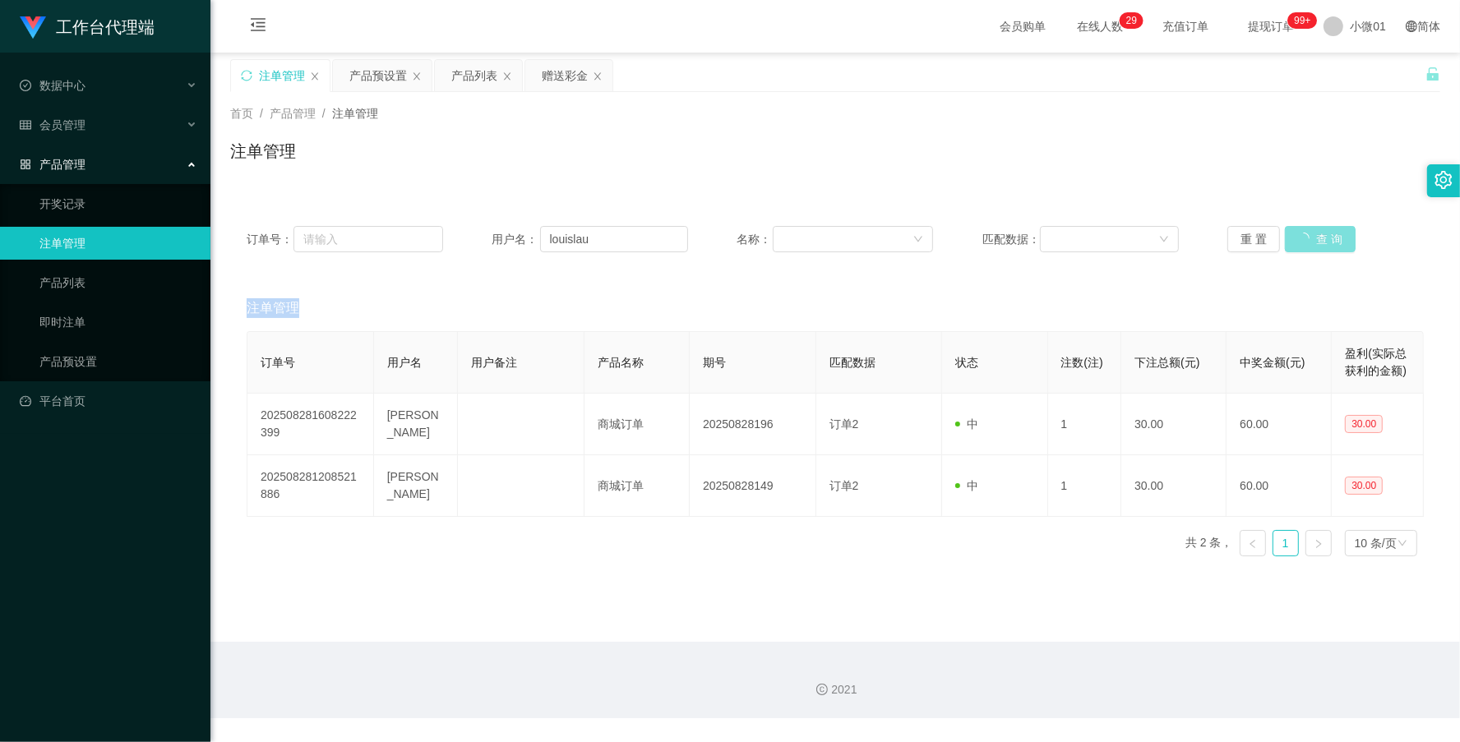
click at [1302, 233] on button "查 询" at bounding box center [1320, 239] width 71 height 26
click at [1302, 233] on div "重 置 查 询" at bounding box center [1326, 239] width 197 height 26
click at [1302, 233] on button "查 询" at bounding box center [1311, 239] width 53 height 26
click at [1302, 233] on div "重 置 查 询" at bounding box center [1326, 239] width 197 height 26
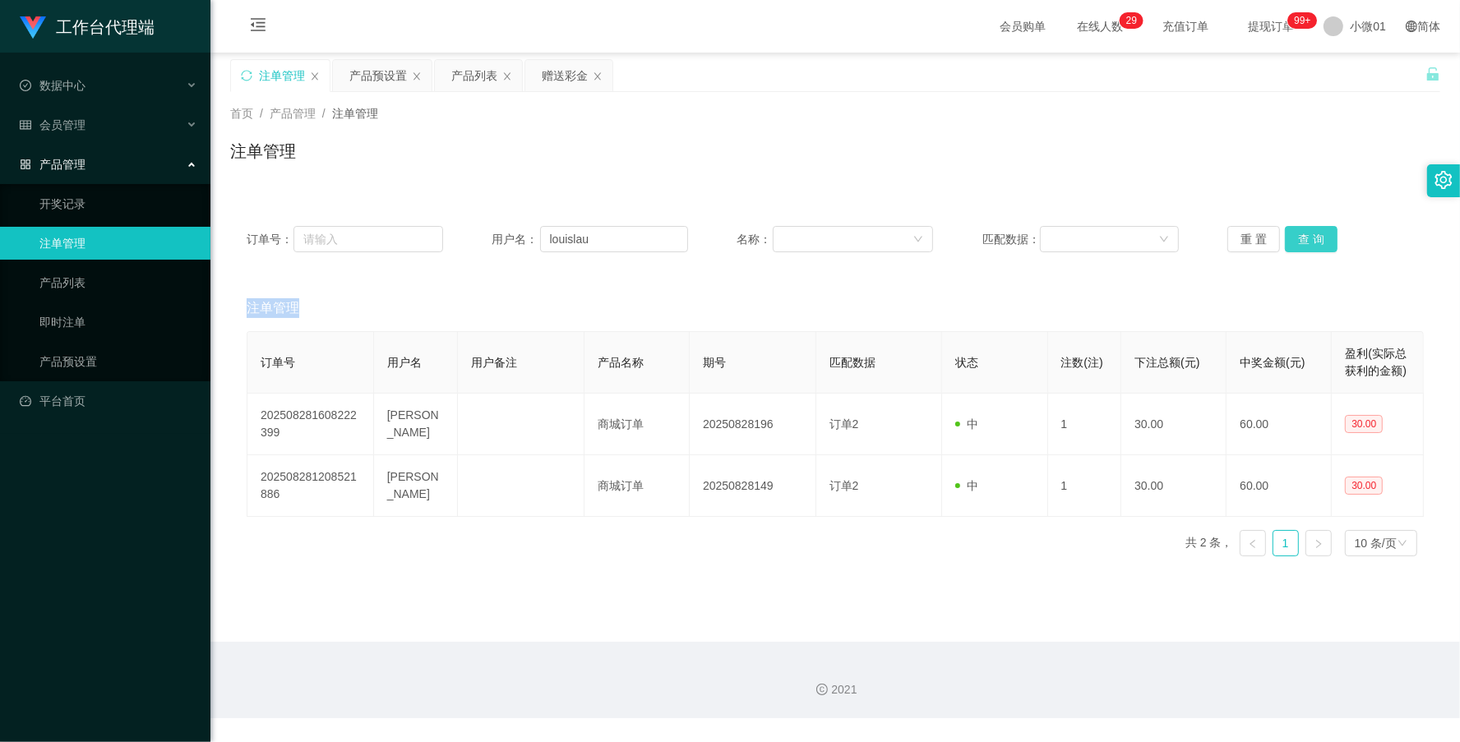
click at [1302, 233] on button "查 询" at bounding box center [1311, 239] width 53 height 26
click at [1302, 233] on div "重 置 查 询" at bounding box center [1326, 239] width 197 height 26
drag, startPoint x: 619, startPoint y: 239, endPoint x: 397, endPoint y: 227, distance: 222.3
click at [397, 227] on div "订单号： 用户名： [PERSON_NAME] 名称： 匹配数据： 重 置 查 询" at bounding box center [835, 239] width 1177 height 26
click at [1309, 239] on button "查 询" at bounding box center [1311, 239] width 53 height 26
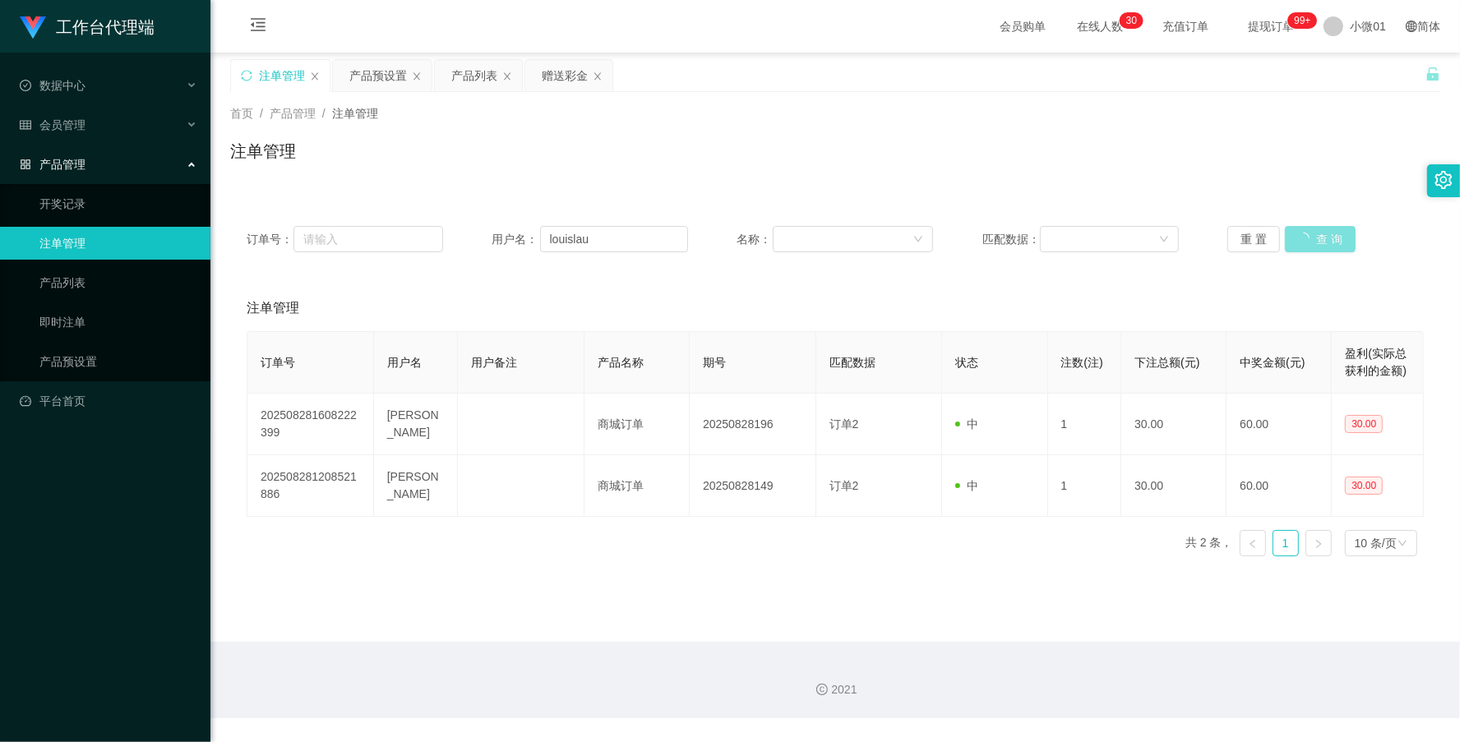
click at [1309, 239] on button "查 询" at bounding box center [1320, 239] width 71 height 26
click at [46, 239] on link "注单管理" at bounding box center [118, 243] width 158 height 33
click at [312, 231] on input "text" at bounding box center [369, 239] width 150 height 26
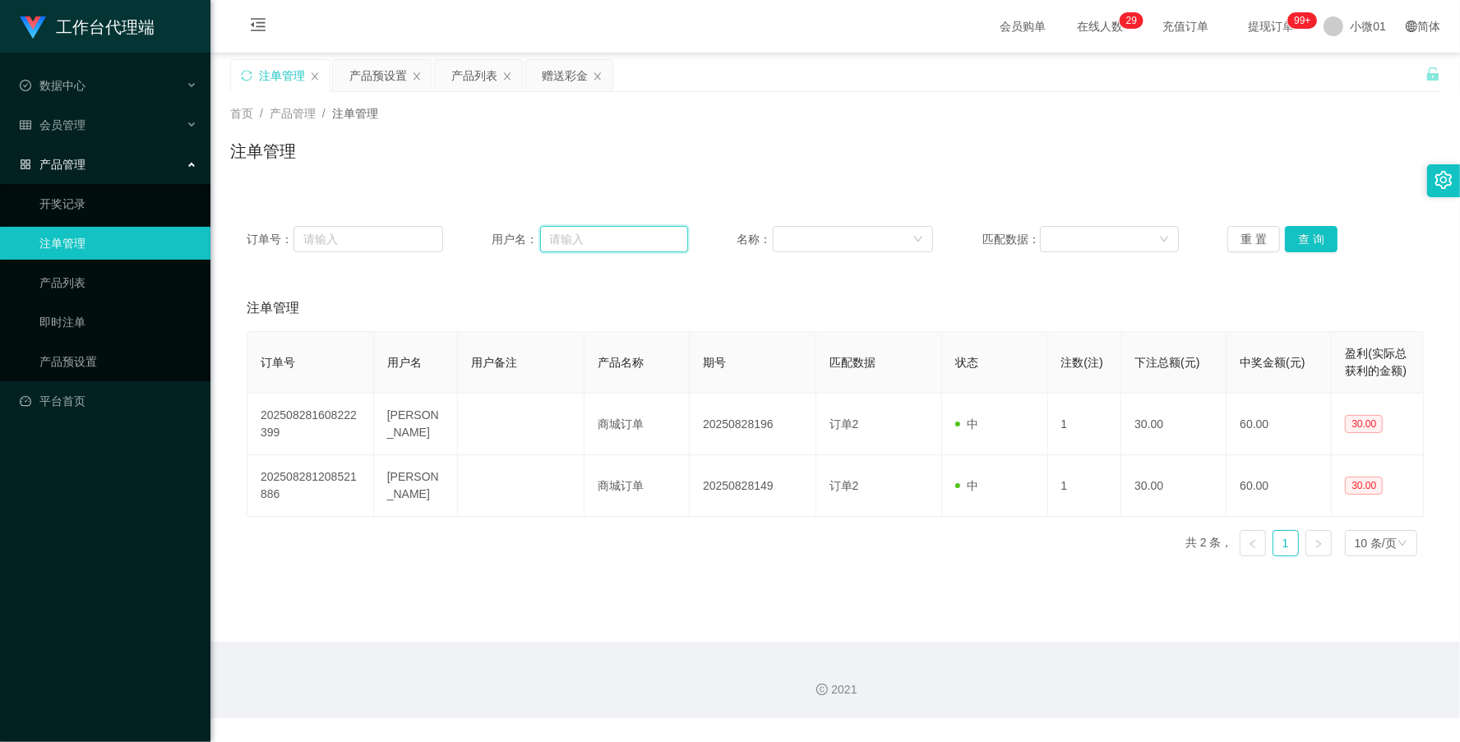
click at [574, 241] on input "text" at bounding box center [614, 239] width 148 height 26
paste input "louislau"
drag, startPoint x: 1322, startPoint y: 240, endPoint x: 1313, endPoint y: 238, distance: 9.2
click at [1316, 239] on button "查 询" at bounding box center [1311, 239] width 53 height 26
click at [1313, 238] on button "查 询" at bounding box center [1311, 239] width 53 height 26
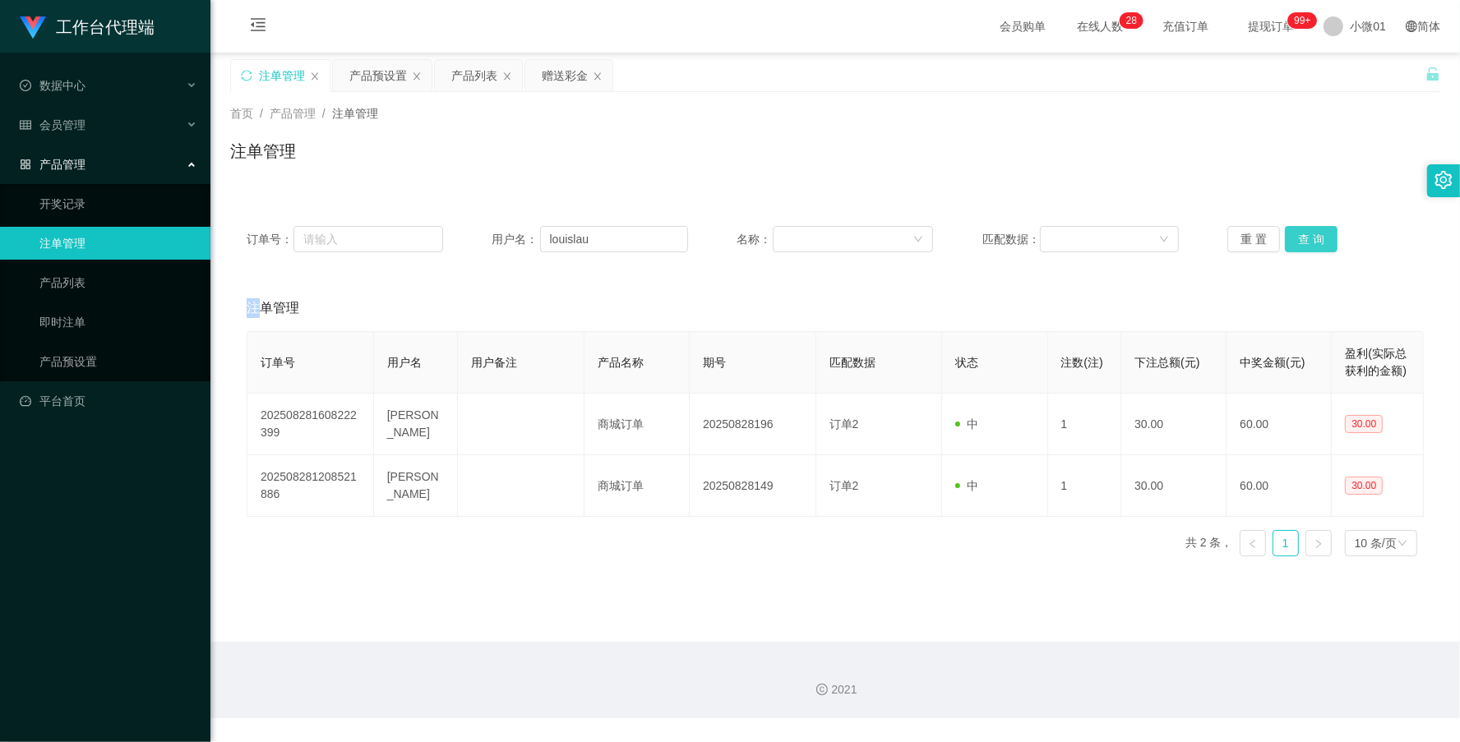
click at [1313, 238] on div "重 置 查 询" at bounding box center [1326, 239] width 197 height 26
click at [1313, 238] on button "查 询" at bounding box center [1311, 239] width 53 height 26
type input "louisla"
drag, startPoint x: 613, startPoint y: 236, endPoint x: 185, endPoint y: 182, distance: 431.0
click at [185, 182] on section "工作台代理端 数据中心 会员管理 会员列表 充值列表 提现列表 赠送彩金 会员加扣款 会员加减打码量 产品管理 开奖记录 注单管理 产品列表 即时注单 产品预…" at bounding box center [730, 359] width 1460 height 719
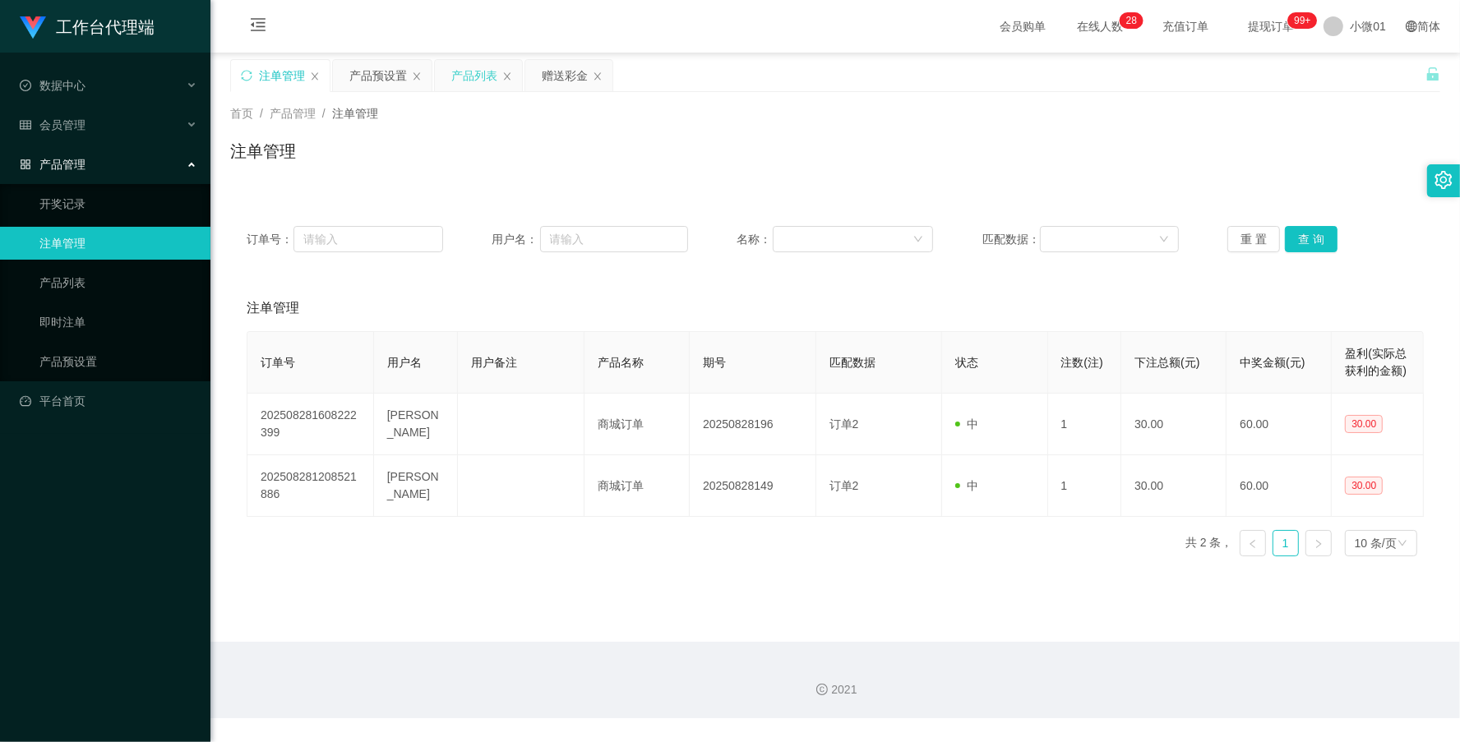
click at [474, 78] on div "产品列表" at bounding box center [474, 75] width 46 height 31
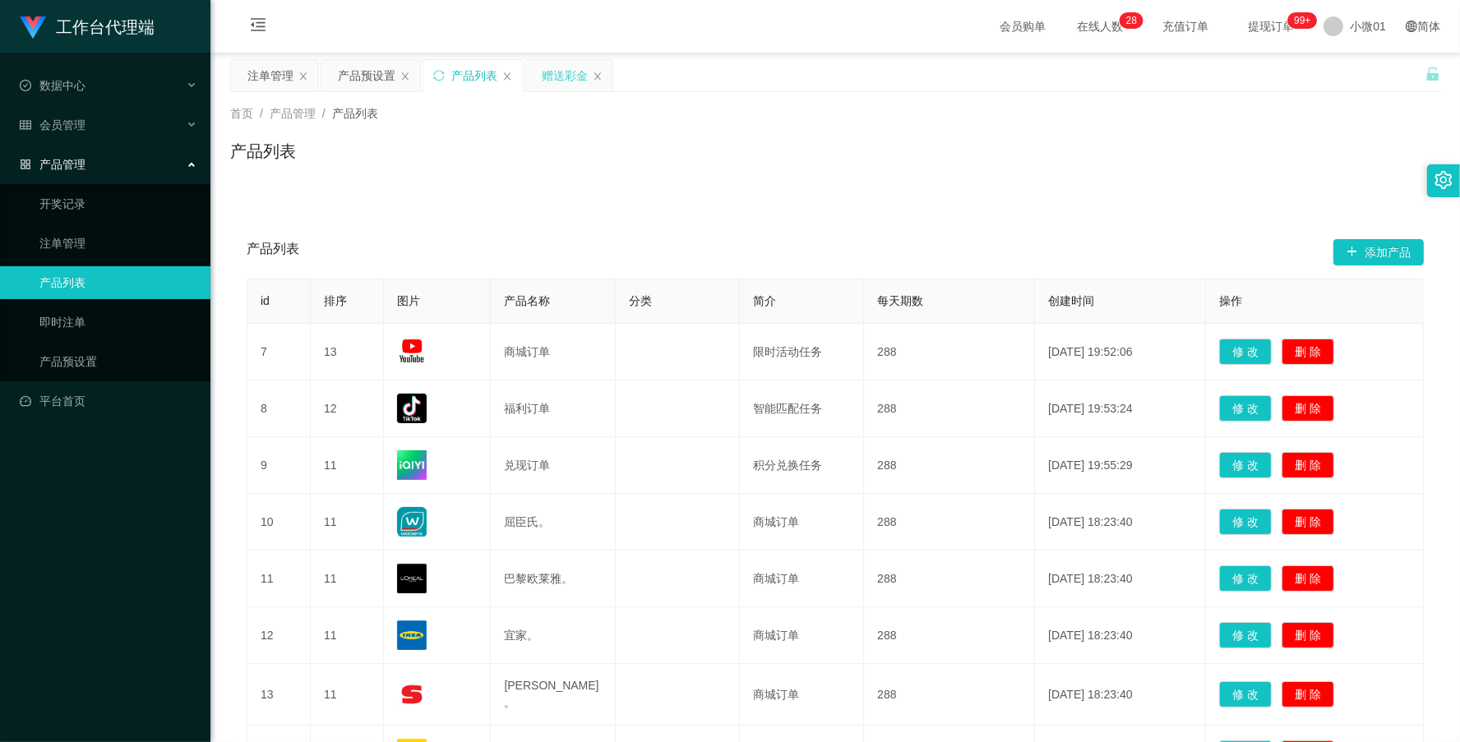
click at [555, 86] on div "赠送彩金" at bounding box center [565, 75] width 46 height 31
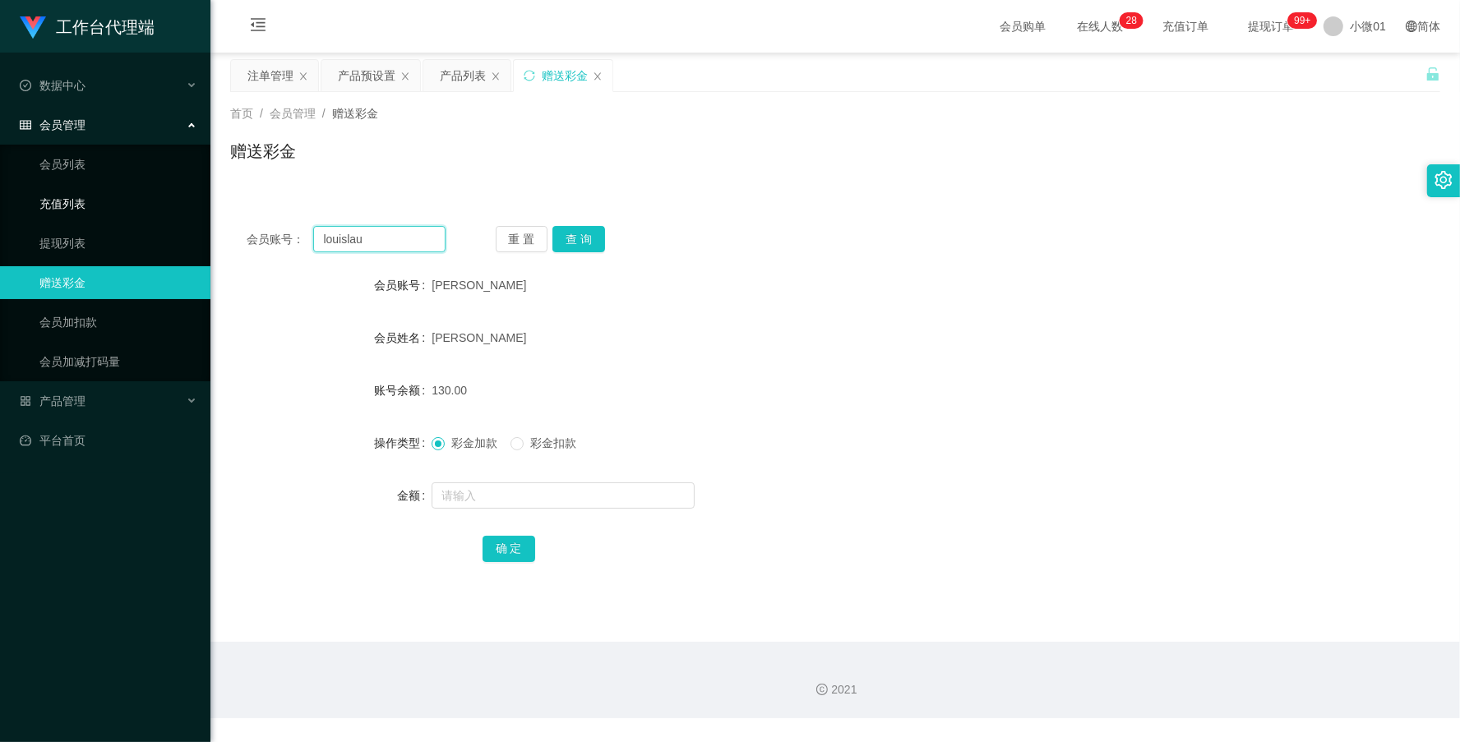
drag, startPoint x: 379, startPoint y: 240, endPoint x: 1, endPoint y: 208, distance: 379.6
click at [1, 208] on section "工作台代理端 数据中心 会员管理 会员列表 充值列表 提现列表 赠送彩金 会员加扣款 会员加减打码量 产品管理 开奖记录 注单管理 产品列表 即时注单 产品预…" at bounding box center [730, 359] width 1460 height 719
click at [556, 244] on button "查 询" at bounding box center [579, 239] width 53 height 26
click at [556, 244] on button "查 询" at bounding box center [588, 239] width 71 height 26
click at [556, 244] on button "查 询" at bounding box center [579, 239] width 53 height 26
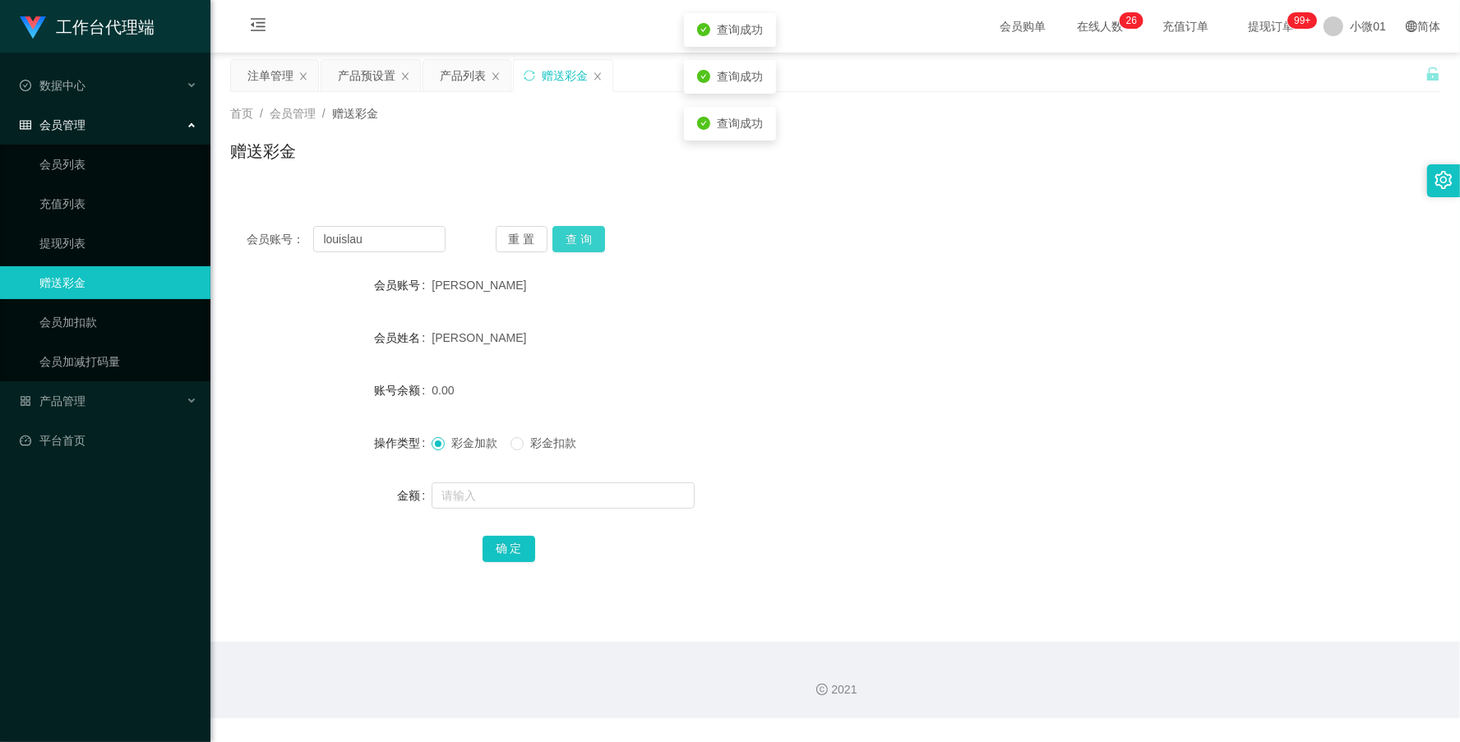
click at [556, 244] on button "查 询" at bounding box center [579, 239] width 53 height 26
click at [354, 62] on div "产品预设置" at bounding box center [367, 75] width 58 height 31
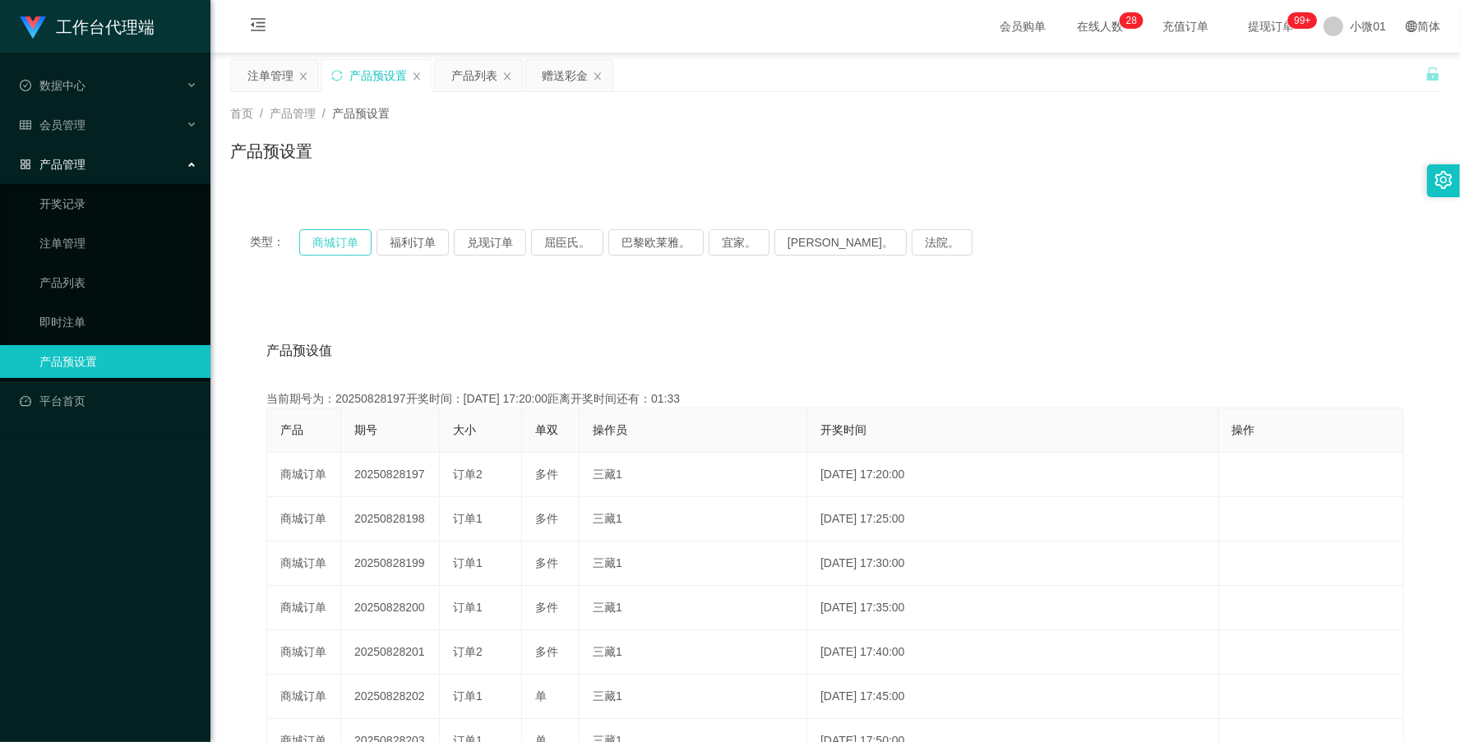
click at [351, 244] on button "商城订单" at bounding box center [335, 242] width 72 height 26
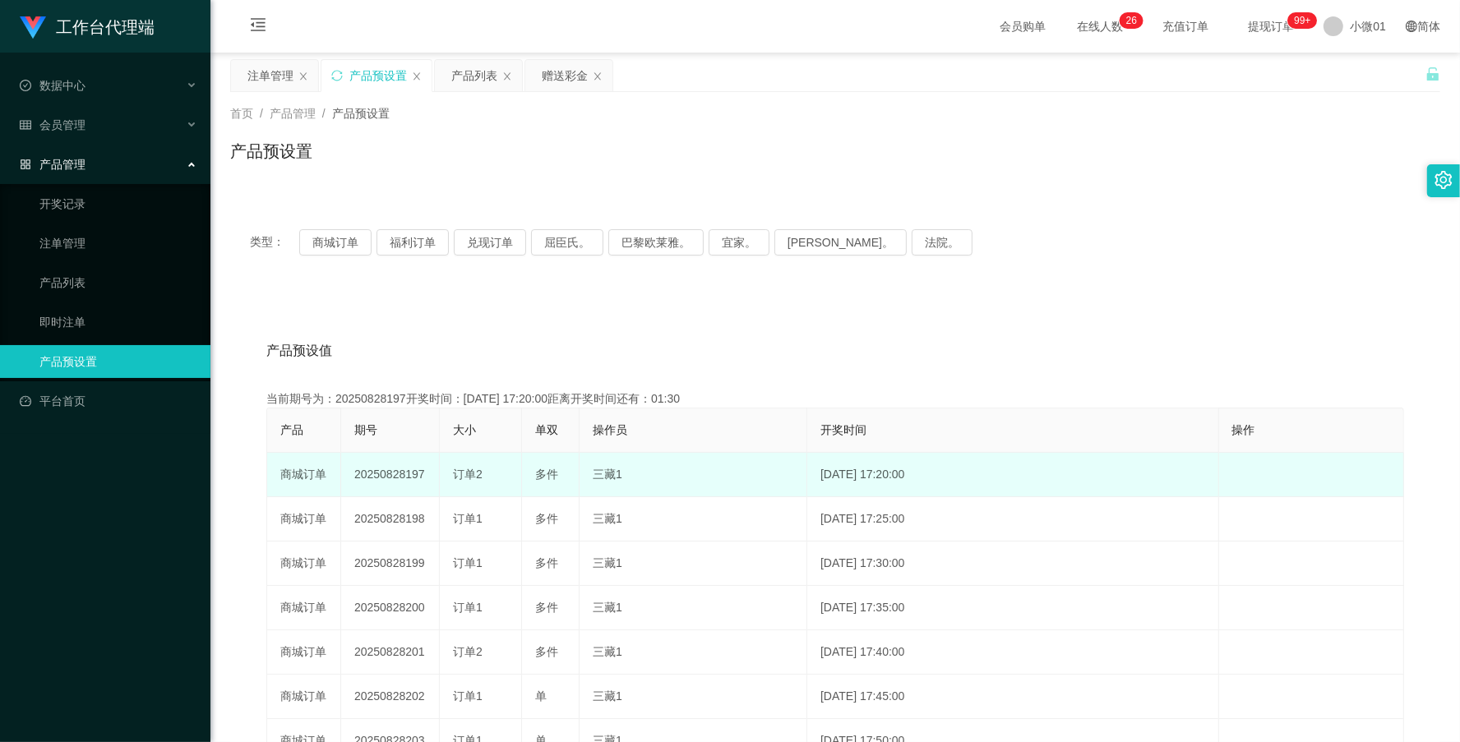
click at [389, 479] on td "20250828197" at bounding box center [390, 475] width 99 height 44
copy td "20250828197"
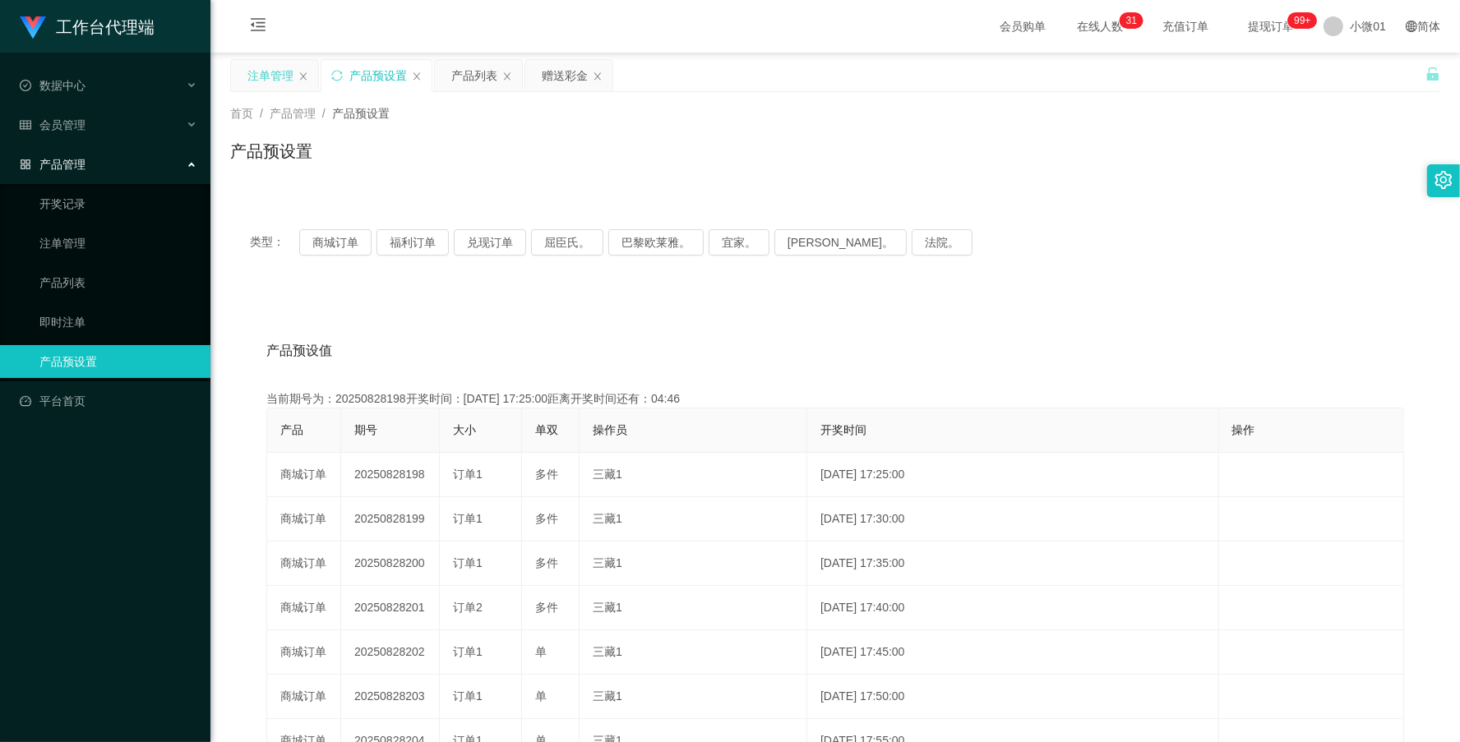
click at [274, 72] on div "注单管理" at bounding box center [270, 75] width 46 height 31
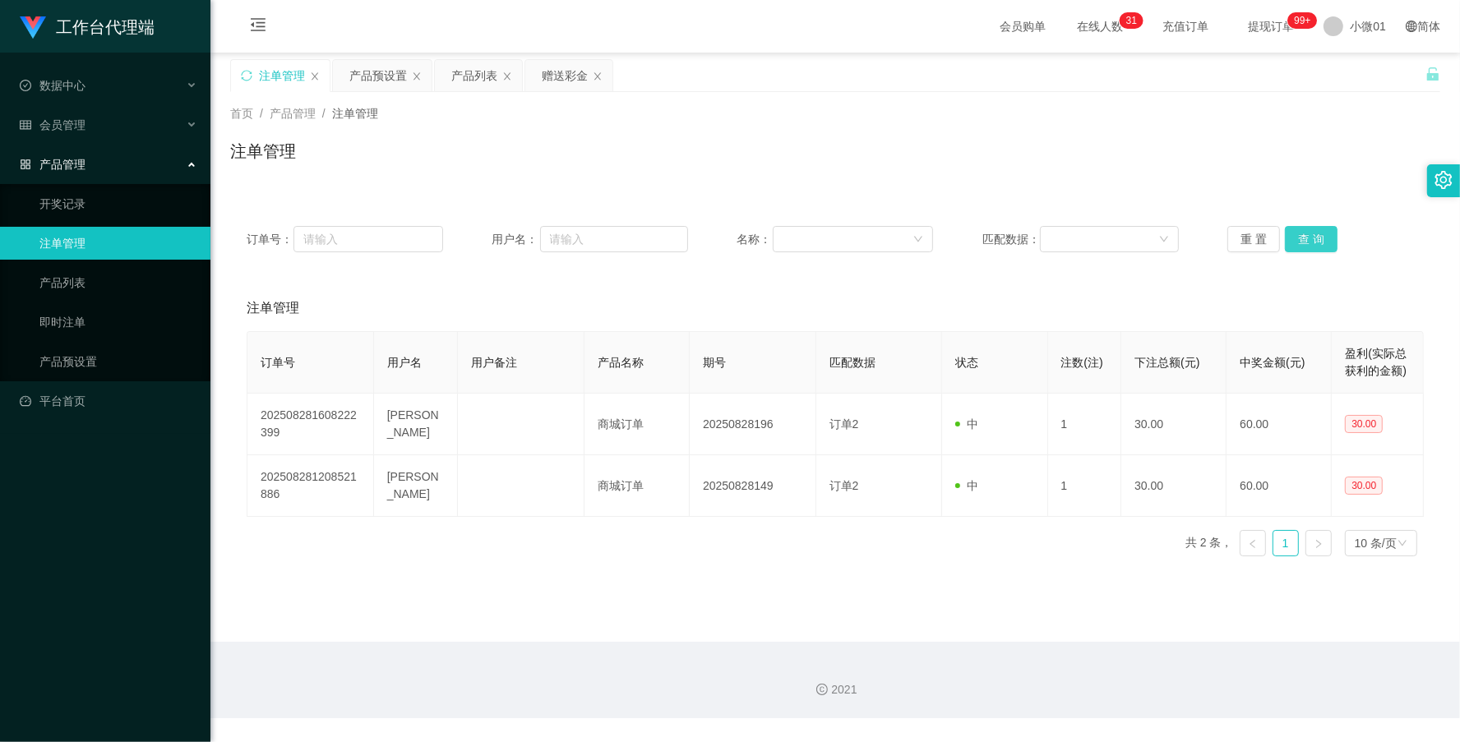
click at [1311, 240] on button "查 询" at bounding box center [1311, 239] width 53 height 26
click at [1311, 240] on div "重 置 查 询" at bounding box center [1326, 239] width 197 height 26
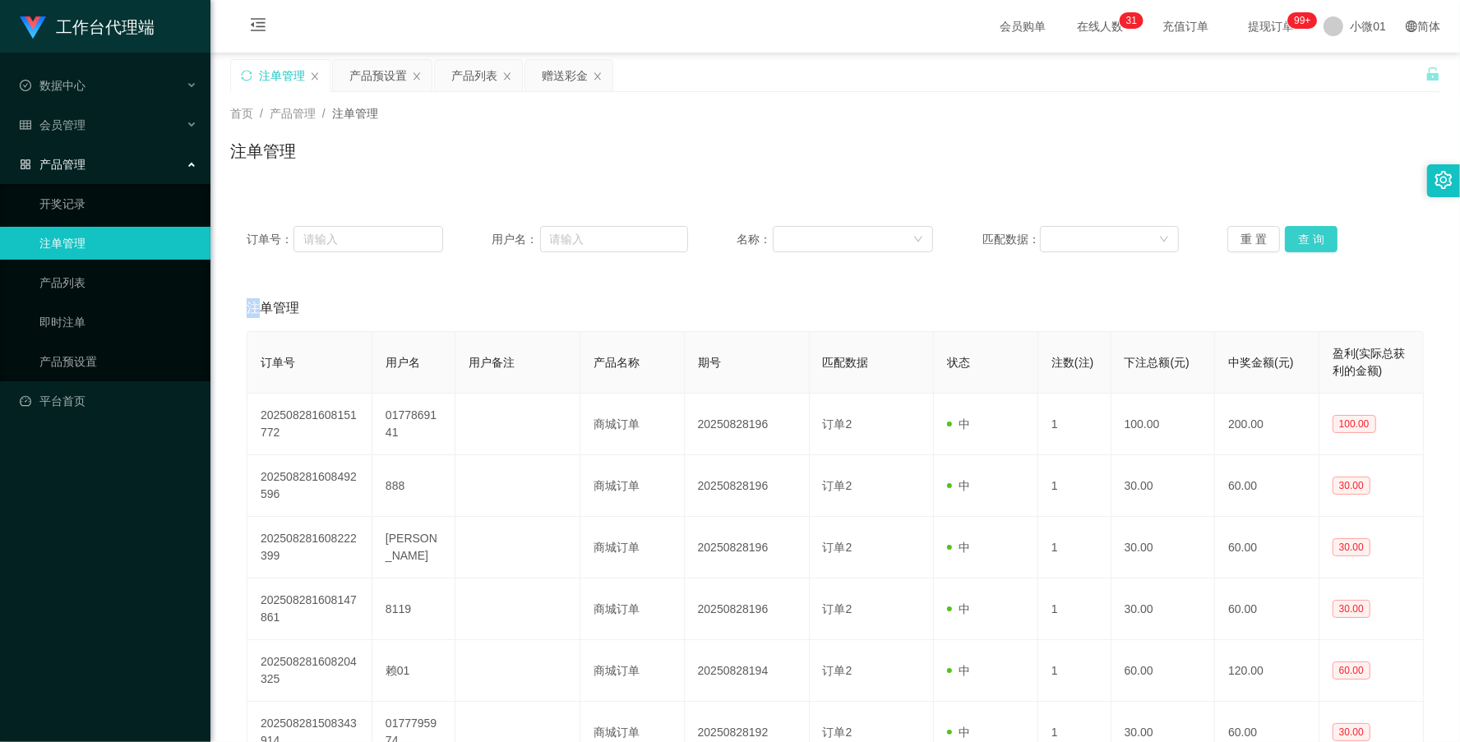
drag, startPoint x: 1311, startPoint y: 240, endPoint x: 1050, endPoint y: 280, distance: 264.5
click at [1311, 240] on button "查 询" at bounding box center [1311, 239] width 53 height 26
click at [1291, 234] on button "查 询" at bounding box center [1311, 239] width 53 height 26
click at [1291, 234] on div "重 置 查 询" at bounding box center [1326, 239] width 197 height 26
click at [1291, 234] on button "查 询" at bounding box center [1311, 239] width 53 height 26
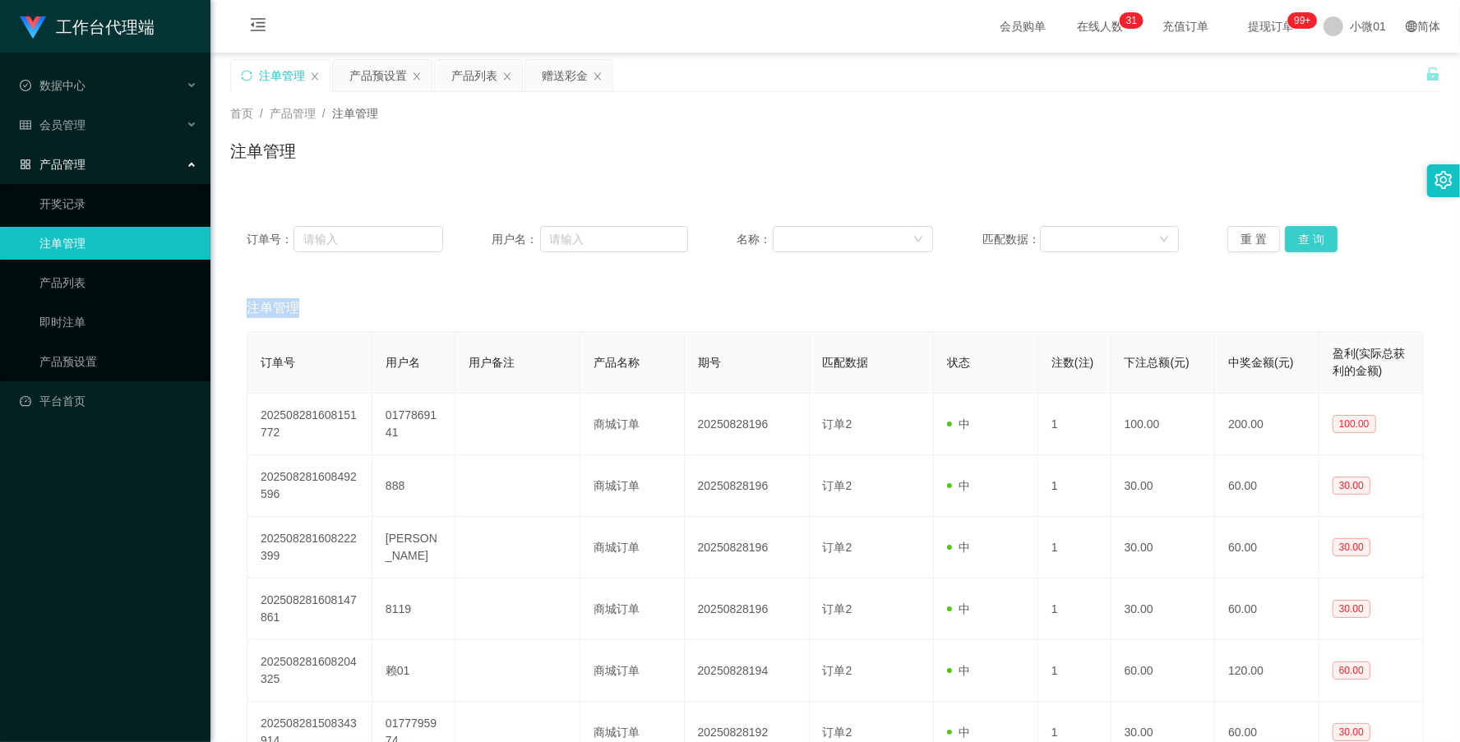
click at [1291, 234] on div "重 置 查 询" at bounding box center [1326, 239] width 197 height 26
click at [1291, 234] on button "查 询" at bounding box center [1311, 239] width 53 height 26
click at [1291, 234] on div "重 置 查 询" at bounding box center [1326, 239] width 197 height 26
click at [1291, 234] on button "查 询" at bounding box center [1311, 239] width 53 height 26
click at [1291, 234] on div "重 置 查 询" at bounding box center [1326, 239] width 197 height 26
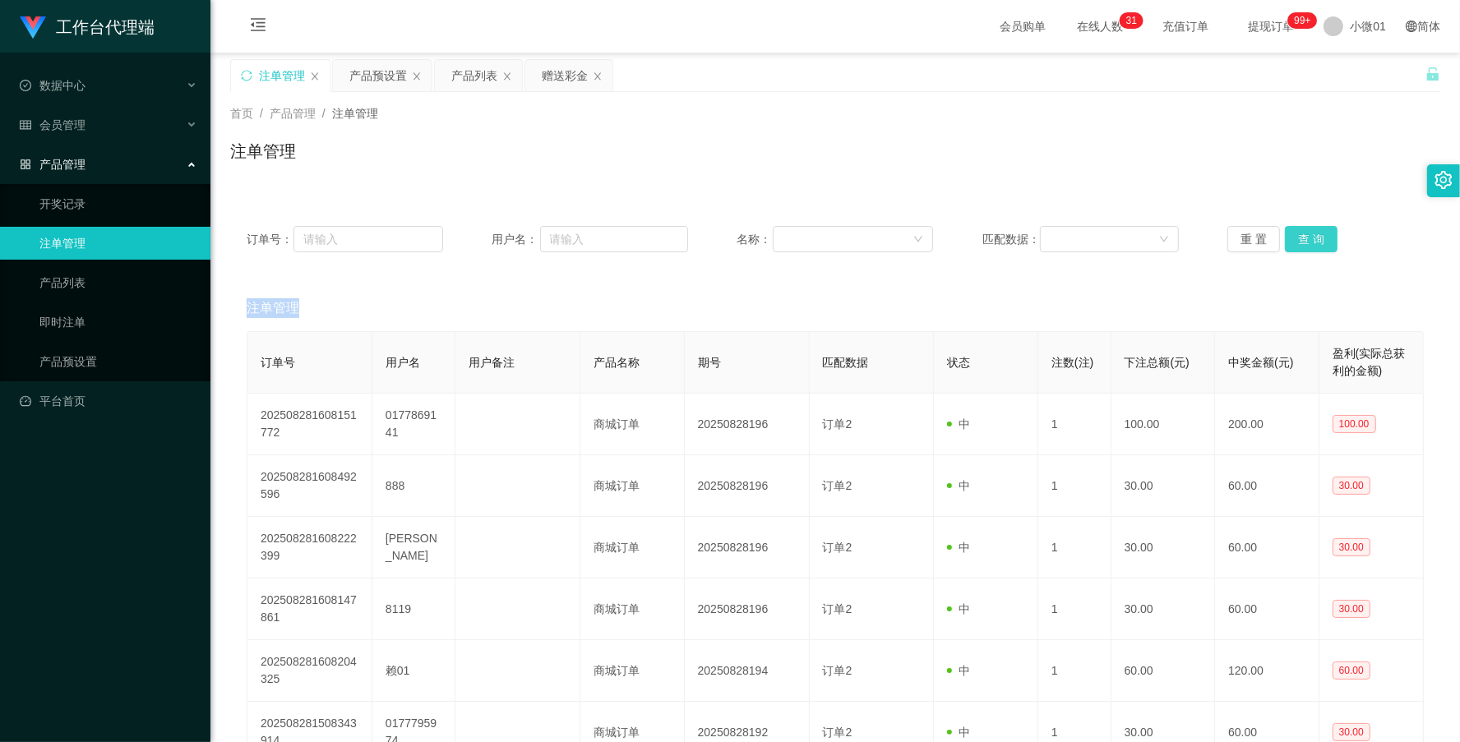
click at [1291, 234] on button "查 询" at bounding box center [1311, 239] width 53 height 26
click at [1291, 234] on div "重 置 查 询" at bounding box center [1326, 239] width 197 height 26
click at [1291, 234] on button "查 询" at bounding box center [1311, 239] width 53 height 26
click at [1291, 234] on div "重 置 查 询" at bounding box center [1326, 239] width 197 height 26
click at [1291, 234] on button "查 询" at bounding box center [1311, 239] width 53 height 26
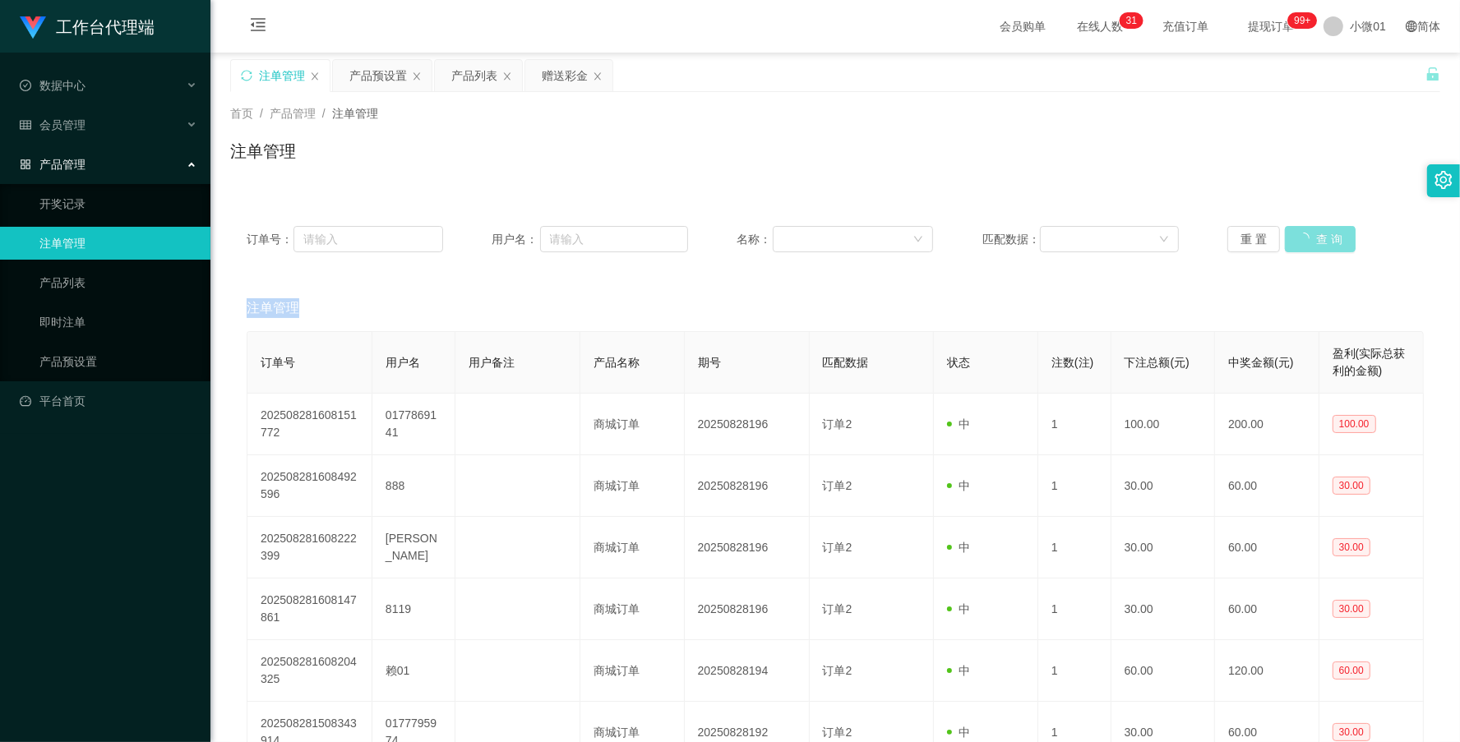
click at [1291, 234] on div "重 置 查 询" at bounding box center [1326, 239] width 197 height 26
click at [1291, 234] on button "查 询" at bounding box center [1311, 239] width 53 height 26
click at [1291, 234] on div "重 置 查 询" at bounding box center [1326, 239] width 197 height 26
click at [1291, 234] on button "查 询" at bounding box center [1311, 239] width 53 height 26
click at [1291, 234] on div "重 置 查 询" at bounding box center [1326, 239] width 197 height 26
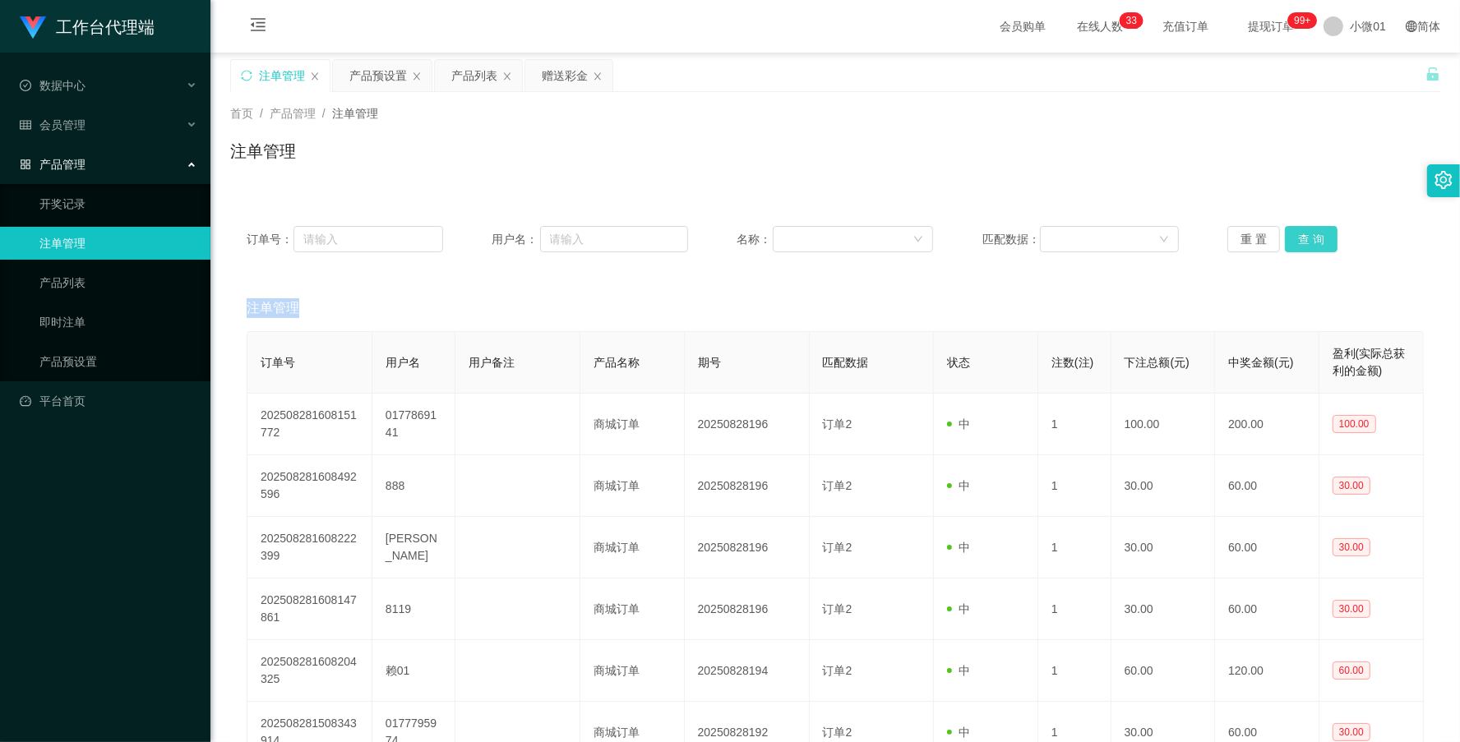
click at [1291, 234] on button "查 询" at bounding box center [1311, 239] width 53 height 26
click at [1291, 234] on div "重 置 查 询" at bounding box center [1326, 239] width 197 height 26
click at [1291, 234] on button "查 询" at bounding box center [1311, 239] width 53 height 26
click at [1291, 234] on div "重 置 查 询" at bounding box center [1326, 239] width 197 height 26
click at [1291, 234] on button "查 询" at bounding box center [1311, 239] width 53 height 26
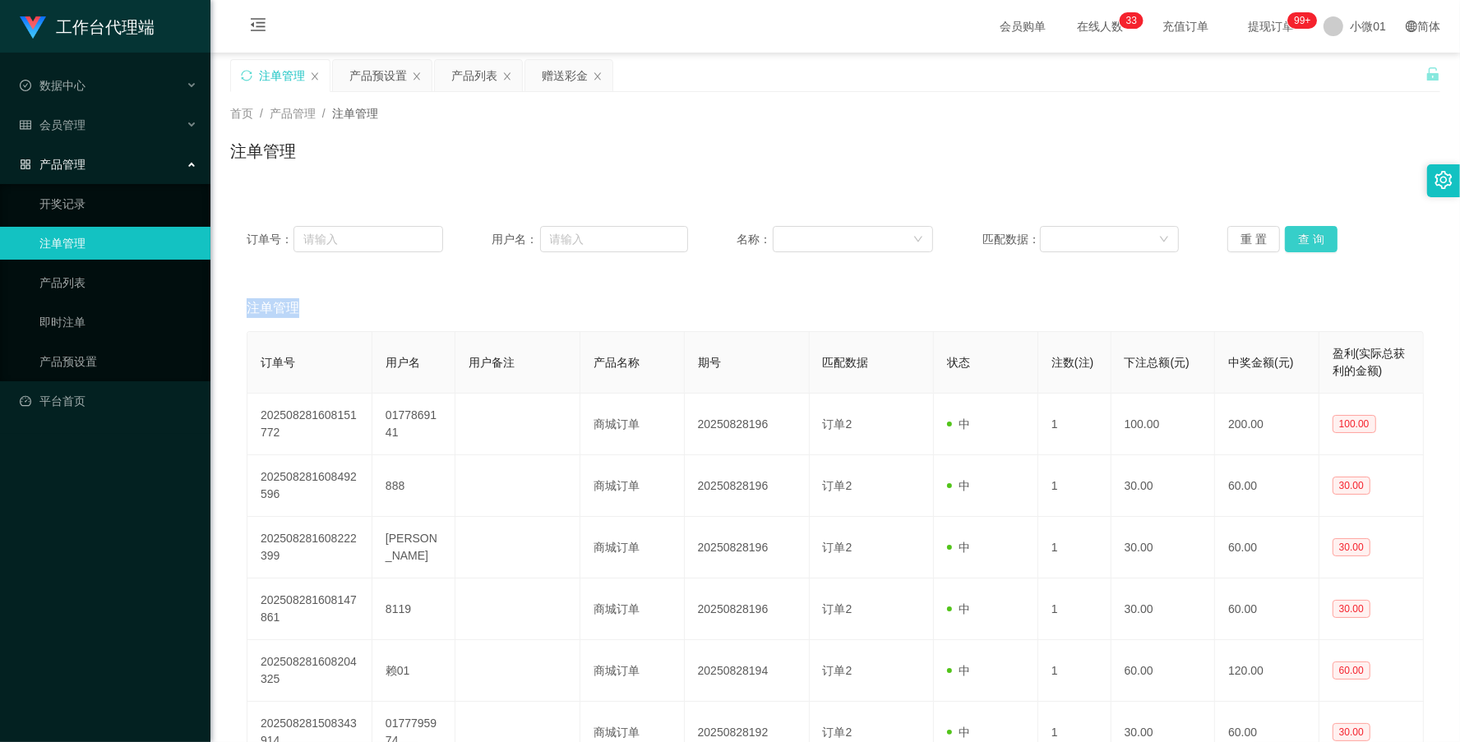
click at [1291, 234] on div "重 置 查 询" at bounding box center [1326, 239] width 197 height 26
drag, startPoint x: 1291, startPoint y: 234, endPoint x: 1292, endPoint y: 257, distance: 22.3
click at [1291, 234] on button "查 询" at bounding box center [1311, 239] width 53 height 26
click at [576, 230] on input "text" at bounding box center [614, 239] width 148 height 26
paste input "ohweihuat"
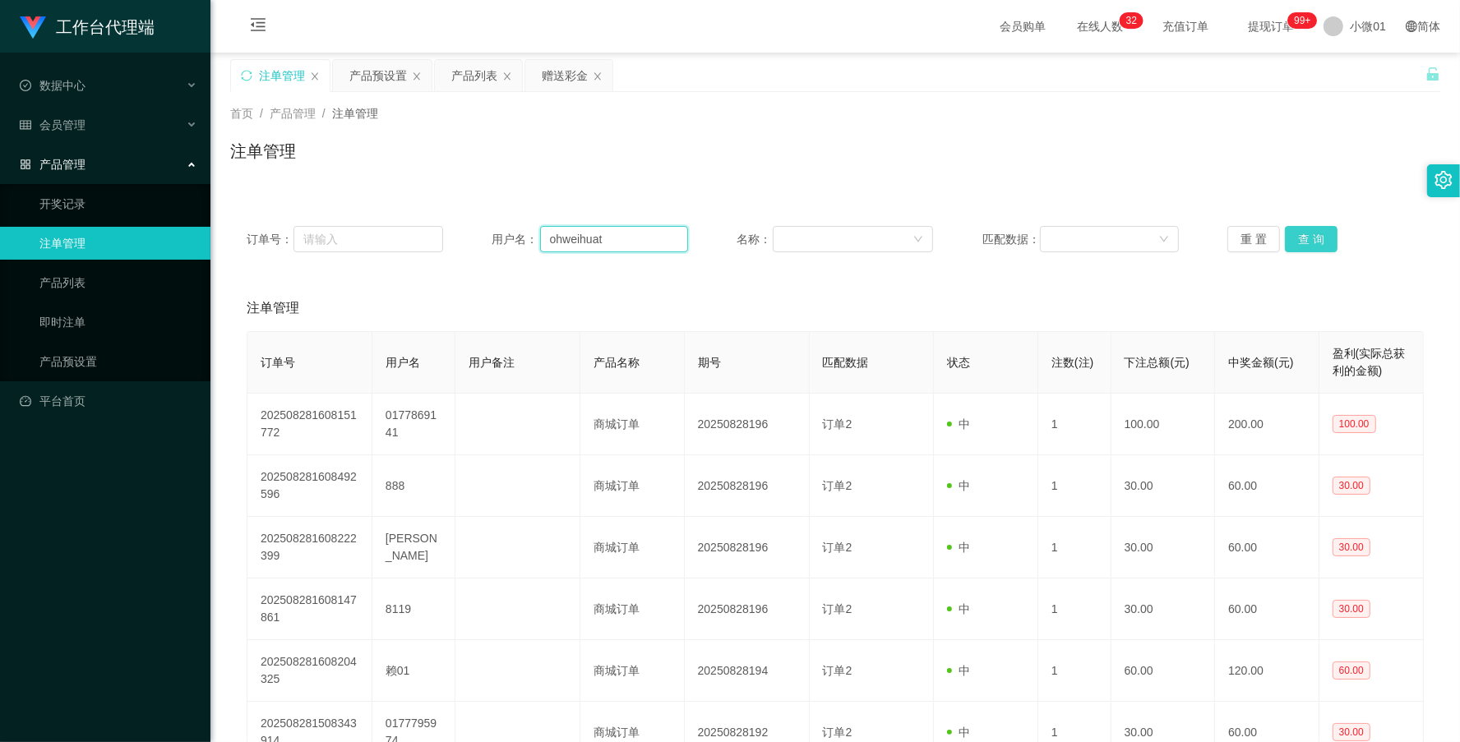
type input "ohweihuat"
click at [1300, 240] on button "查 询" at bounding box center [1311, 239] width 53 height 26
click at [1300, 240] on div "重 置 查 询" at bounding box center [1326, 239] width 197 height 26
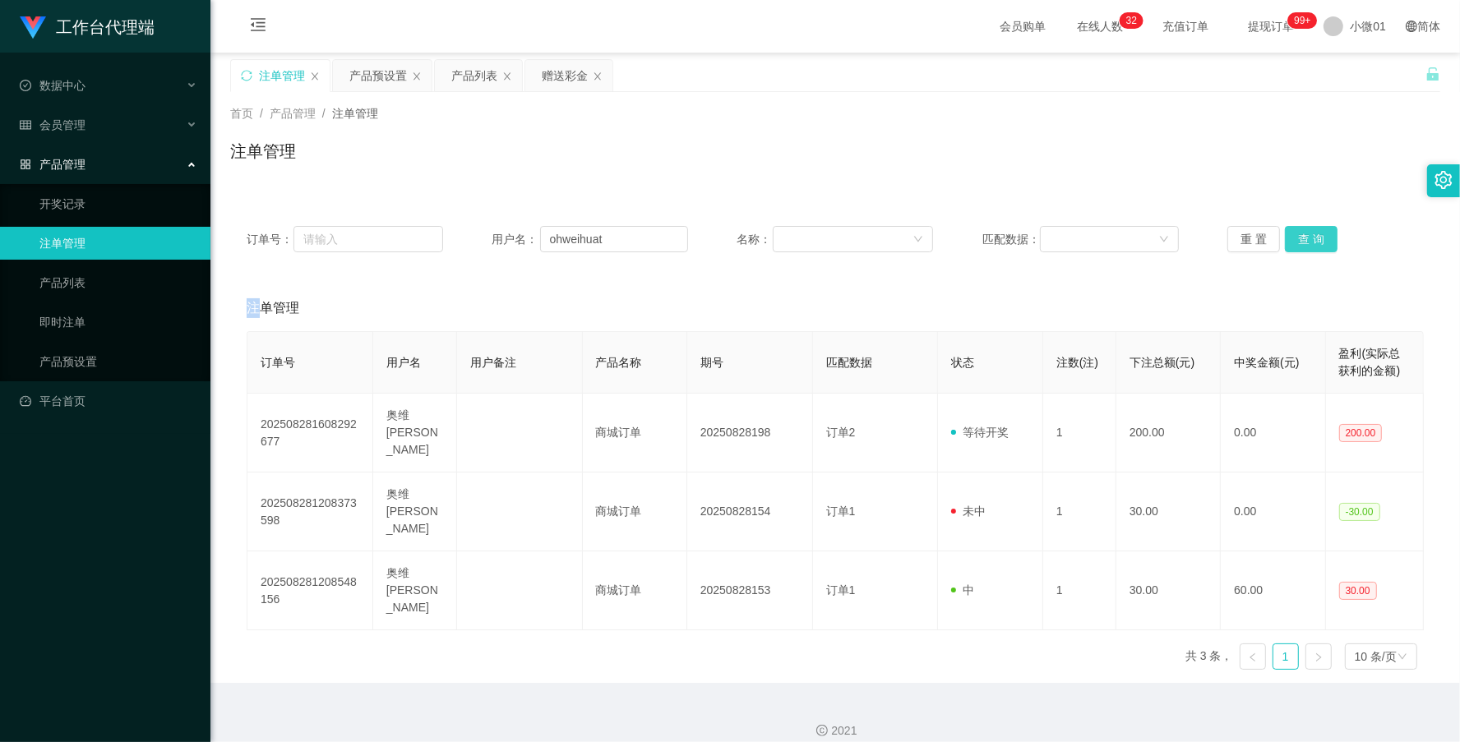
click at [1300, 240] on button "查 询" at bounding box center [1311, 239] width 53 height 26
click at [1300, 240] on div "重 置 查 询" at bounding box center [1326, 239] width 197 height 26
click at [354, 63] on div "产品预设置" at bounding box center [378, 75] width 58 height 31
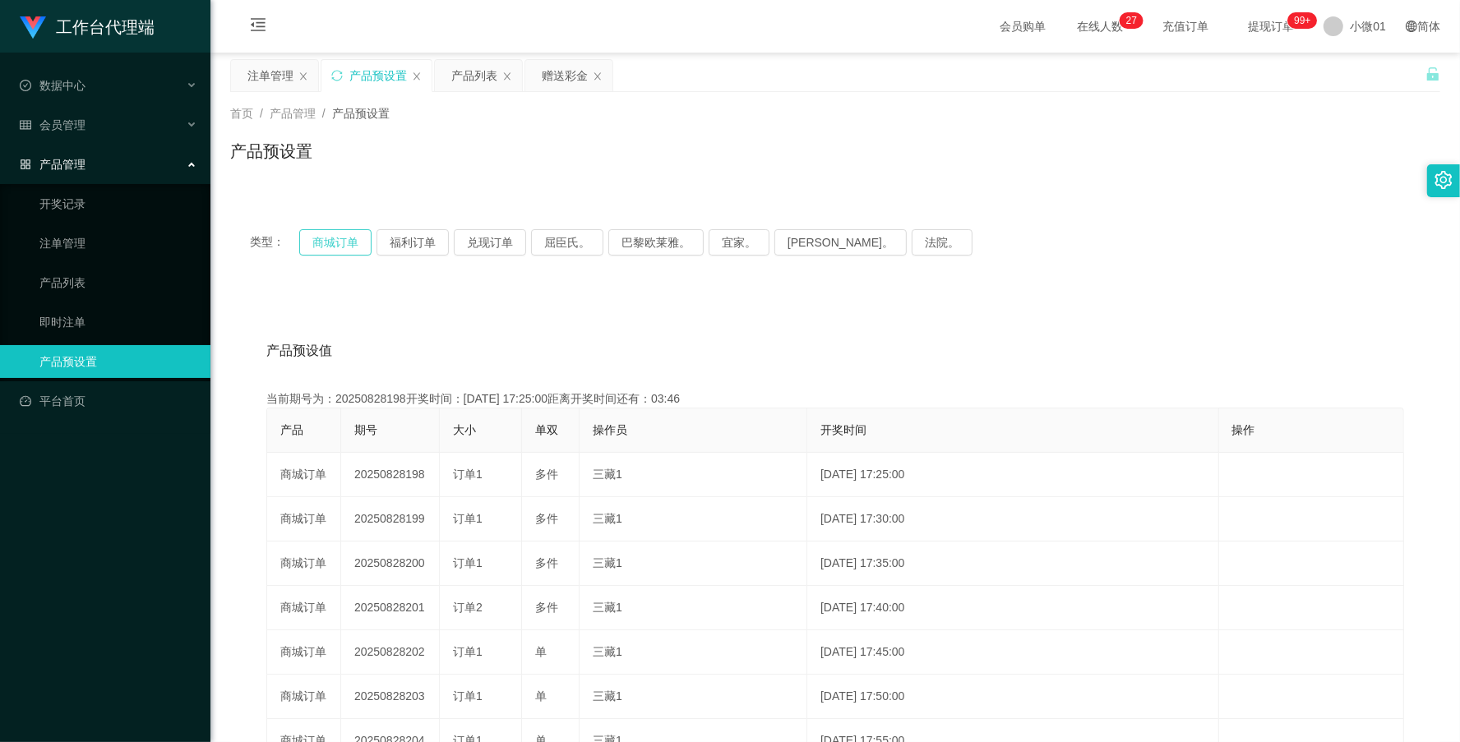
click at [350, 243] on button "商城订单" at bounding box center [335, 242] width 72 height 26
click at [272, 78] on div "注单管理" at bounding box center [270, 75] width 46 height 31
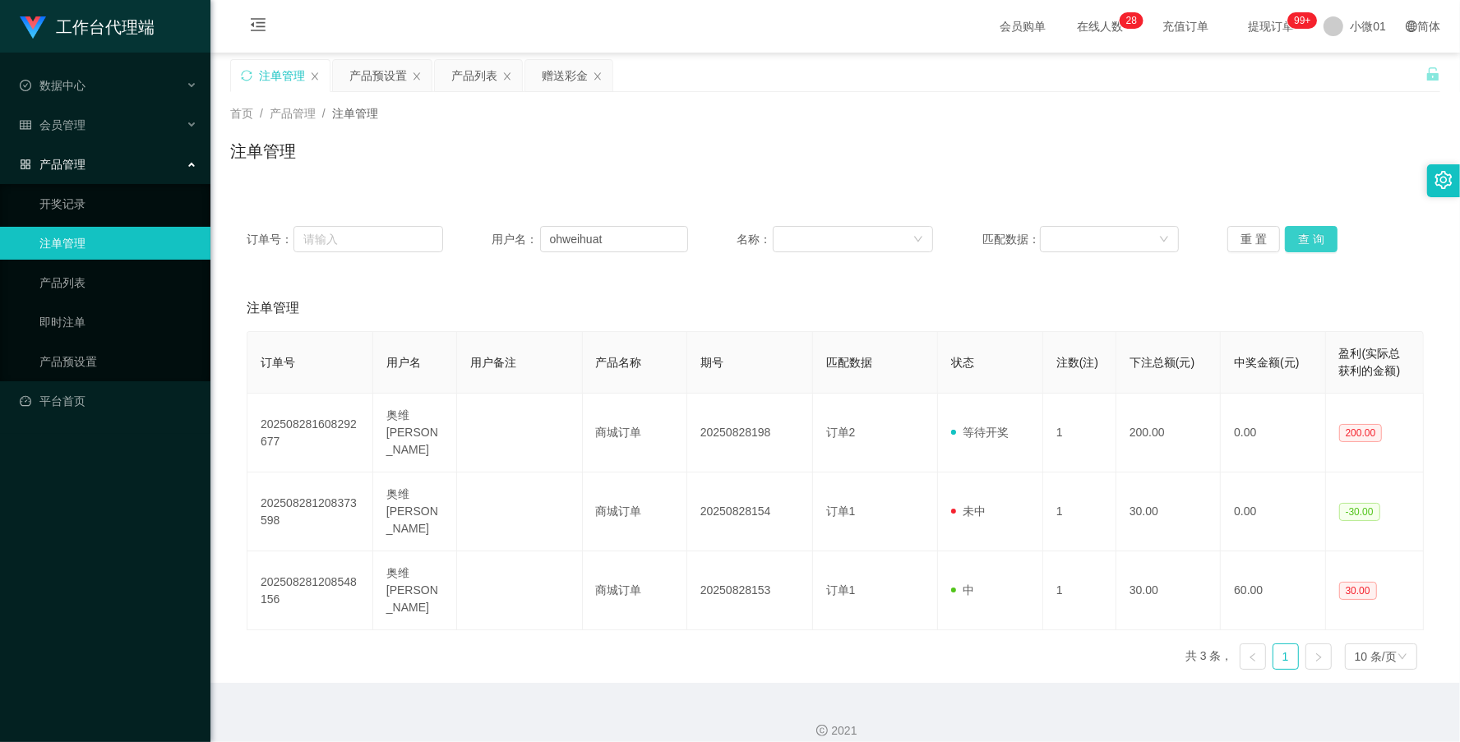
click at [1297, 243] on button "查 询" at bounding box center [1311, 239] width 53 height 26
click at [1297, 243] on div "重 置 查 询" at bounding box center [1326, 239] width 197 height 26
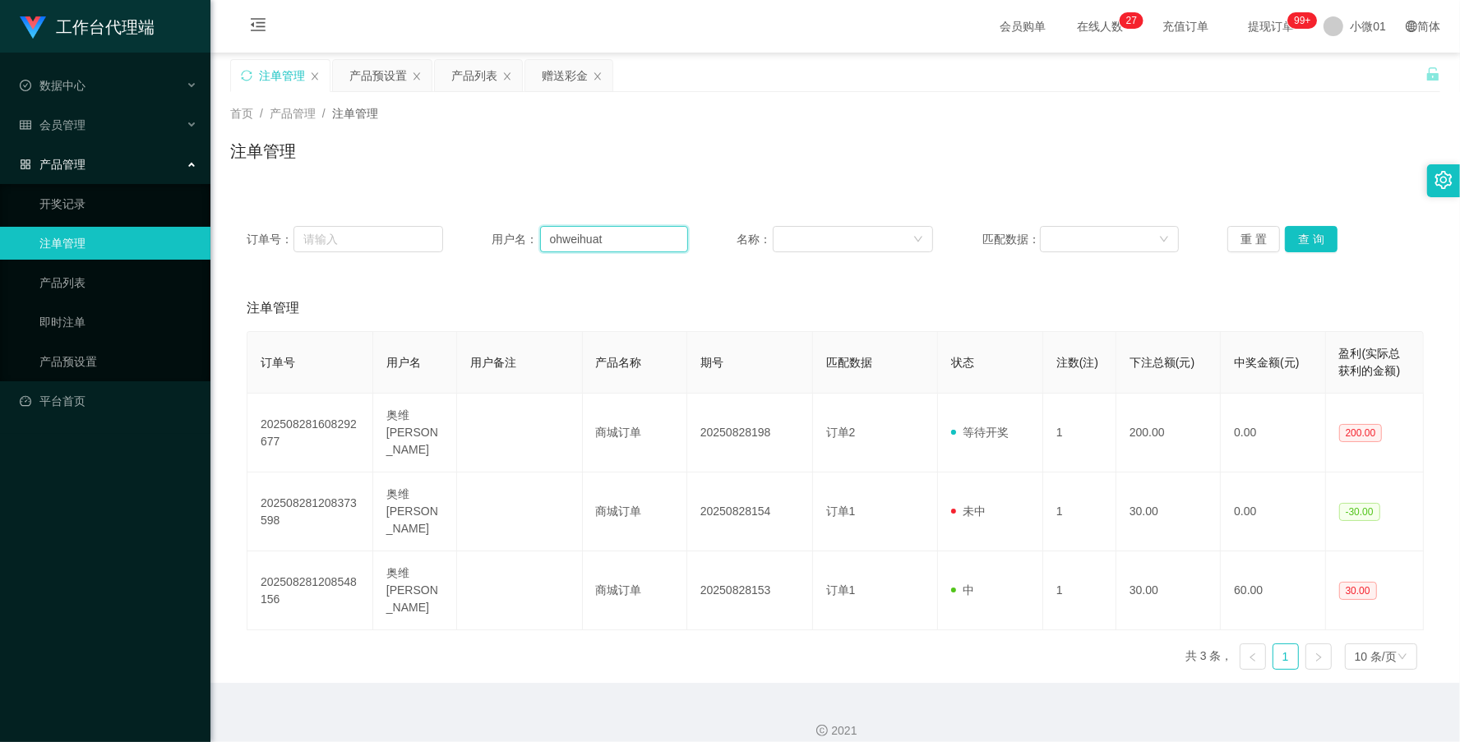
drag, startPoint x: 623, startPoint y: 241, endPoint x: 356, endPoint y: 215, distance: 268.4
click at [356, 215] on div "订单号： 用户名： ohweihuat 名称： 匹配数据： 重 置 查 询" at bounding box center [835, 239] width 1210 height 59
click at [1329, 232] on button "查 询" at bounding box center [1311, 239] width 53 height 26
click at [1329, 232] on div "重 置 查 询" at bounding box center [1326, 239] width 197 height 26
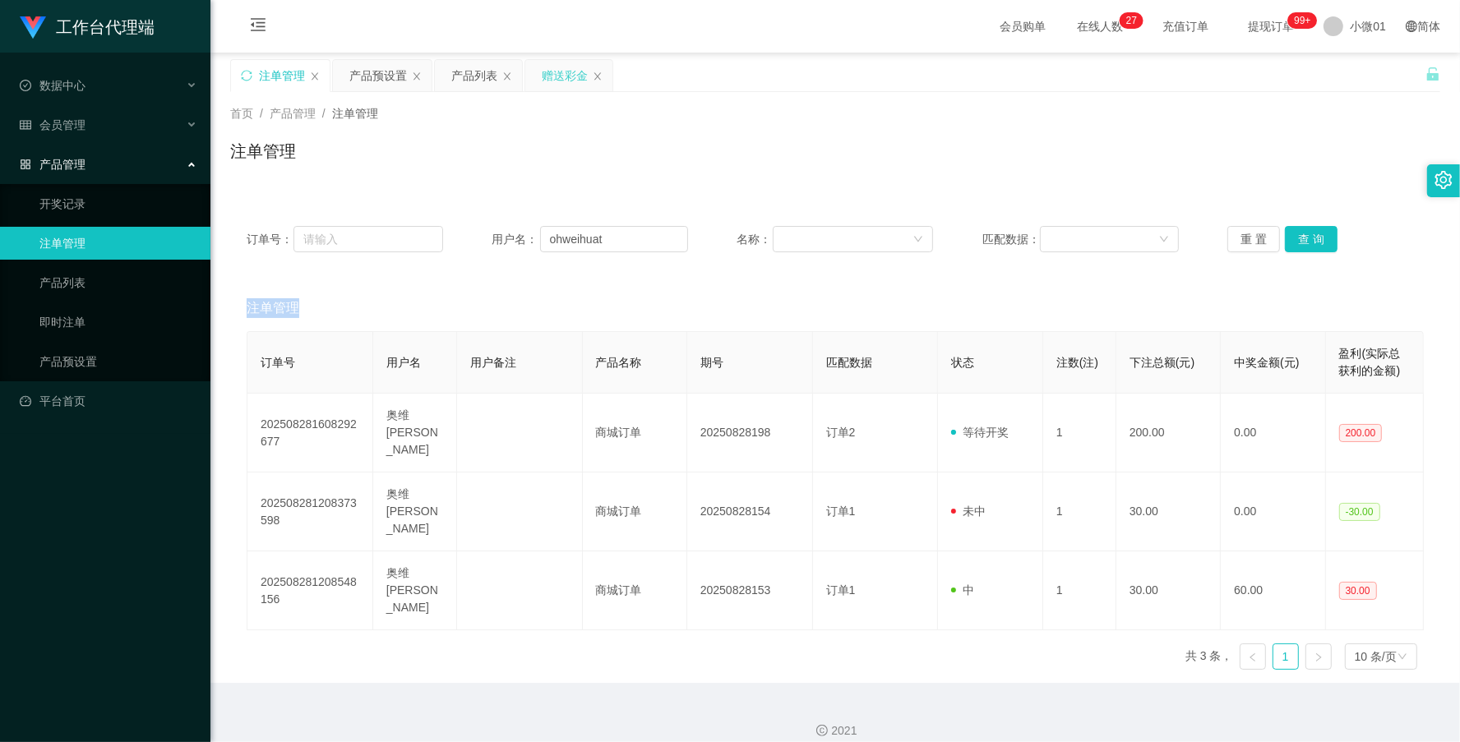
click at [556, 83] on div "赠送彩金" at bounding box center [565, 75] width 46 height 31
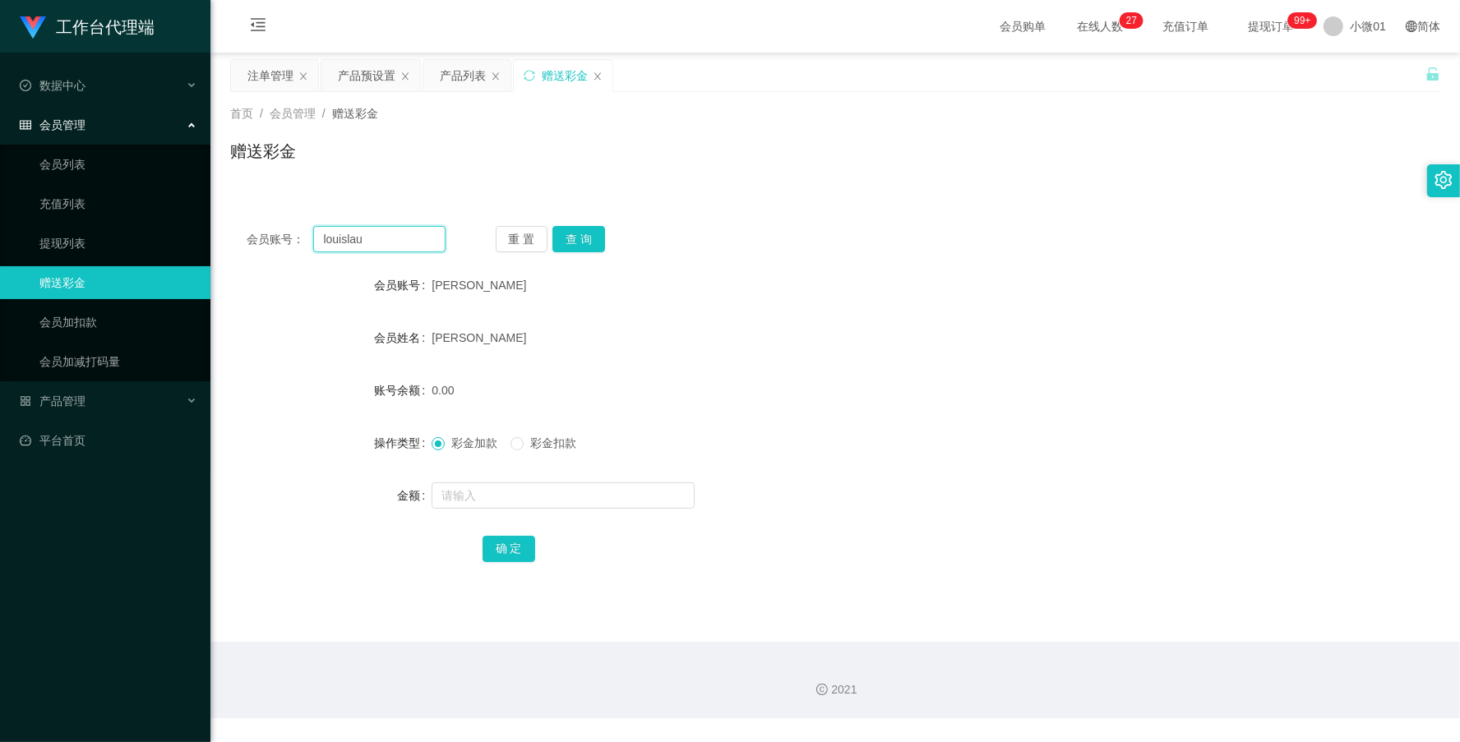
drag, startPoint x: 371, startPoint y: 241, endPoint x: 231, endPoint y: 215, distance: 142.1
click at [231, 215] on div "会员账号： [PERSON_NAME] 重 置 查 询 会员账号 [PERSON_NAME]劳 会员姓名 [PERSON_NAME] 账号余额 0.00 操作…" at bounding box center [835, 405] width 1210 height 391
paste input "ohweihuat"
type input "ohweihuat"
click at [568, 239] on button "查 询" at bounding box center [579, 239] width 53 height 26
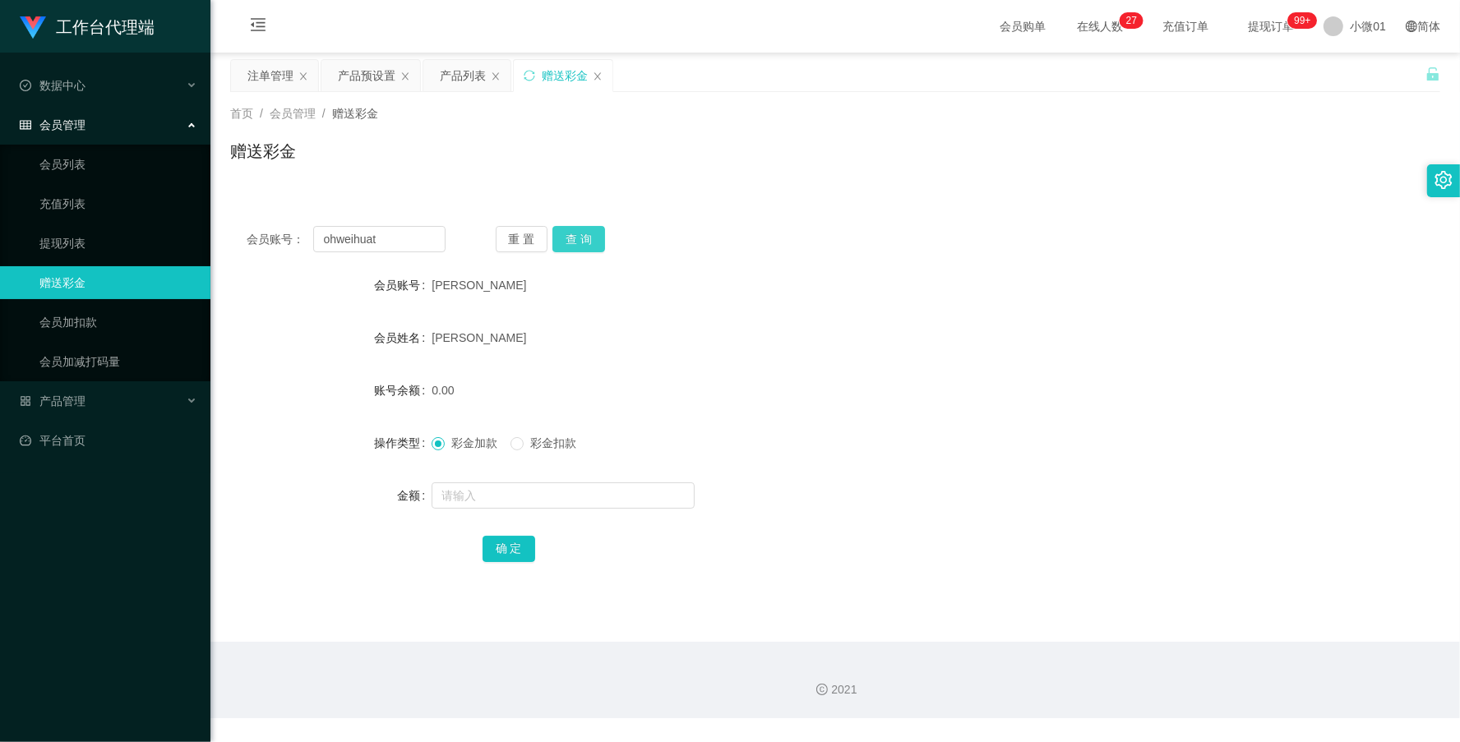
click at [568, 239] on button "查 询" at bounding box center [579, 239] width 53 height 26
click at [463, 498] on input "text" at bounding box center [563, 496] width 263 height 26
type input "290."
click at [502, 547] on button "确 定" at bounding box center [509, 549] width 53 height 26
click at [589, 232] on button "查 询" at bounding box center [579, 239] width 53 height 26
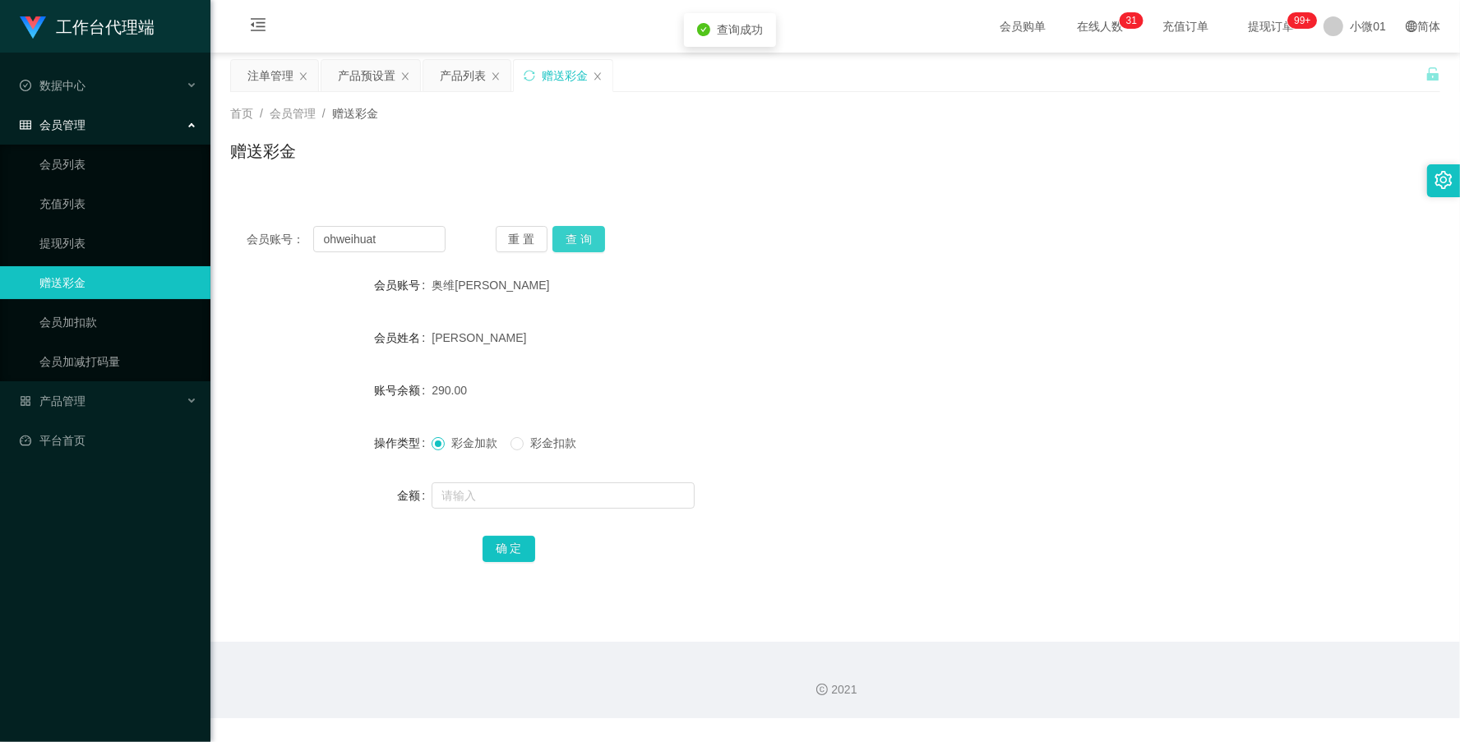
click at [589, 232] on button "查 询" at bounding box center [579, 239] width 53 height 26
click at [589, 232] on div "重 置 查 询" at bounding box center [595, 239] width 199 height 26
click at [252, 72] on div "注单管理" at bounding box center [270, 75] width 46 height 31
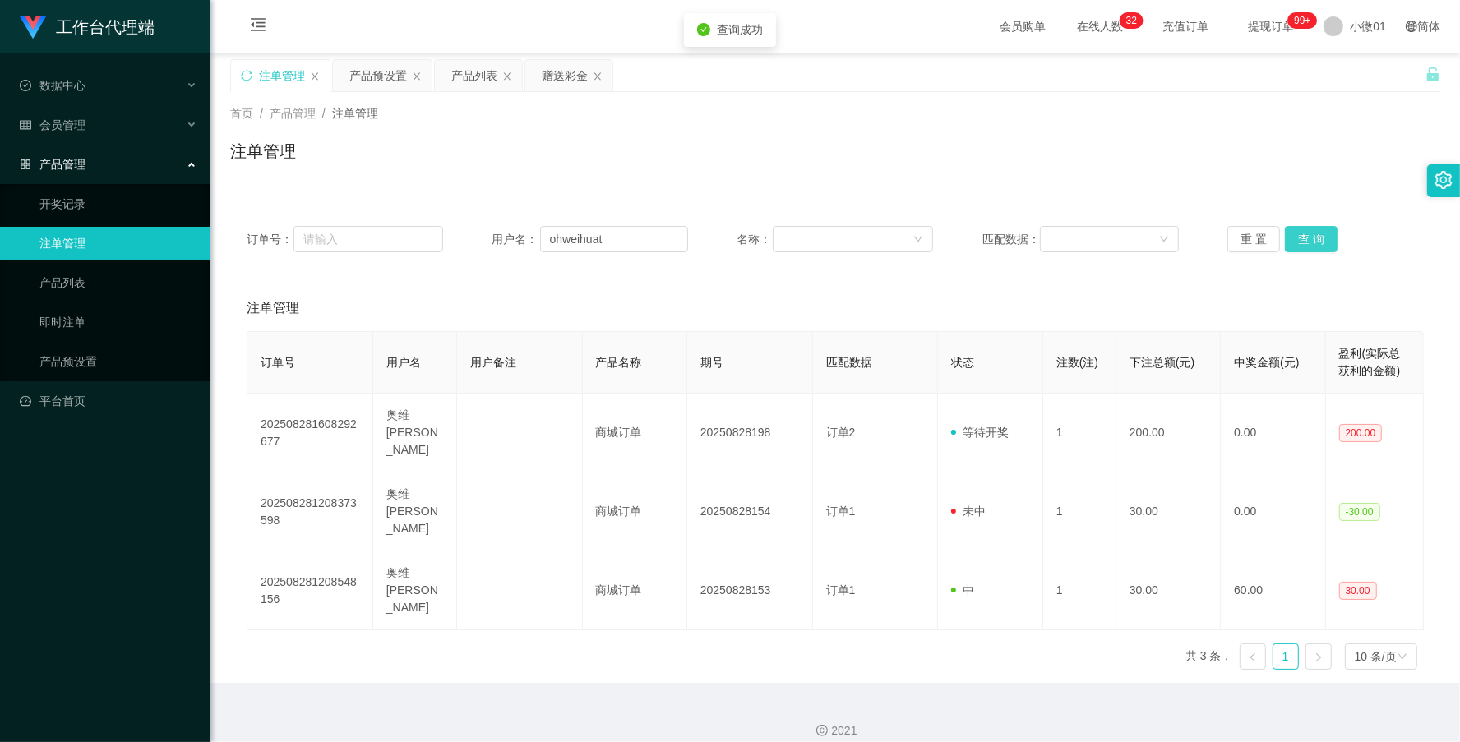
click at [1288, 228] on button "查 询" at bounding box center [1311, 239] width 53 height 26
click at [1288, 228] on div "重 置 查 询" at bounding box center [1326, 239] width 197 height 26
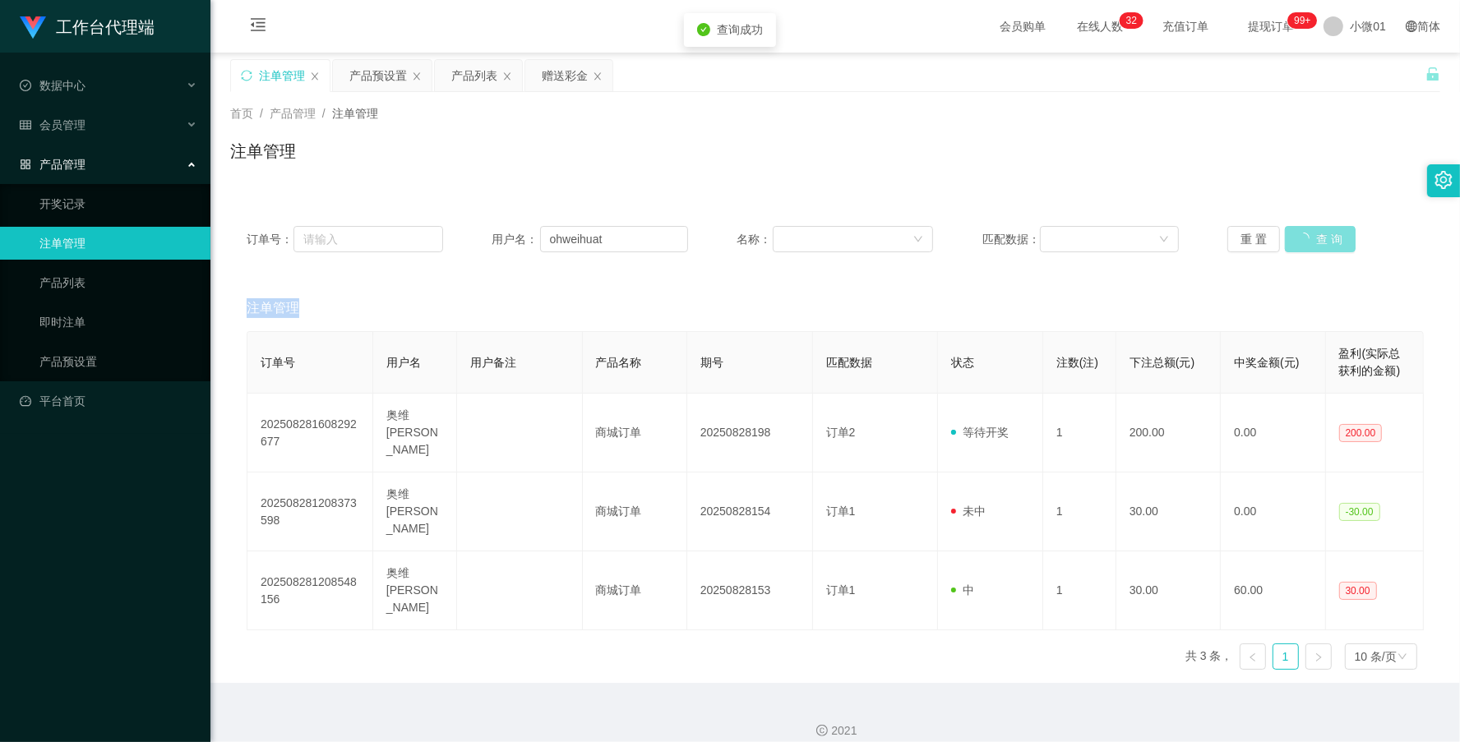
click at [1288, 228] on button "查 询" at bounding box center [1320, 239] width 71 height 26
click at [1288, 228] on div "重 置 查 询" at bounding box center [1326, 239] width 197 height 26
click at [1288, 228] on button "查 询" at bounding box center [1311, 239] width 53 height 26
click at [1310, 233] on button "查 询" at bounding box center [1311, 239] width 53 height 26
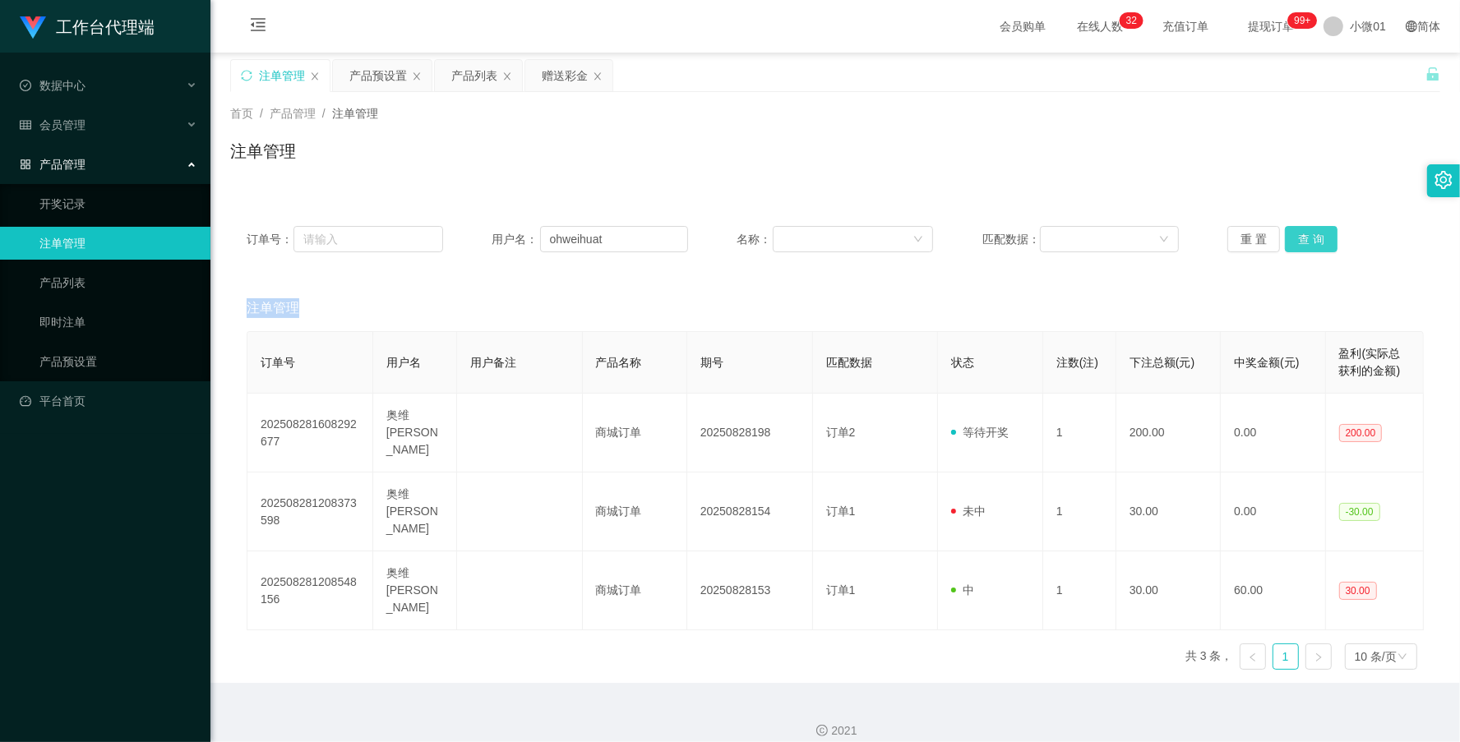
click at [1310, 233] on button "查 询" at bounding box center [1311, 239] width 53 height 26
click at [1310, 233] on div "重 置 查 询" at bounding box center [1326, 239] width 197 height 26
click at [354, 62] on div "产品预设置" at bounding box center [378, 75] width 58 height 31
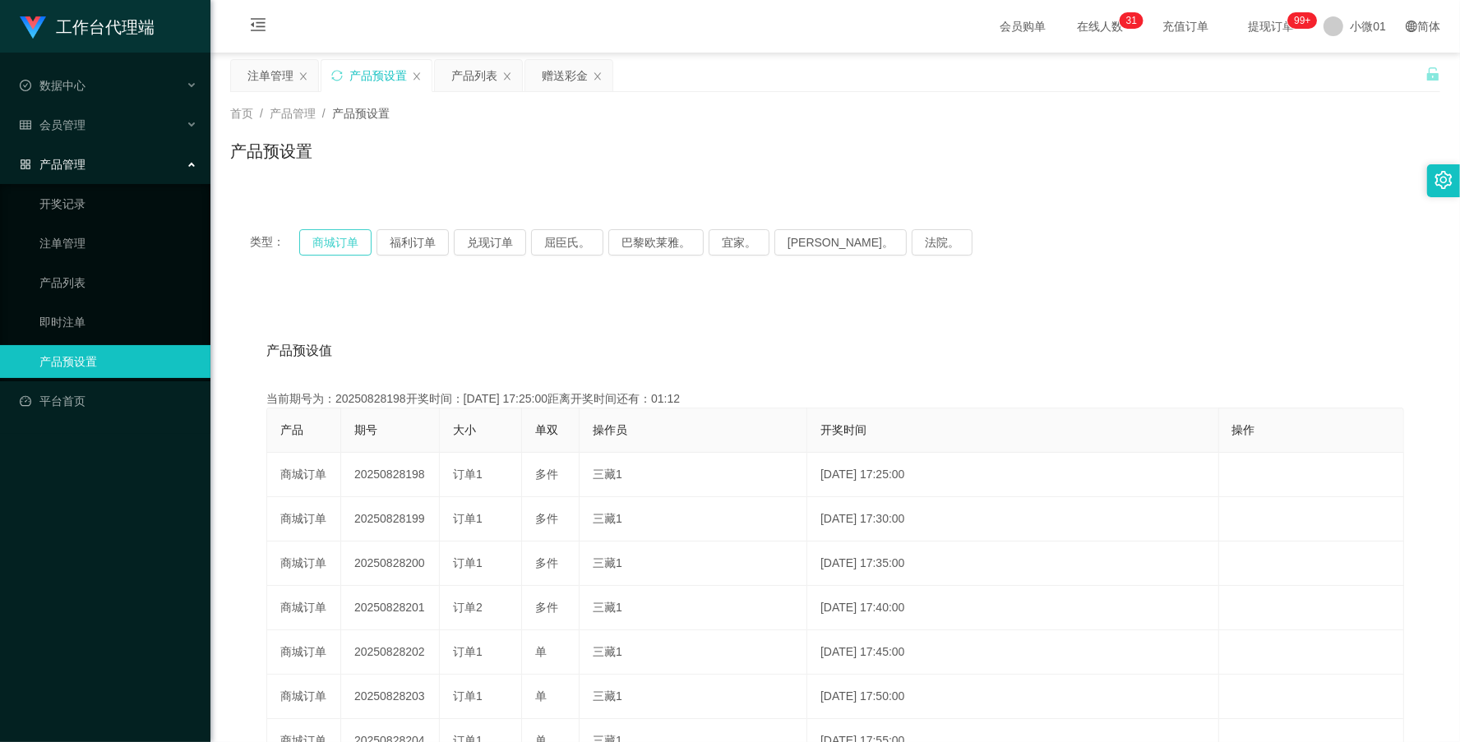
click at [338, 237] on button "商城订单" at bounding box center [335, 242] width 72 height 26
click at [274, 76] on div "注单管理" at bounding box center [270, 75] width 46 height 31
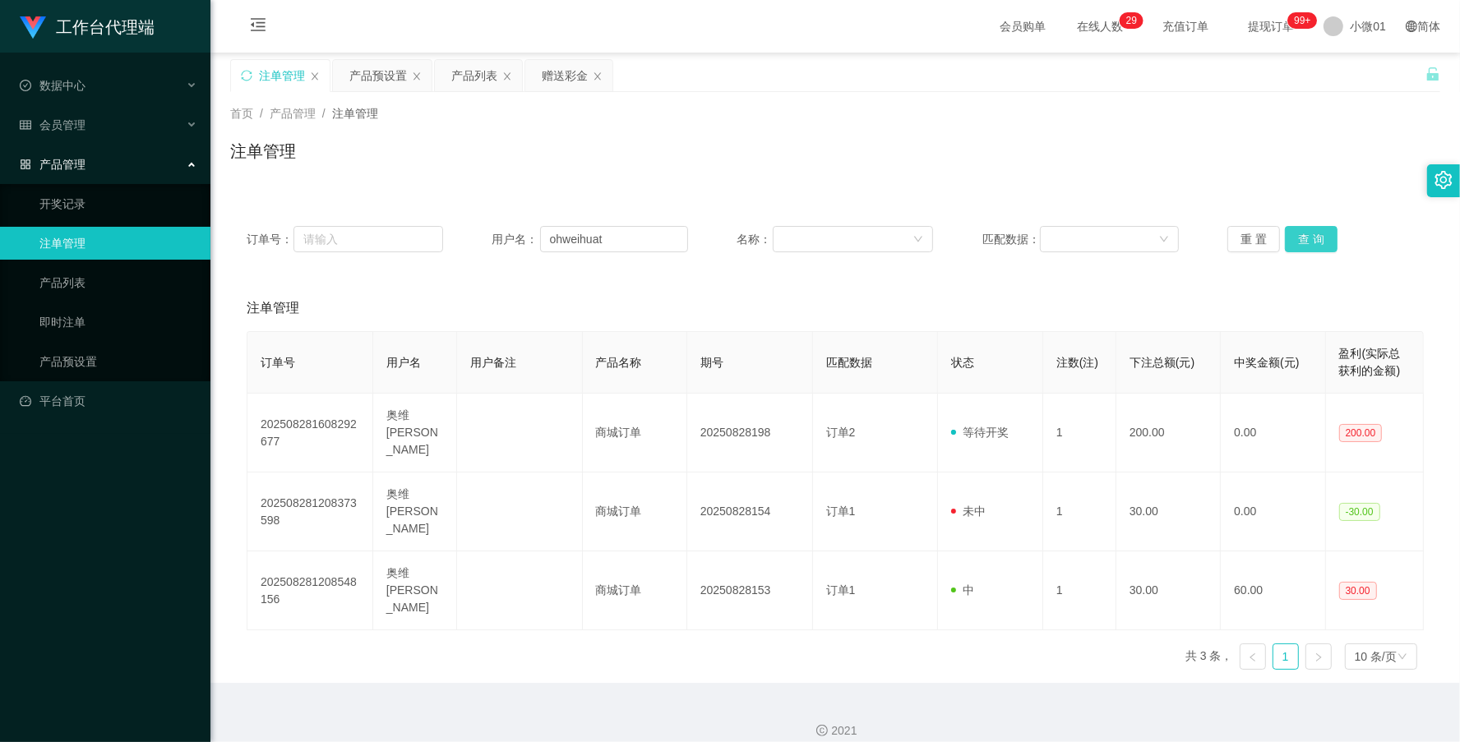
click at [1297, 232] on button "查 询" at bounding box center [1311, 239] width 53 height 26
click at [1297, 232] on button "查 询" at bounding box center [1320, 239] width 71 height 26
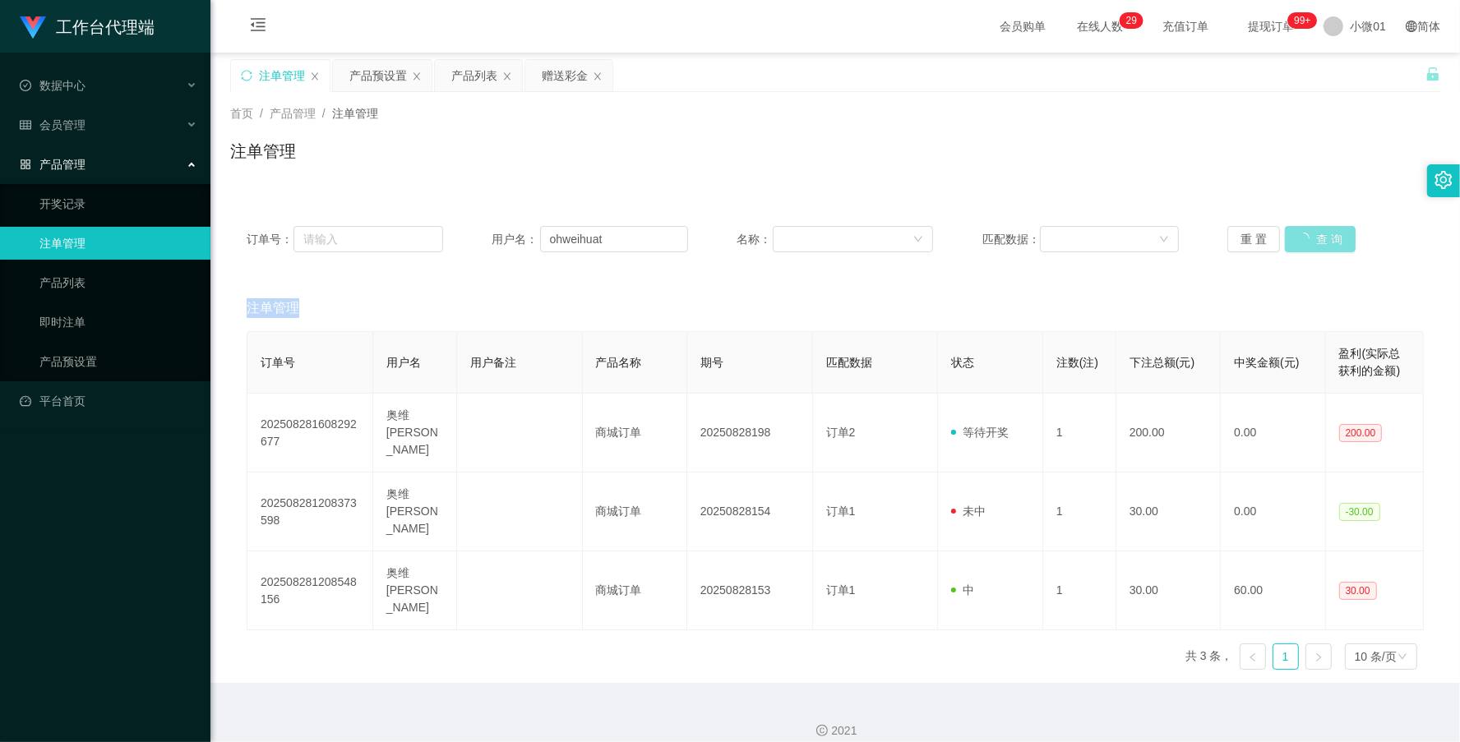
click at [1297, 232] on div "重 置 查 询" at bounding box center [1326, 239] width 197 height 26
click at [1297, 232] on button "查 询" at bounding box center [1311, 239] width 53 height 26
click at [1297, 232] on div "重 置 查 询" at bounding box center [1326, 239] width 197 height 26
click at [1297, 232] on button "查 询" at bounding box center [1311, 239] width 53 height 26
click at [1297, 232] on div "重 置 查 询" at bounding box center [1326, 239] width 197 height 26
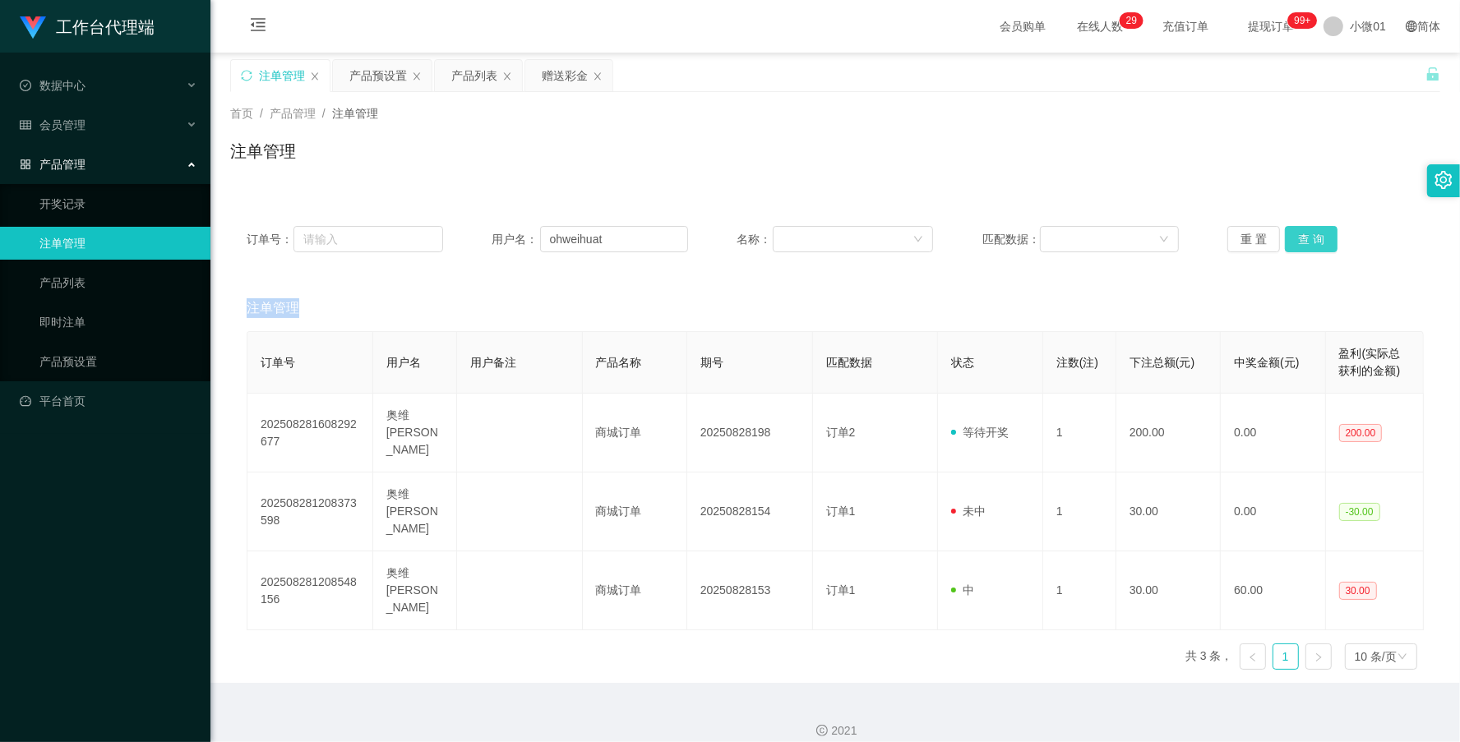
click at [1297, 232] on button "查 询" at bounding box center [1311, 239] width 53 height 26
click at [1297, 232] on div "重 置 查 询" at bounding box center [1326, 239] width 197 height 26
click at [1297, 232] on button "查 询" at bounding box center [1311, 239] width 53 height 26
click at [1297, 232] on div "重 置 查 询" at bounding box center [1326, 239] width 197 height 26
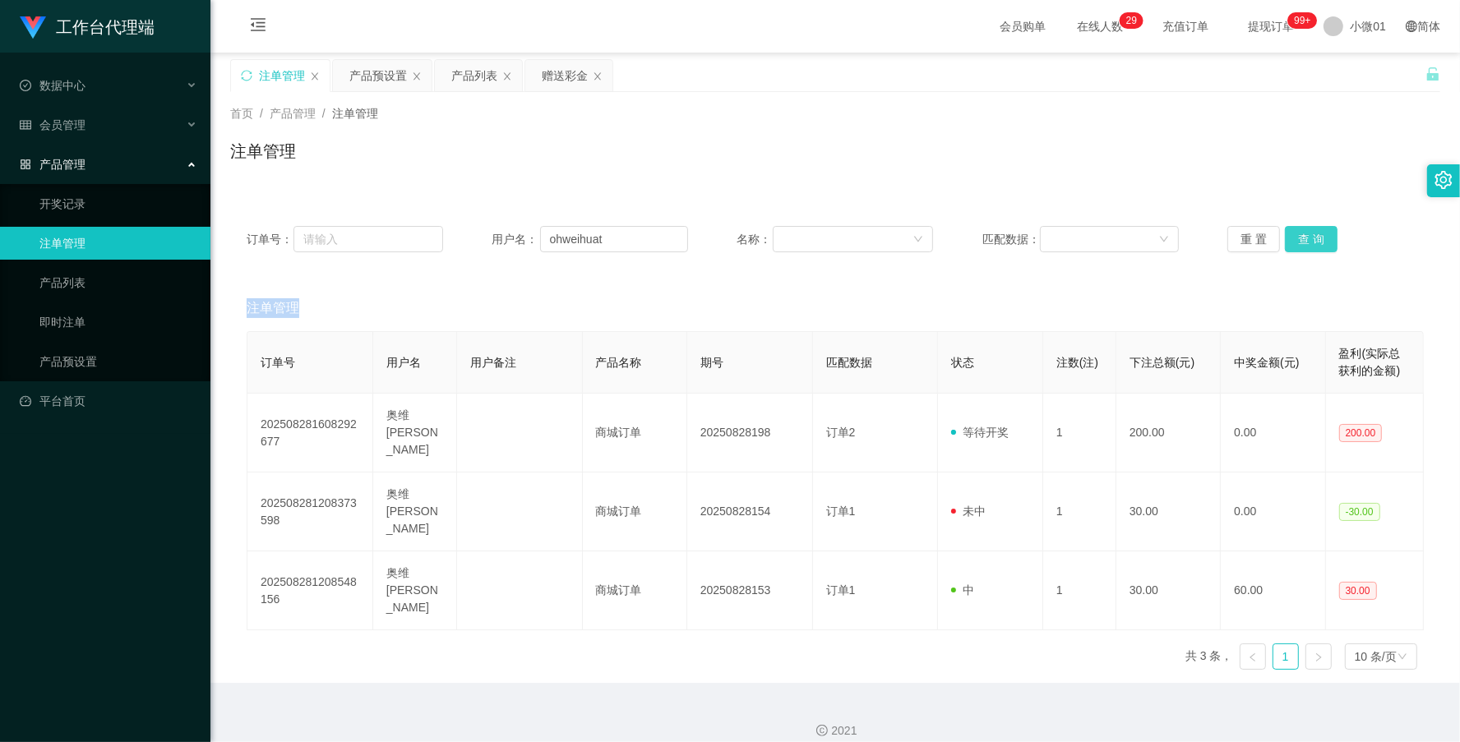
click at [1297, 232] on button "查 询" at bounding box center [1311, 239] width 53 height 26
drag, startPoint x: 621, startPoint y: 236, endPoint x: 442, endPoint y: 216, distance: 180.3
click at [415, 220] on div "订单号： 用户名： ohweihuat 名称： 匹配数据： 重 置 查 询" at bounding box center [835, 239] width 1210 height 59
click at [386, 84] on div "产品预设置" at bounding box center [378, 75] width 58 height 31
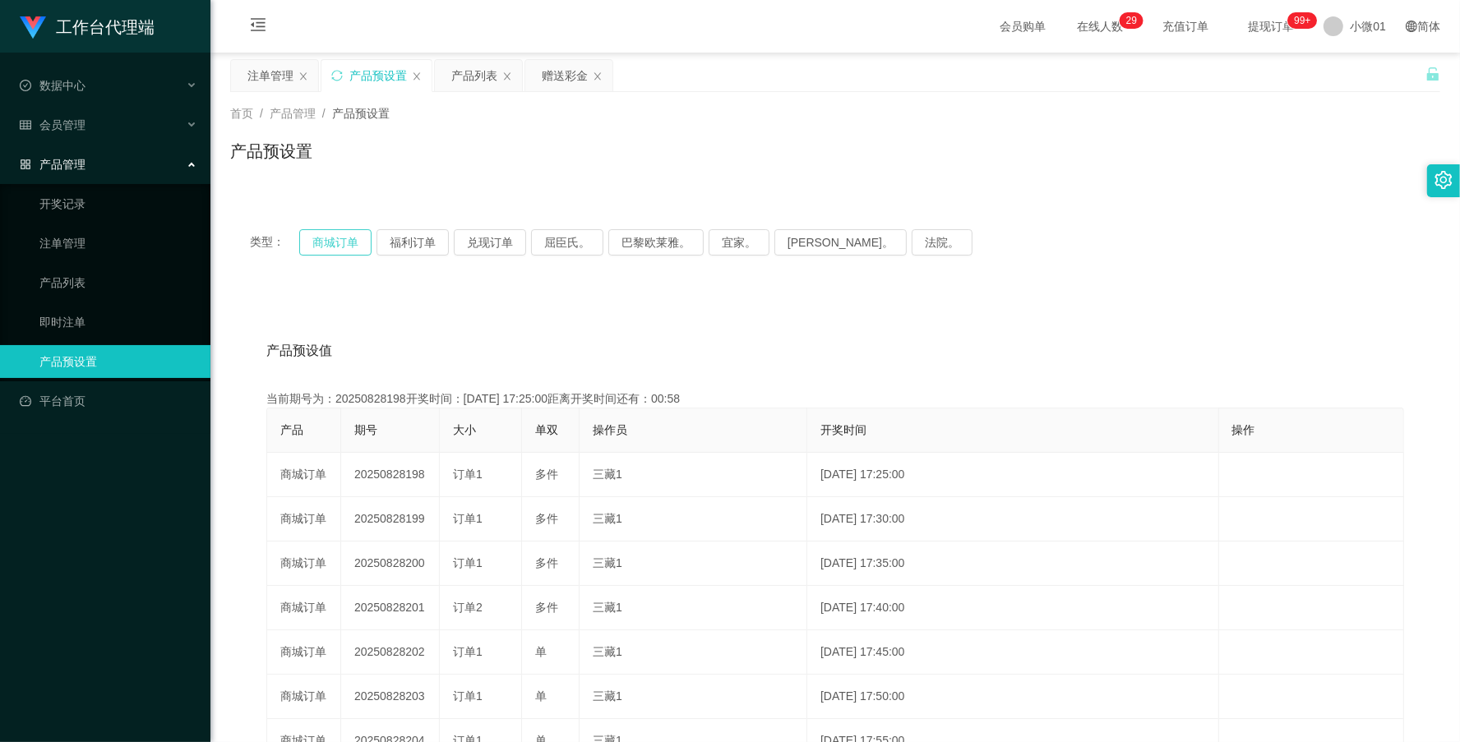
click at [335, 236] on button "商城订单" at bounding box center [335, 242] width 72 height 26
click at [408, 245] on button "福利订单" at bounding box center [413, 242] width 72 height 26
click at [337, 235] on button "商城订单" at bounding box center [335, 242] width 72 height 26
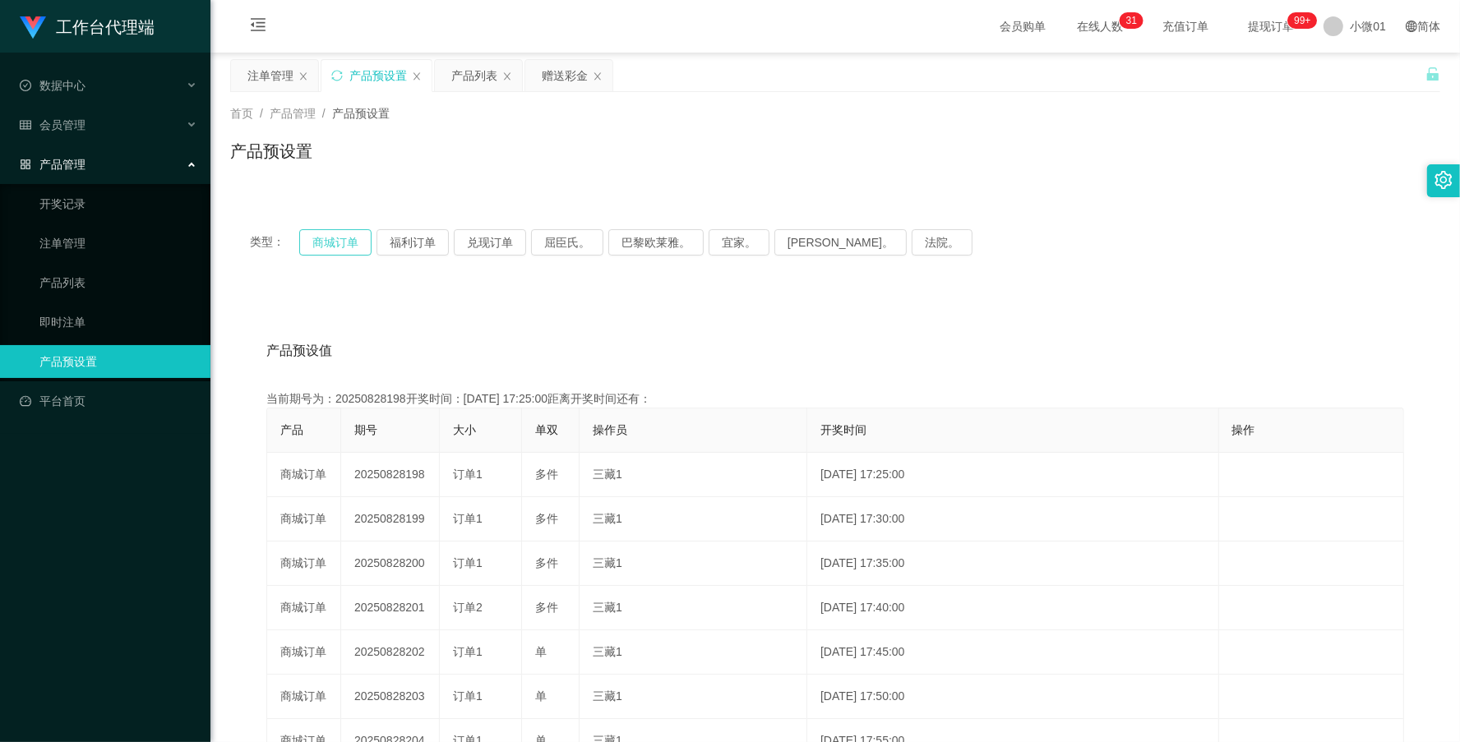
click at [337, 235] on button "商城订单" at bounding box center [335, 242] width 72 height 26
click at [247, 76] on div "注单管理" at bounding box center [270, 75] width 46 height 31
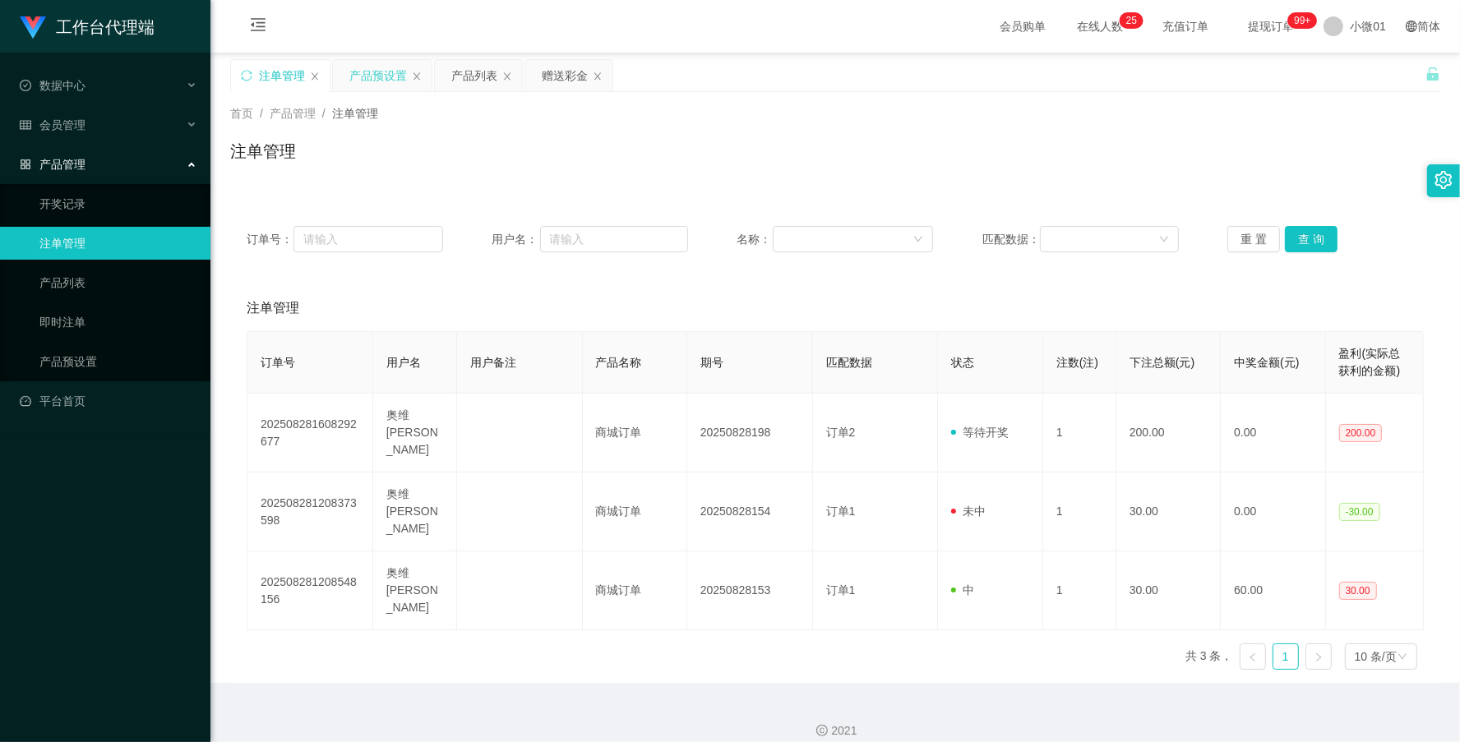
click at [388, 85] on div "产品预设置" at bounding box center [378, 75] width 58 height 31
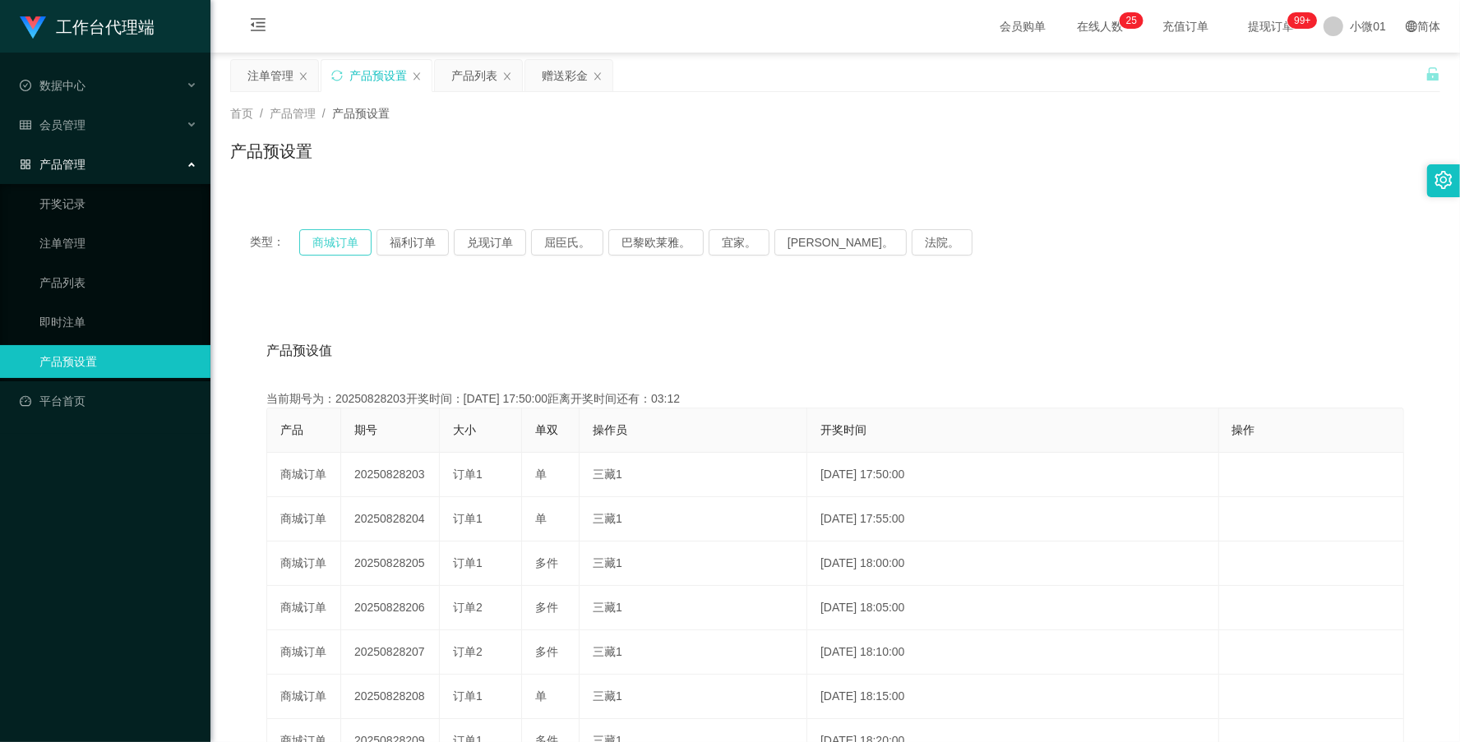
click at [335, 243] on button "商城订单" at bounding box center [335, 242] width 72 height 26
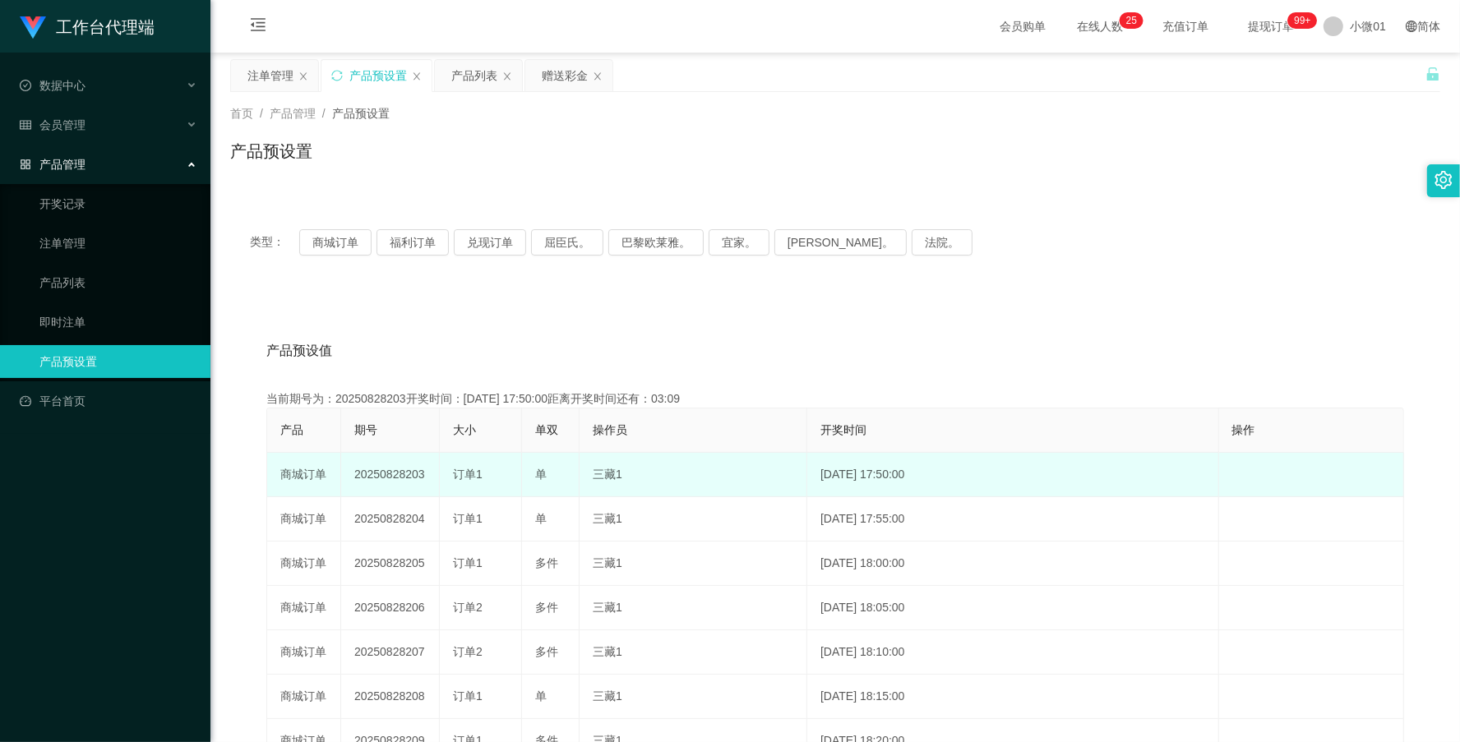
click at [372, 481] on td "20250828203" at bounding box center [390, 475] width 99 height 44
copy td "20250828203"
click at [384, 477] on td "20250828204" at bounding box center [390, 475] width 99 height 44
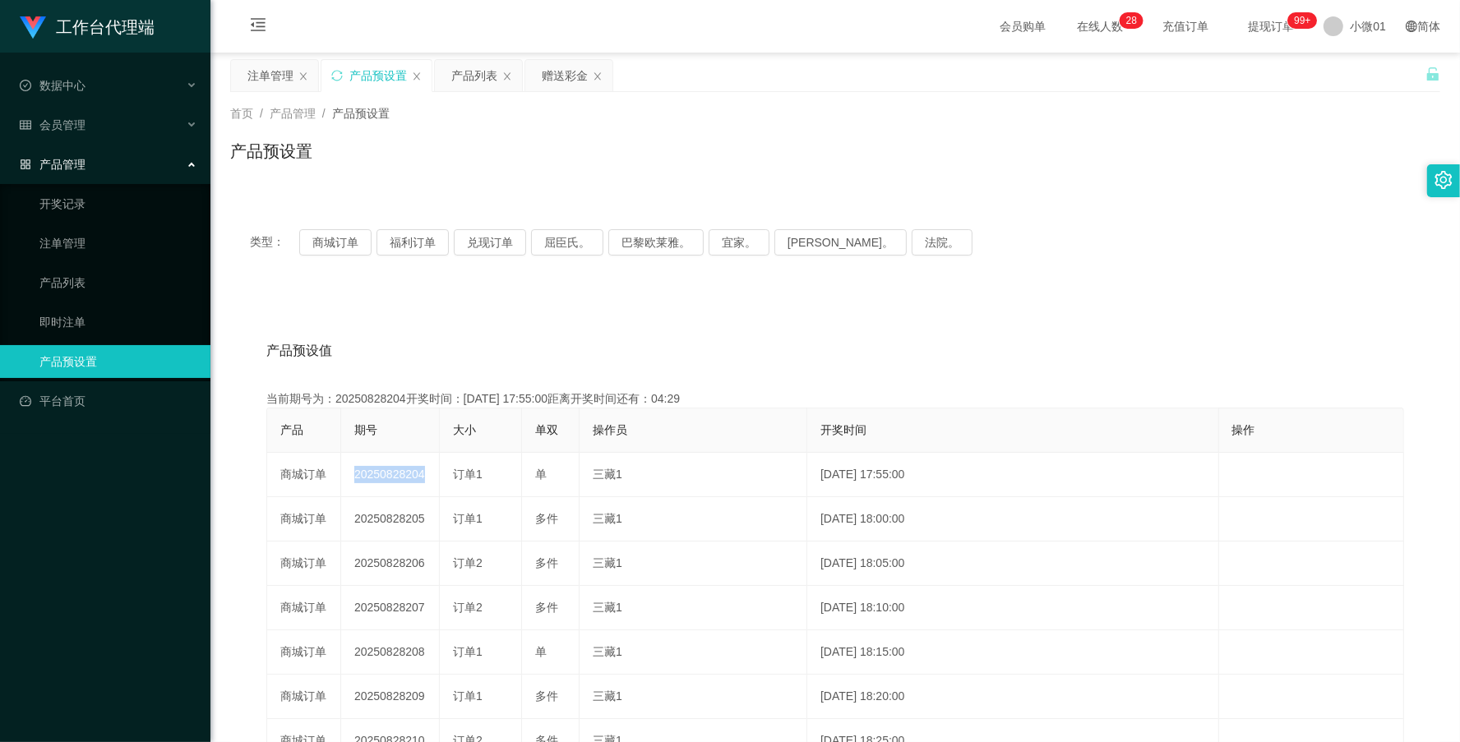
copy td "20250828204"
click at [270, 70] on div "注单管理" at bounding box center [270, 75] width 46 height 31
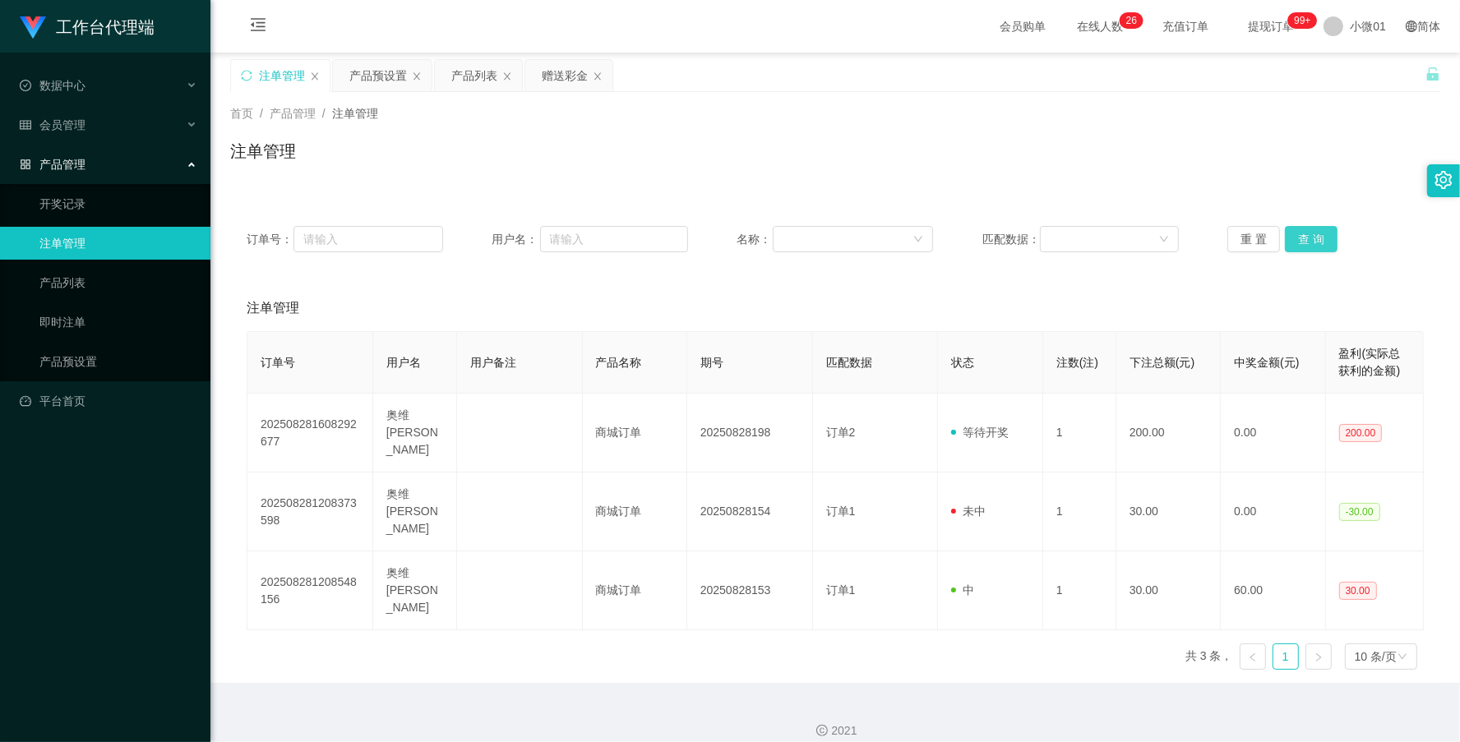
click at [1291, 237] on button "查 询" at bounding box center [1311, 239] width 53 height 26
click at [1291, 237] on div "重 置 查 询" at bounding box center [1326, 239] width 197 height 26
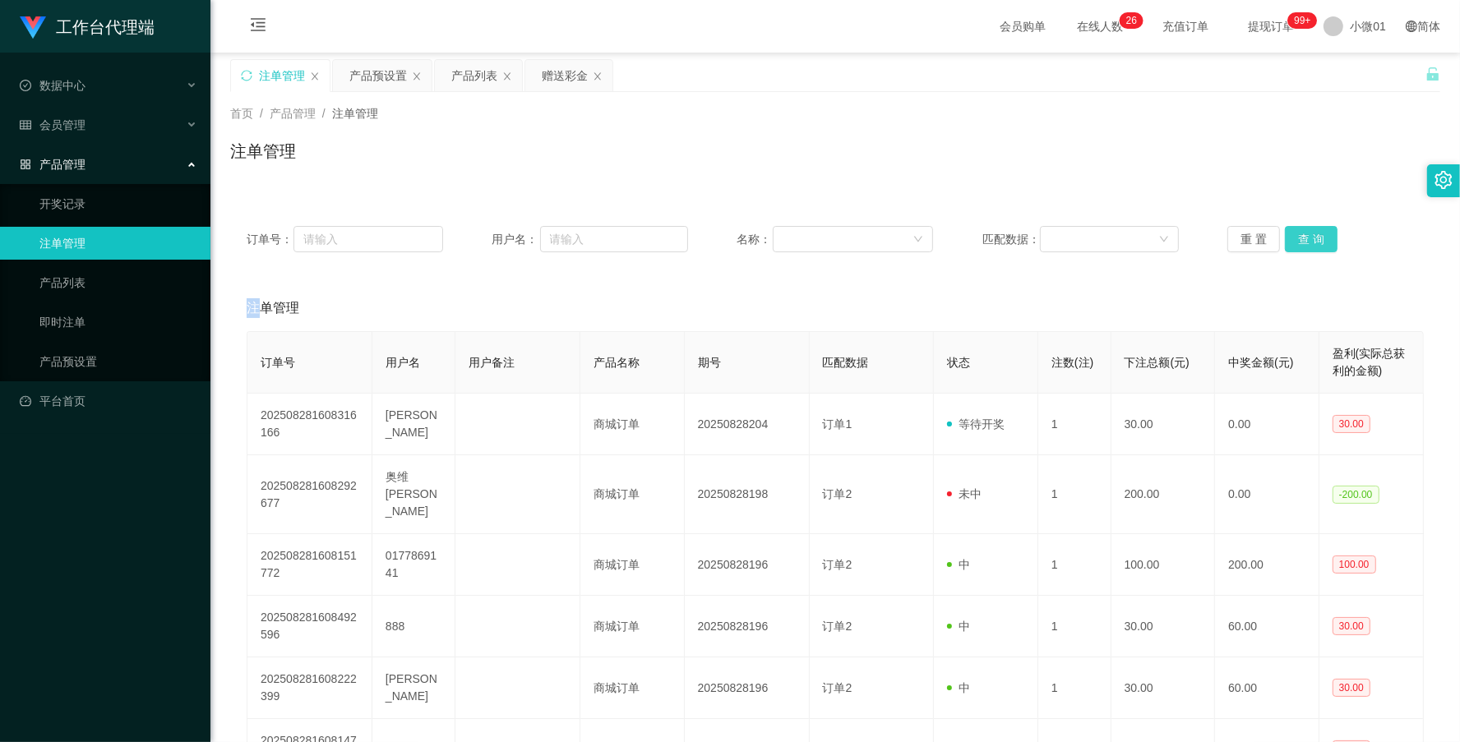
click at [1291, 237] on button "查 询" at bounding box center [1311, 239] width 53 height 26
click at [1291, 237] on div "重 置 查 询" at bounding box center [1326, 239] width 197 height 26
click at [1291, 237] on button "查 询" at bounding box center [1311, 239] width 53 height 26
click at [1291, 237] on div "重 置 查 询" at bounding box center [1326, 239] width 197 height 26
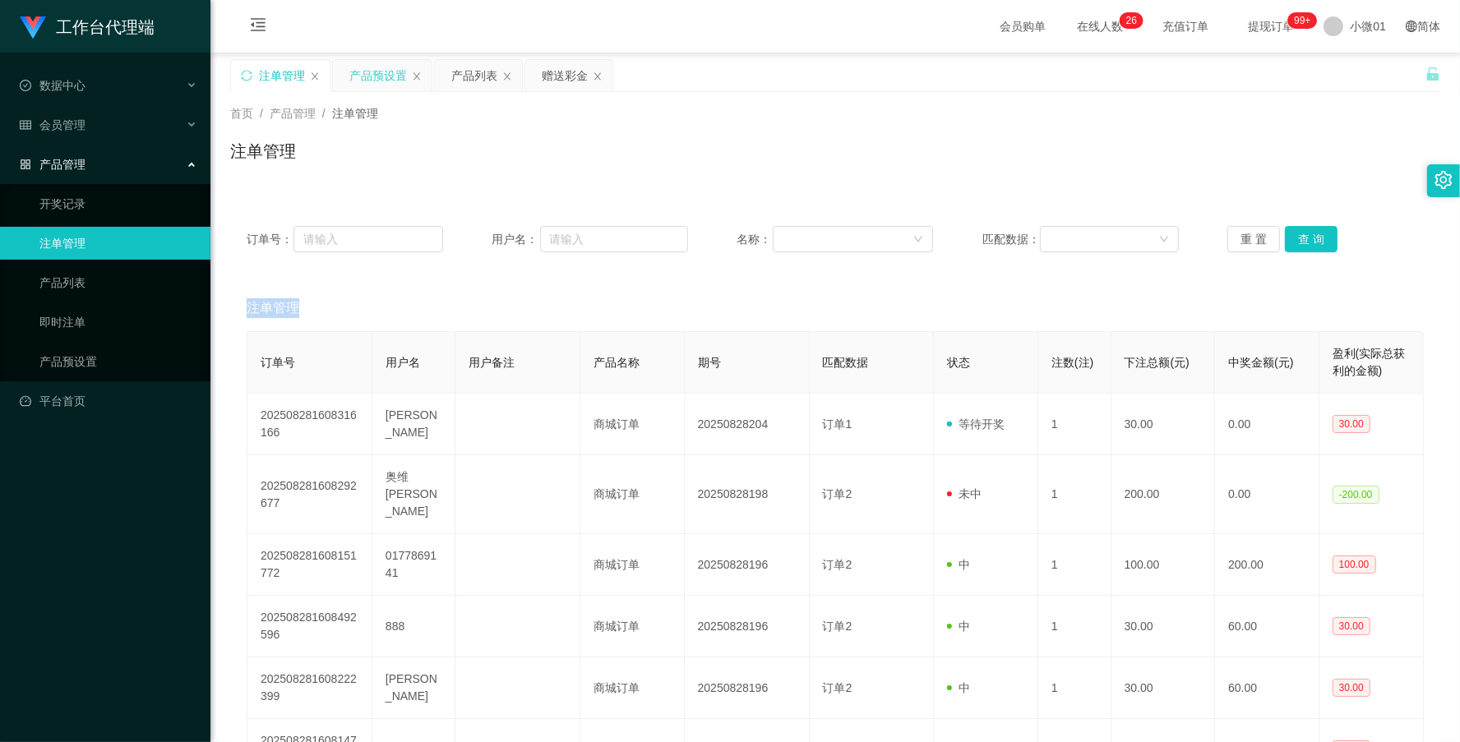
click at [383, 71] on div "产品预设置" at bounding box center [378, 75] width 58 height 31
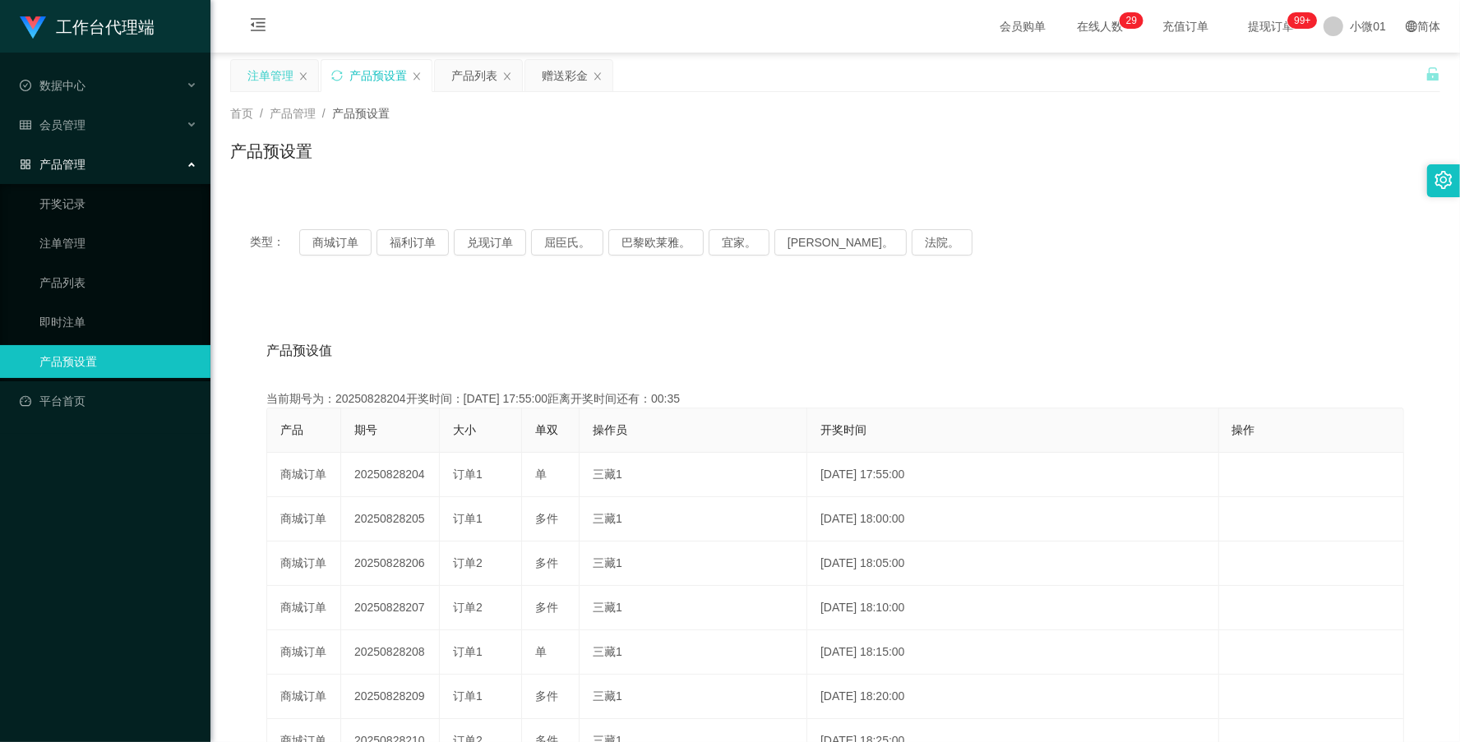
click at [248, 67] on div "注单管理" at bounding box center [270, 75] width 46 height 31
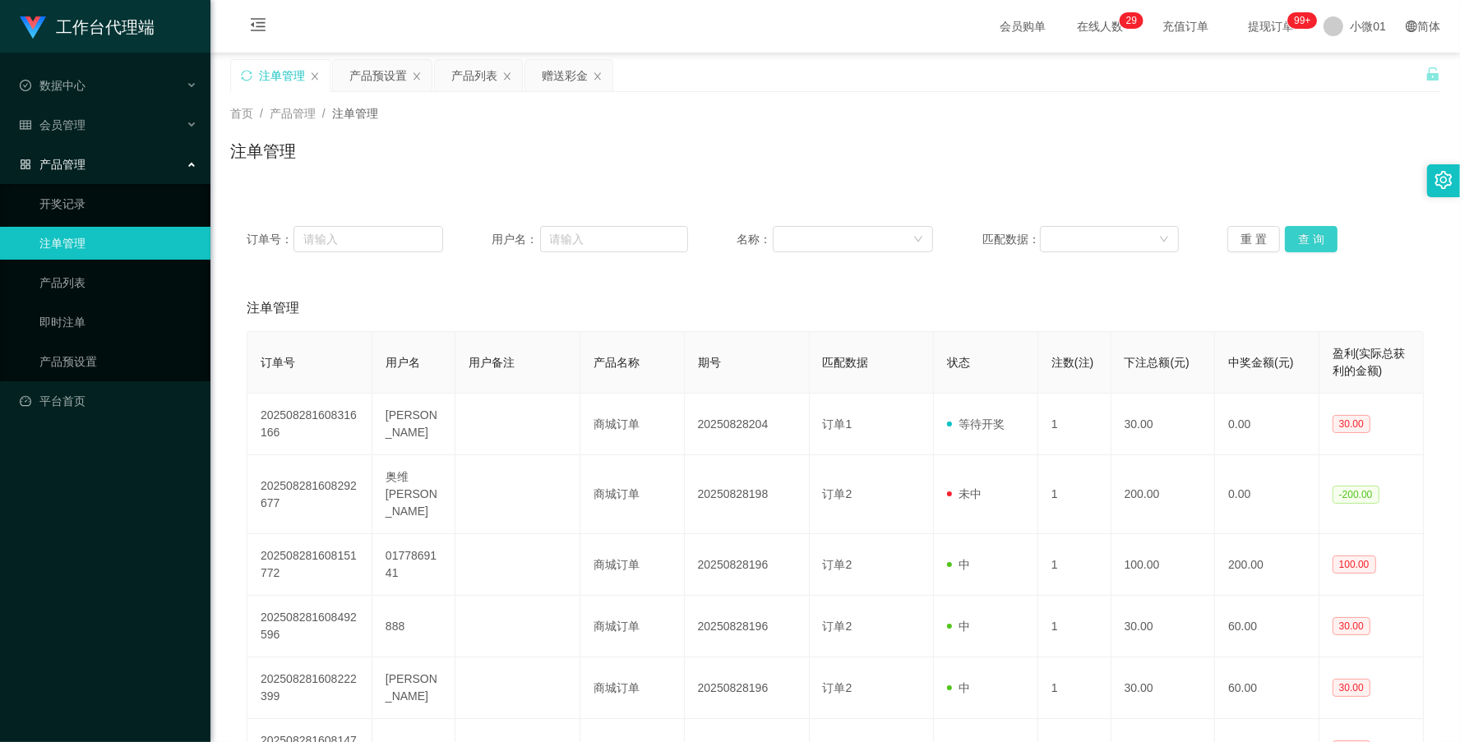
click at [1306, 230] on button "查 询" at bounding box center [1311, 239] width 53 height 26
click at [1306, 230] on div "重 置 查 询" at bounding box center [1326, 239] width 197 height 26
click at [1306, 230] on button "查 询" at bounding box center [1311, 239] width 53 height 26
click at [1306, 230] on div "重 置 查 询" at bounding box center [1326, 239] width 197 height 26
click at [1306, 230] on button "查 询" at bounding box center [1311, 239] width 53 height 26
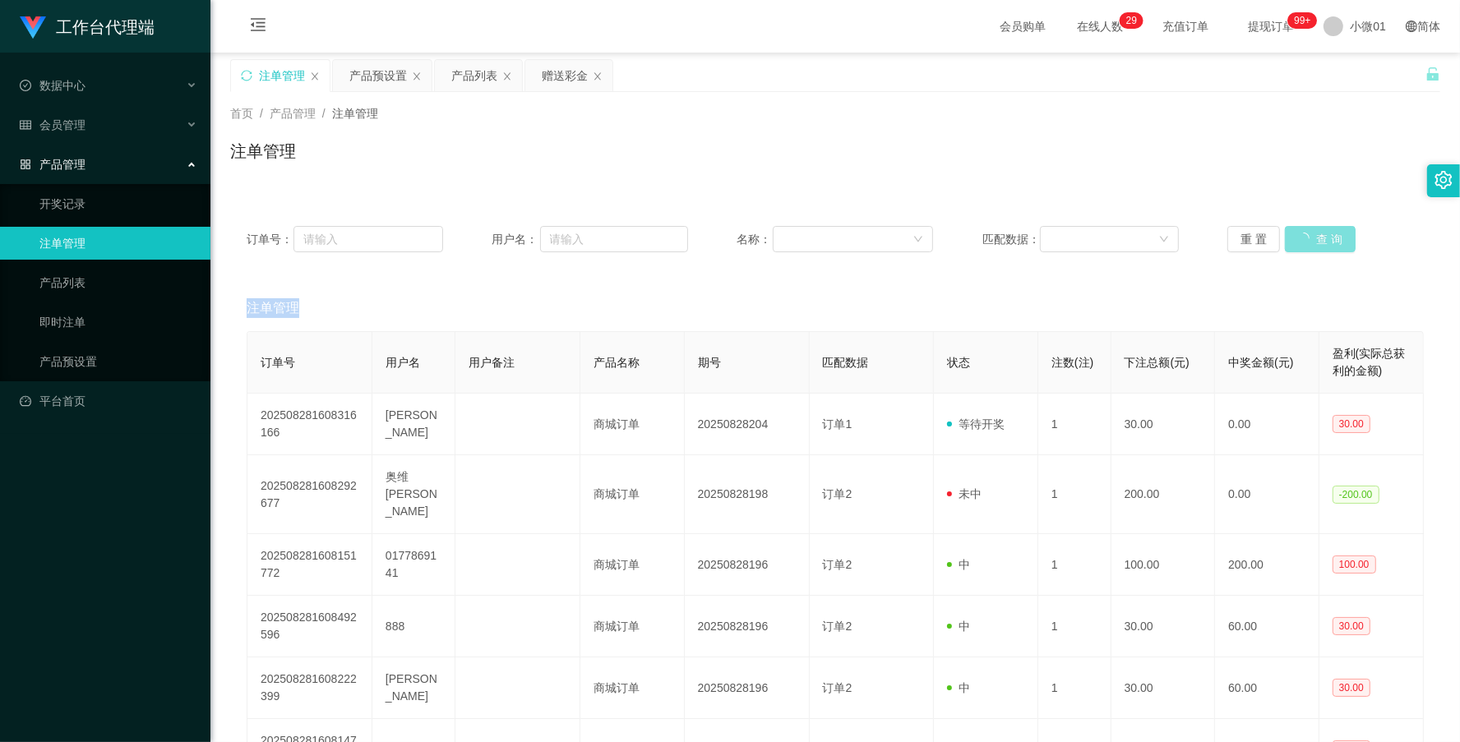
click at [1306, 230] on div "重 置 查 询" at bounding box center [1326, 239] width 197 height 26
click at [1306, 230] on button "查 询" at bounding box center [1311, 239] width 53 height 26
click at [1306, 230] on div "重 置 查 询" at bounding box center [1326, 239] width 197 height 26
click at [1306, 230] on button "查 询" at bounding box center [1311, 239] width 53 height 26
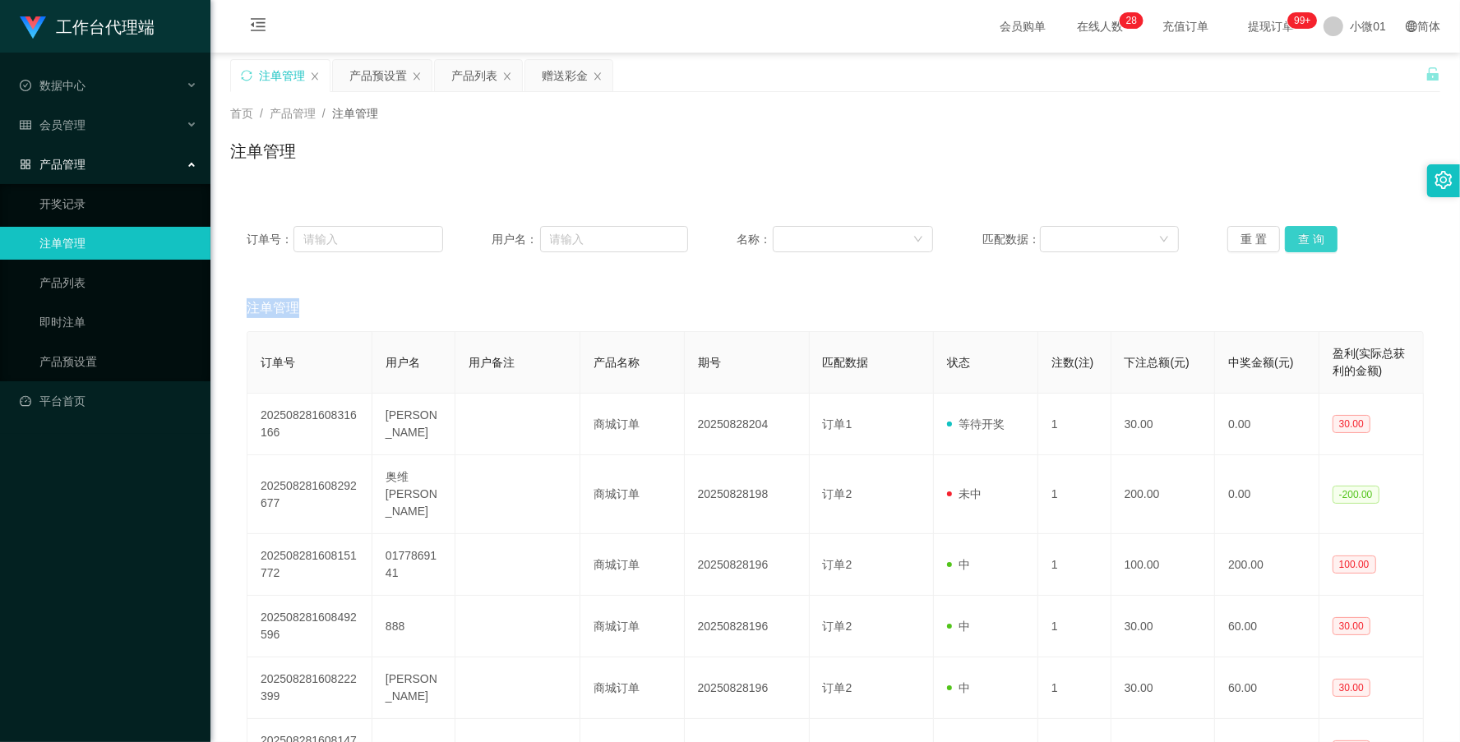
click at [1306, 230] on button "查 询" at bounding box center [1311, 239] width 53 height 26
click at [1306, 230] on div "重 置 查 询" at bounding box center [1326, 239] width 197 height 26
click at [1306, 230] on button "查 询" at bounding box center [1311, 239] width 53 height 26
click at [1305, 234] on button "查 询" at bounding box center [1311, 239] width 53 height 26
click at [1305, 234] on div "重 置 查 询" at bounding box center [1326, 239] width 197 height 26
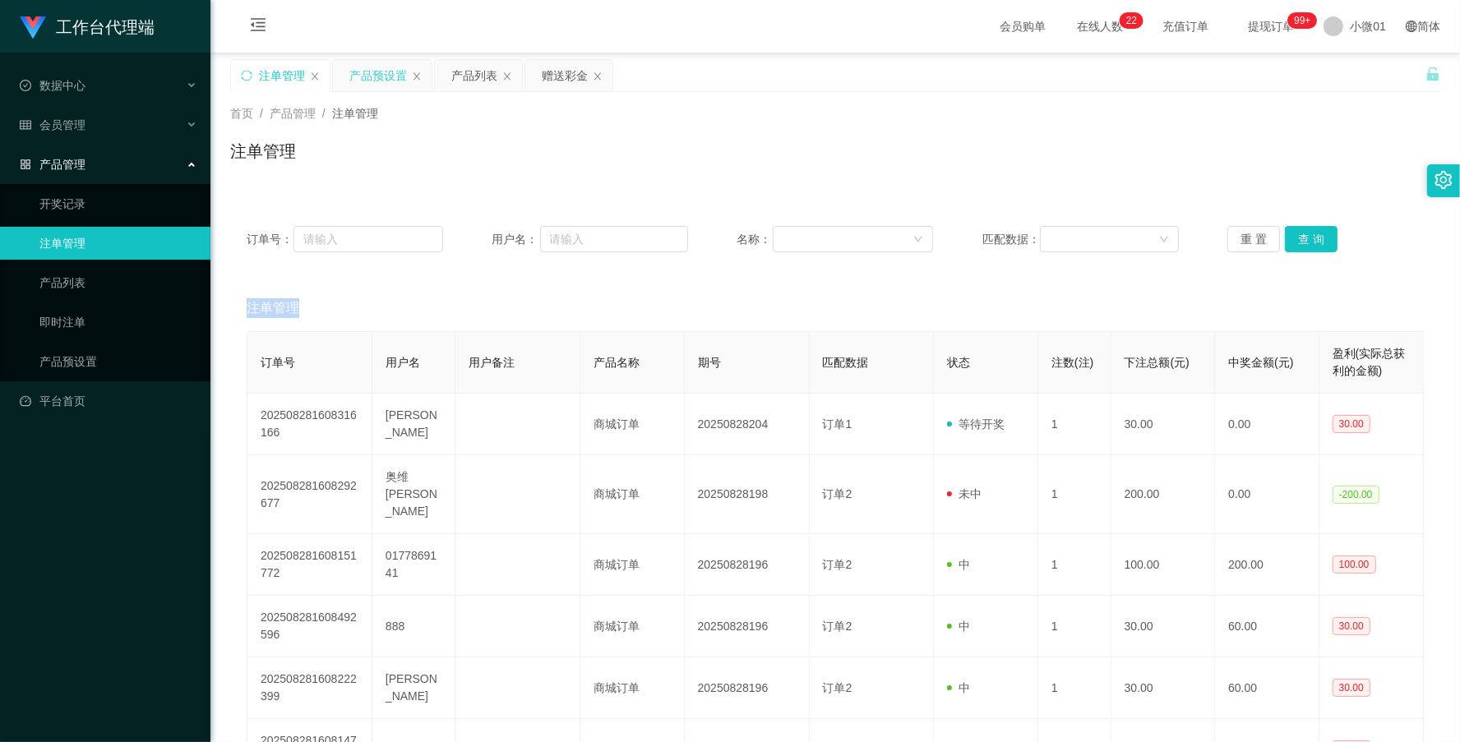
click at [388, 78] on div "产品预设置" at bounding box center [378, 75] width 58 height 31
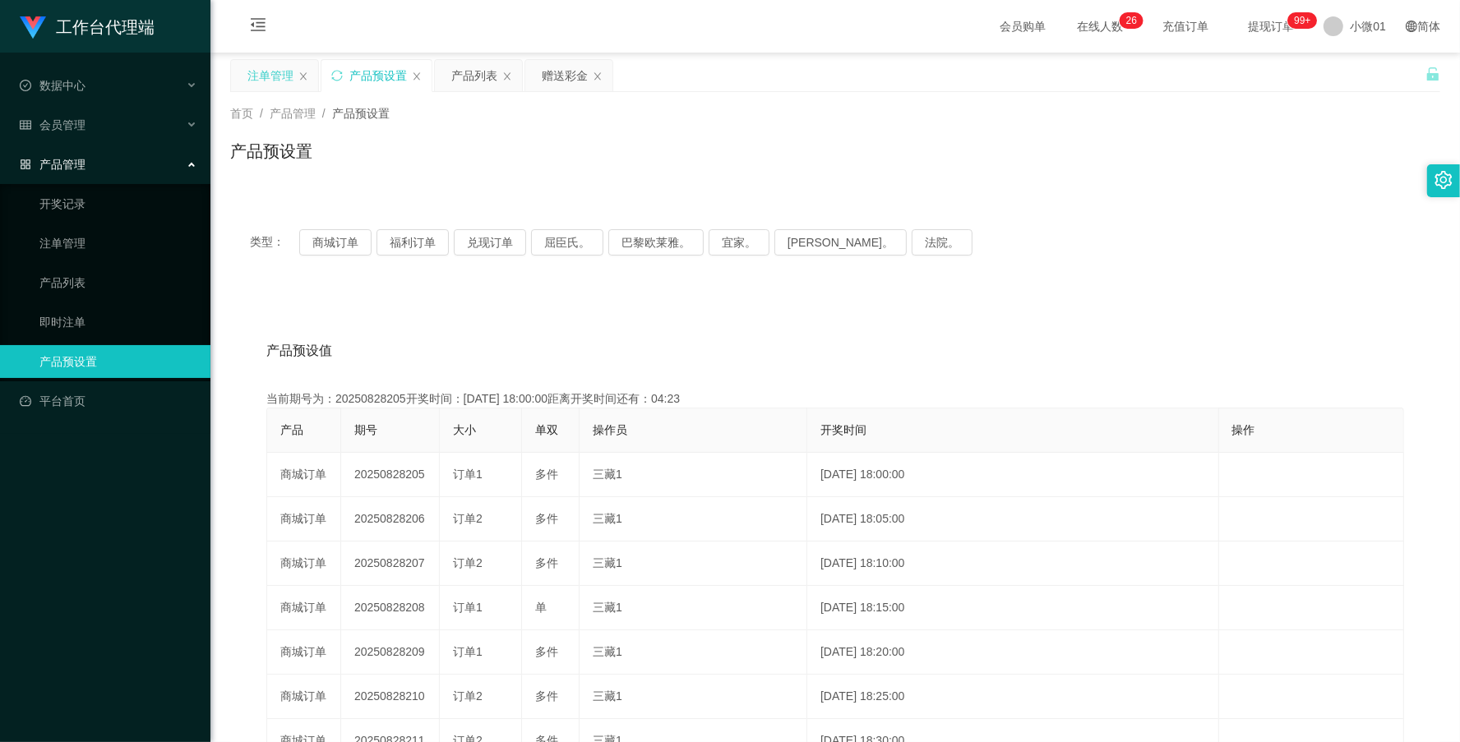
click at [280, 75] on div "注单管理" at bounding box center [270, 75] width 46 height 31
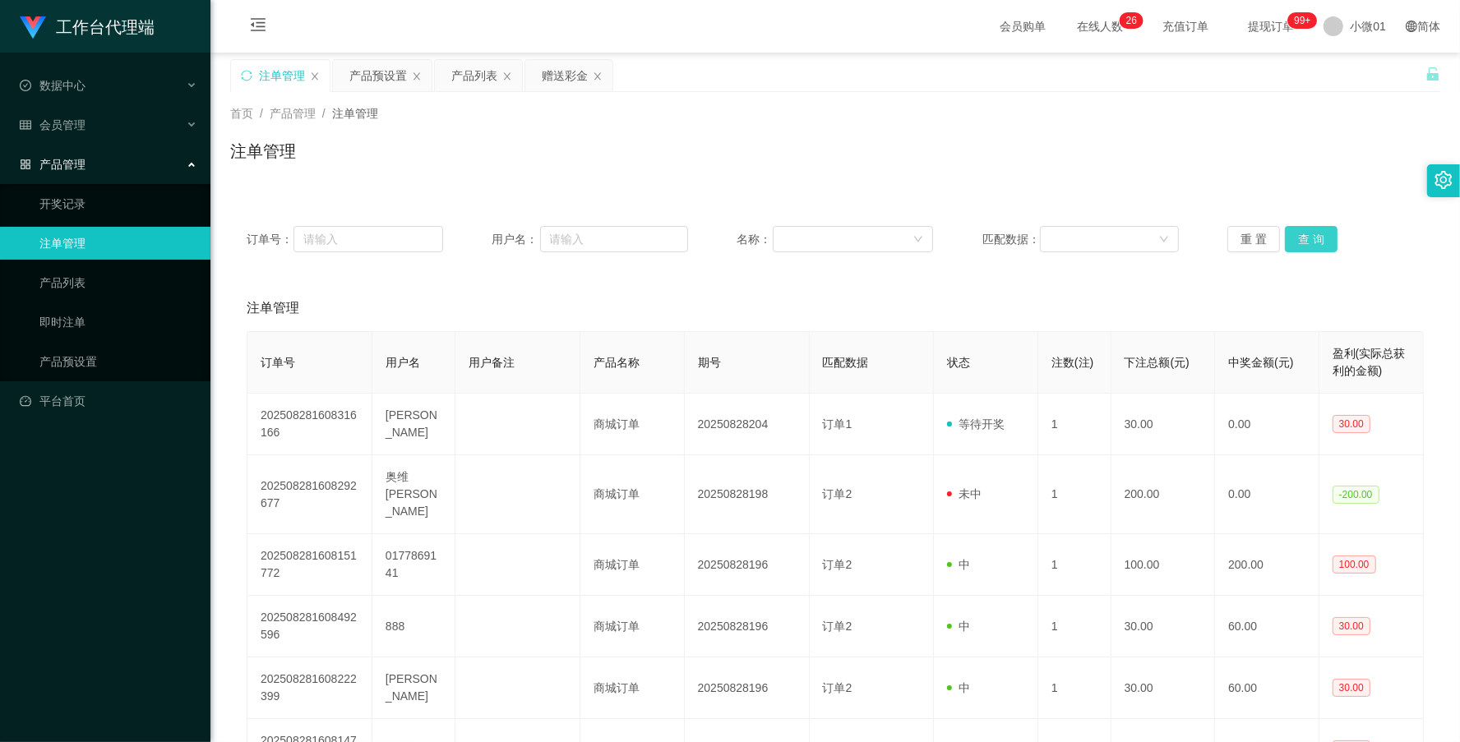
click at [1305, 229] on button "查 询" at bounding box center [1311, 239] width 53 height 26
click at [1305, 229] on div "重 置 查 询" at bounding box center [1326, 239] width 197 height 26
click at [1305, 229] on button "查 询" at bounding box center [1311, 239] width 53 height 26
click at [1307, 244] on button "查 询" at bounding box center [1311, 239] width 53 height 26
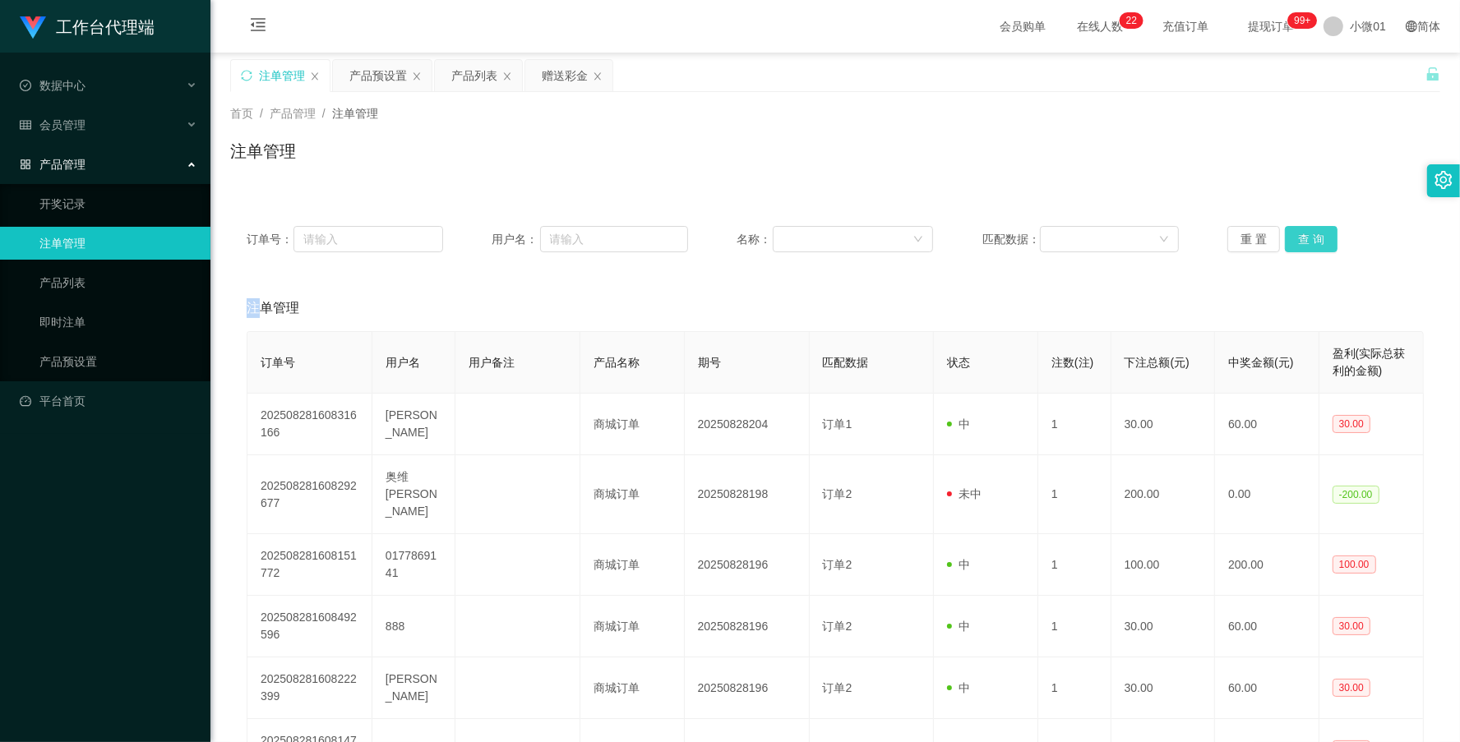
click at [1307, 244] on div "重 置 查 询" at bounding box center [1326, 239] width 197 height 26
click at [1307, 244] on button "查 询" at bounding box center [1311, 239] width 53 height 26
click at [1307, 244] on div "重 置 查 询" at bounding box center [1326, 239] width 197 height 26
click at [1307, 244] on button "查 询" at bounding box center [1311, 239] width 53 height 26
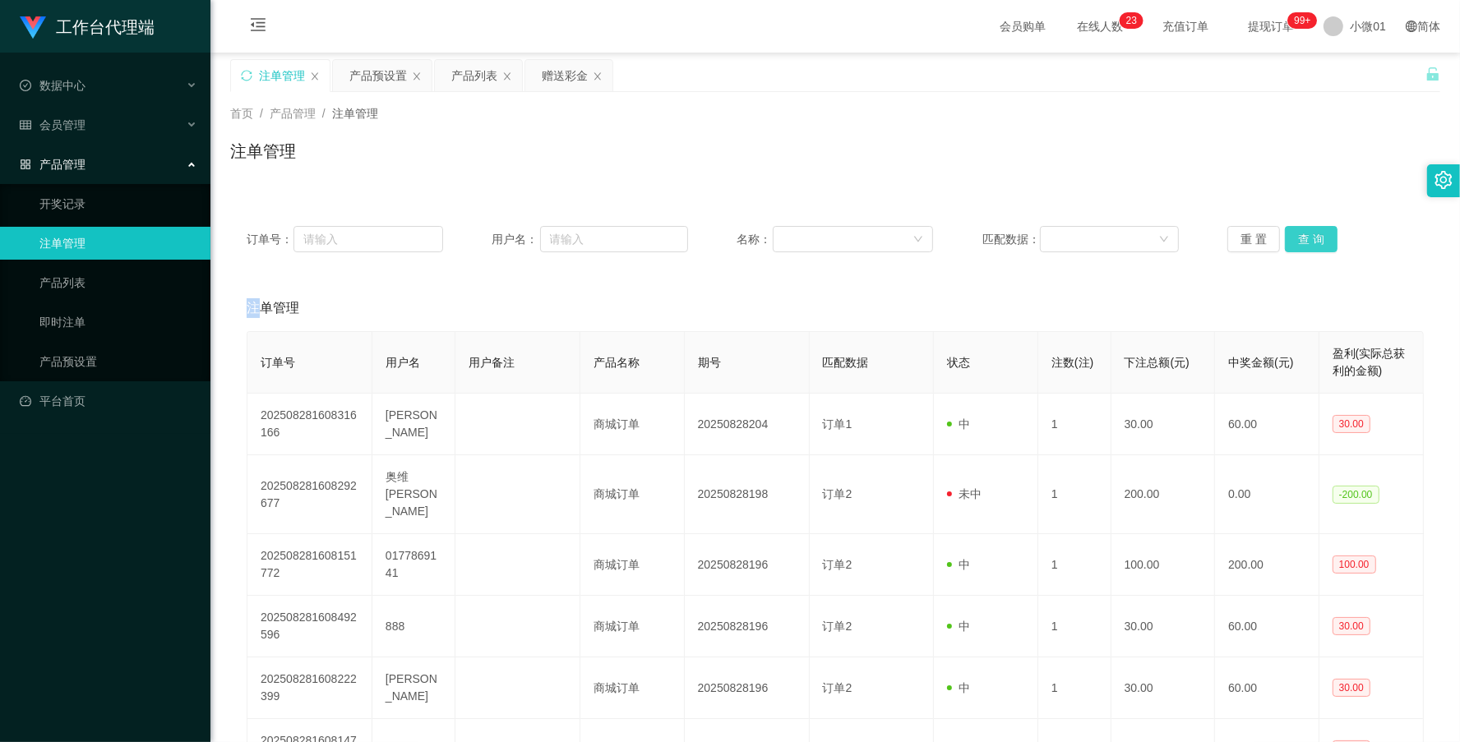
click at [1307, 244] on div "重 置 查 询" at bounding box center [1326, 239] width 197 height 26
click at [1307, 244] on button "查 询" at bounding box center [1311, 239] width 53 height 26
